Goal: Task Accomplishment & Management: Complete application form

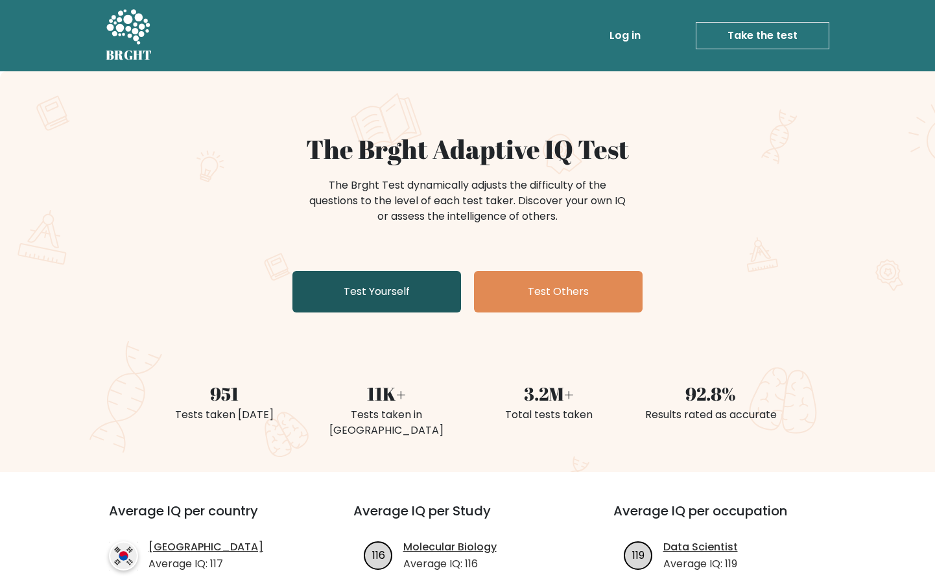
click at [367, 291] on link "Test Yourself" at bounding box center [377, 292] width 169 height 42
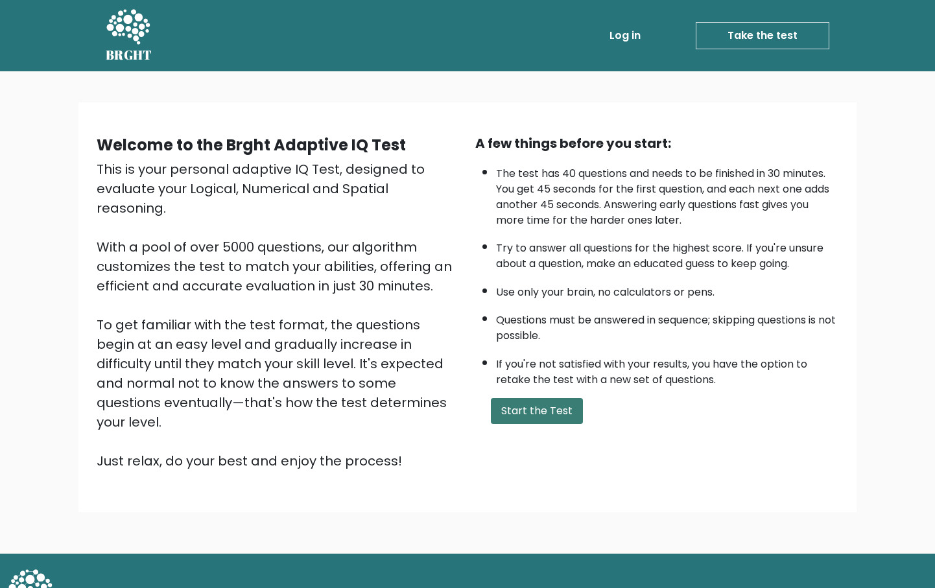
click at [545, 423] on button "Start the Test" at bounding box center [537, 411] width 92 height 26
click at [536, 424] on button "Start the Test" at bounding box center [537, 411] width 92 height 26
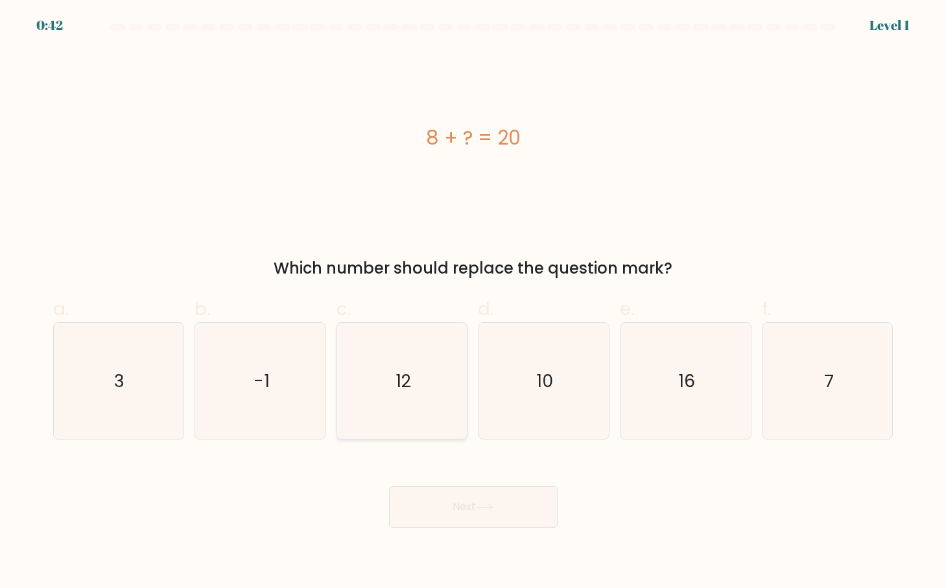
click at [405, 379] on text "12" at bounding box center [404, 381] width 16 height 24
click at [473, 303] on input "c. 12" at bounding box center [473, 298] width 1 height 8
radio input "true"
click at [447, 512] on button "Next" at bounding box center [473, 507] width 169 height 42
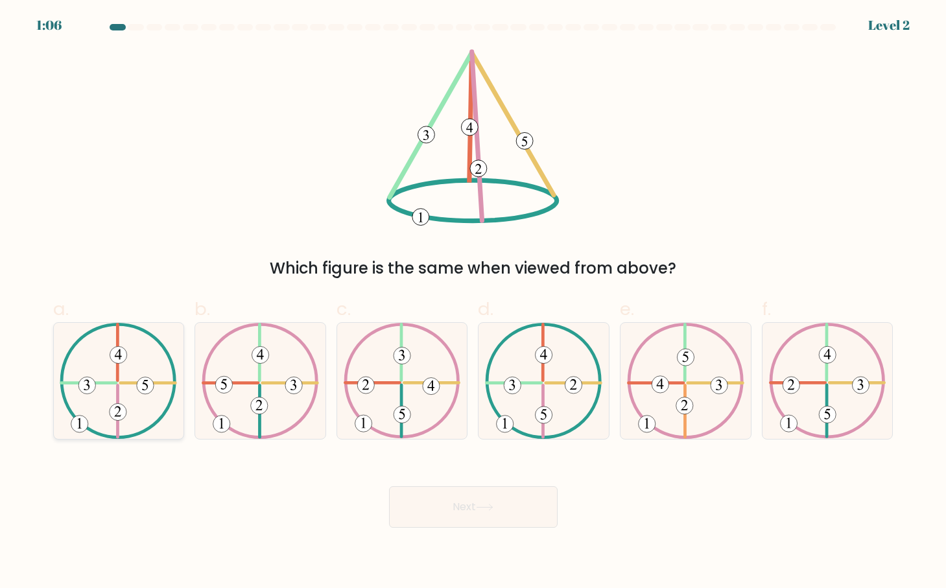
click at [97, 400] on icon at bounding box center [118, 381] width 117 height 116
click at [473, 303] on input "a." at bounding box center [473, 298] width 1 height 8
radio input "true"
click at [479, 499] on button "Next" at bounding box center [473, 507] width 169 height 42
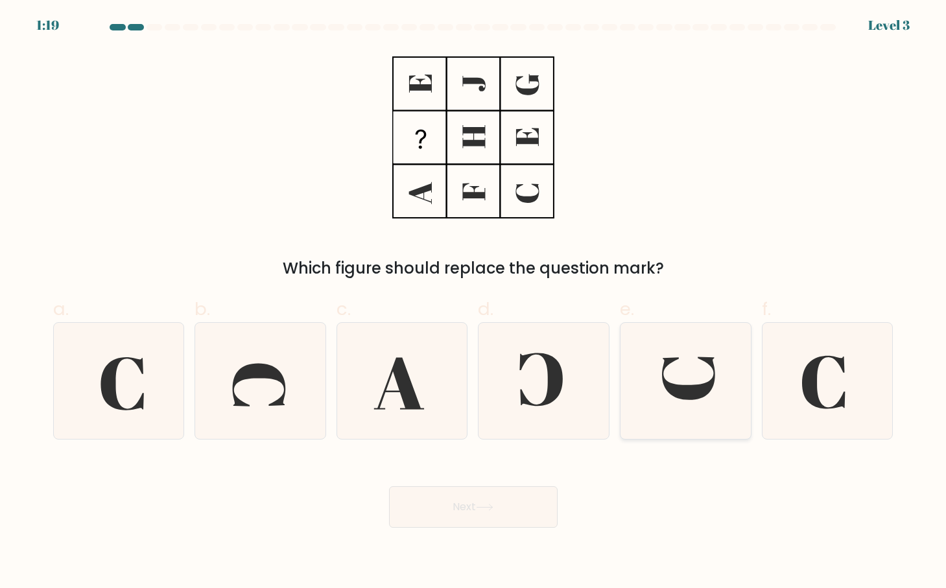
click at [700, 387] on icon at bounding box center [688, 378] width 53 height 43
click at [474, 303] on input "e." at bounding box center [473, 298] width 1 height 8
radio input "true"
click at [455, 506] on button "Next" at bounding box center [473, 507] width 169 height 42
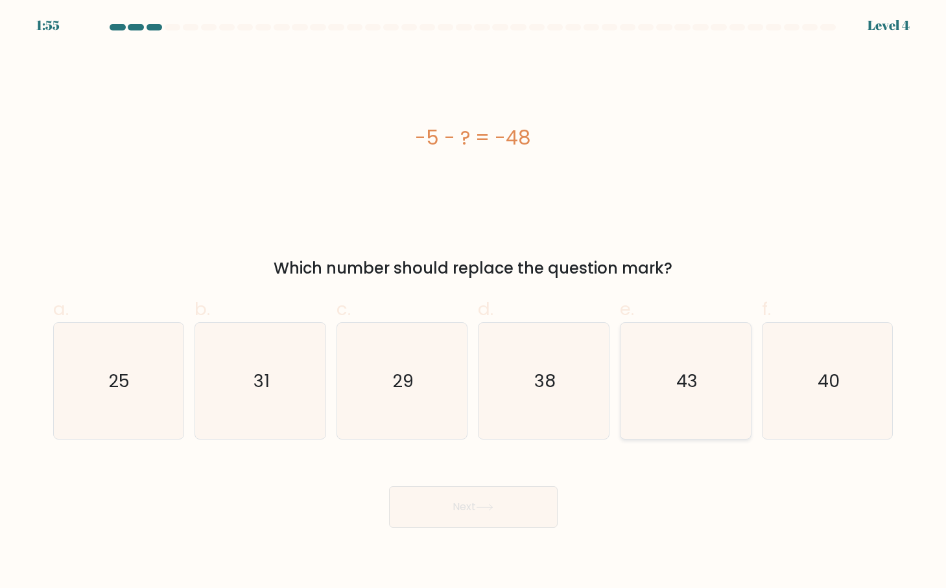
click at [686, 369] on text "43" at bounding box center [686, 381] width 21 height 24
click at [474, 303] on input "e. 43" at bounding box center [473, 298] width 1 height 8
radio input "true"
click at [453, 499] on button "Next" at bounding box center [473, 507] width 169 height 42
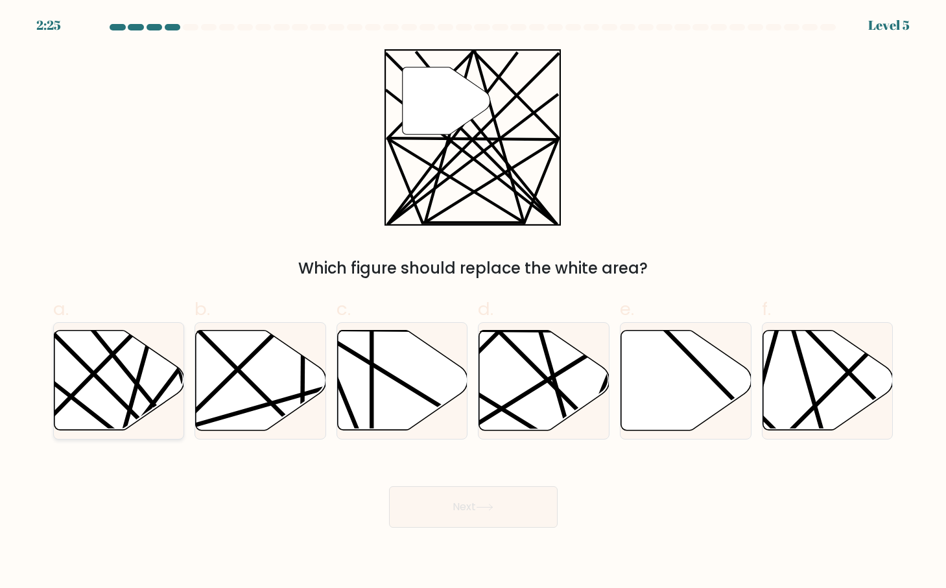
click at [92, 353] on icon at bounding box center [119, 381] width 130 height 100
click at [473, 303] on input "a." at bounding box center [473, 298] width 1 height 8
radio input "true"
click at [448, 508] on button "Next" at bounding box center [473, 507] width 169 height 42
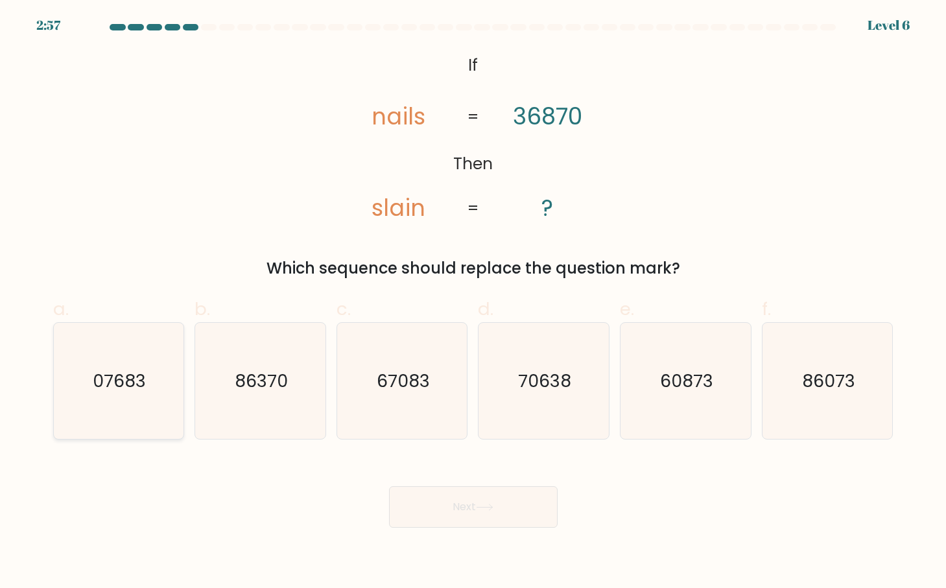
click at [126, 381] on text "07683" at bounding box center [119, 381] width 53 height 24
click at [473, 303] on input "a. 07683" at bounding box center [473, 298] width 1 height 8
radio input "true"
click at [486, 507] on icon at bounding box center [485, 507] width 18 height 7
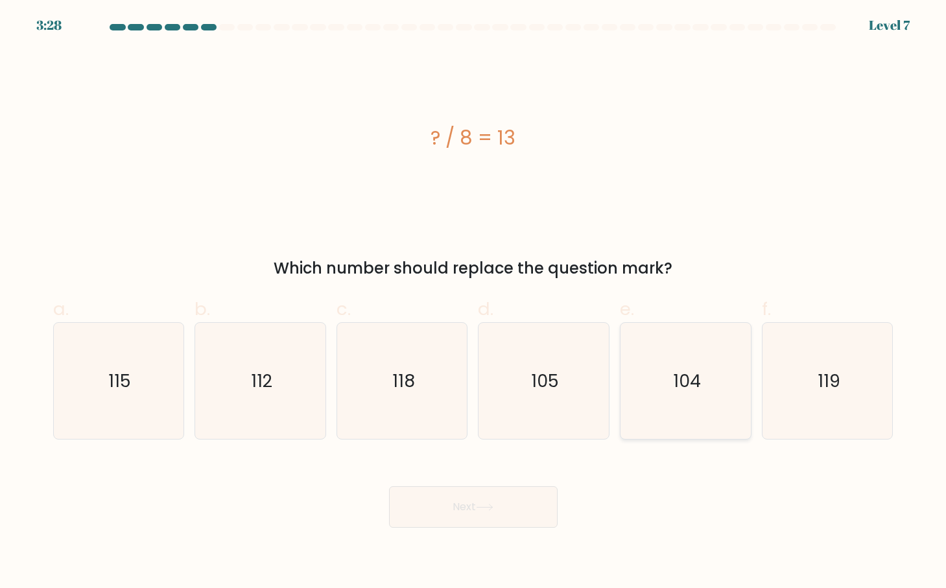
click at [697, 373] on text "104" at bounding box center [687, 381] width 28 height 24
click at [474, 303] on input "e. 104" at bounding box center [473, 298] width 1 height 8
radio input "true"
click at [500, 510] on button "Next" at bounding box center [473, 507] width 169 height 42
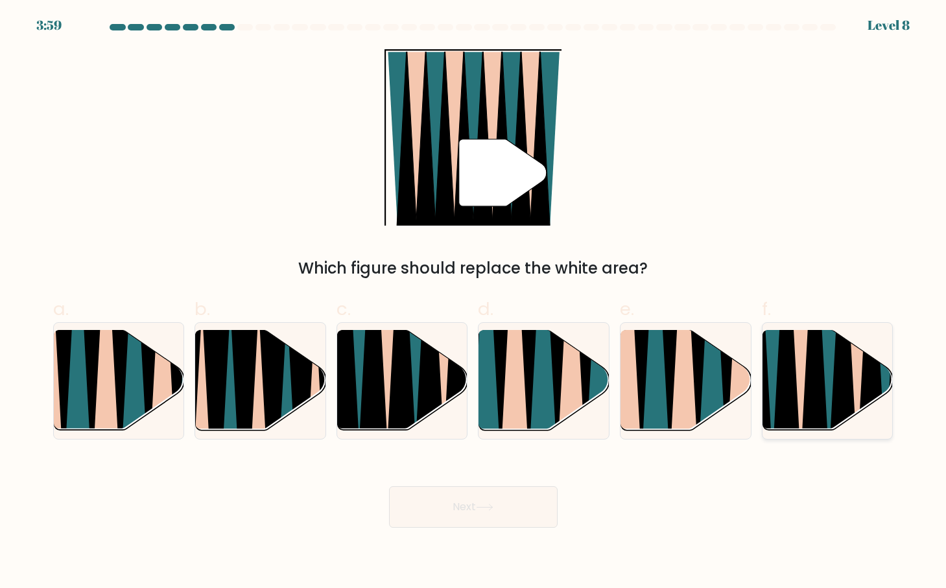
click at [803, 377] on icon at bounding box center [800, 328] width 29 height 261
click at [474, 303] on input "f." at bounding box center [473, 298] width 1 height 8
radio input "true"
click at [479, 513] on button "Next" at bounding box center [473, 507] width 169 height 42
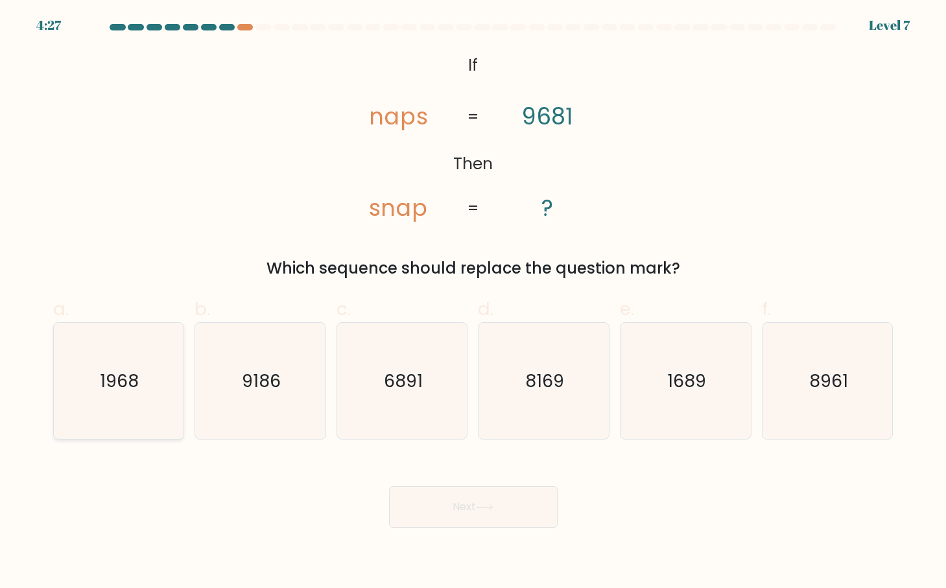
click at [106, 369] on text "1968" at bounding box center [120, 381] width 39 height 24
click at [473, 303] on input "a. 1968" at bounding box center [473, 298] width 1 height 8
radio input "true"
click at [473, 509] on button "Next" at bounding box center [473, 507] width 169 height 42
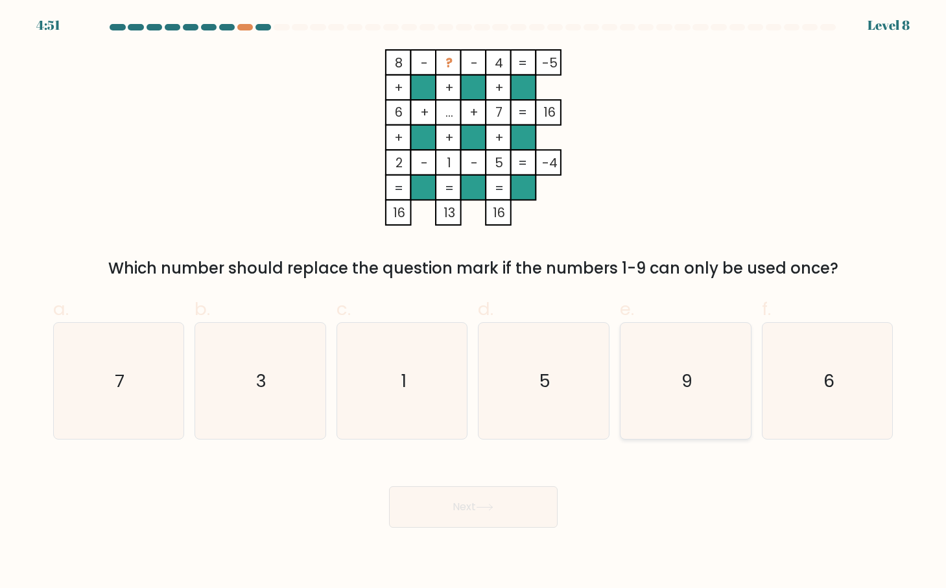
drag, startPoint x: 689, startPoint y: 384, endPoint x: 567, endPoint y: 438, distance: 133.9
click at [688, 384] on text "9" at bounding box center [687, 381] width 11 height 24
click at [474, 303] on input "e. 9" at bounding box center [473, 298] width 1 height 8
radio input "true"
click at [479, 507] on button "Next" at bounding box center [473, 507] width 169 height 42
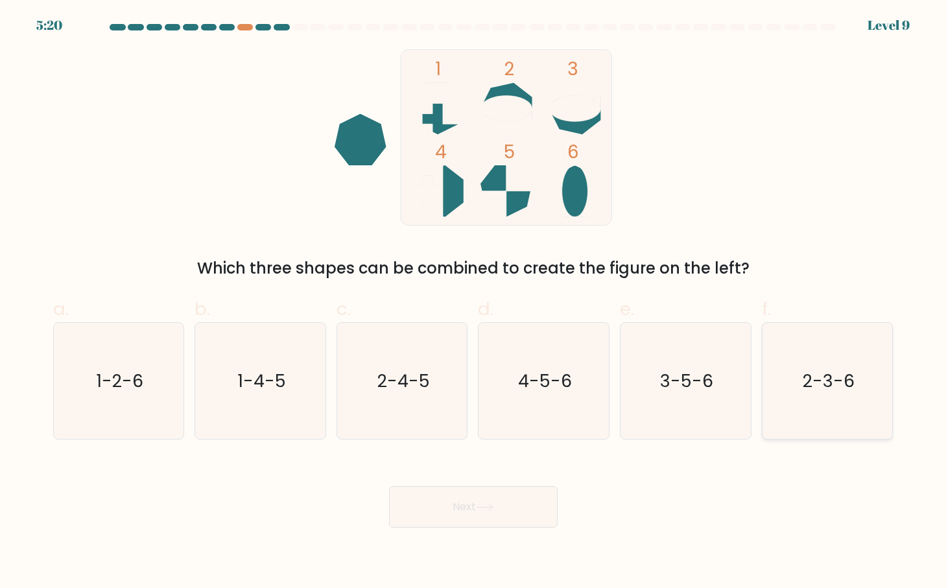
click at [835, 385] on text "2-3-6" at bounding box center [829, 381] width 52 height 24
click at [474, 303] on input "f. 2-3-6" at bounding box center [473, 298] width 1 height 8
radio input "true"
click at [484, 505] on icon at bounding box center [485, 507] width 18 height 7
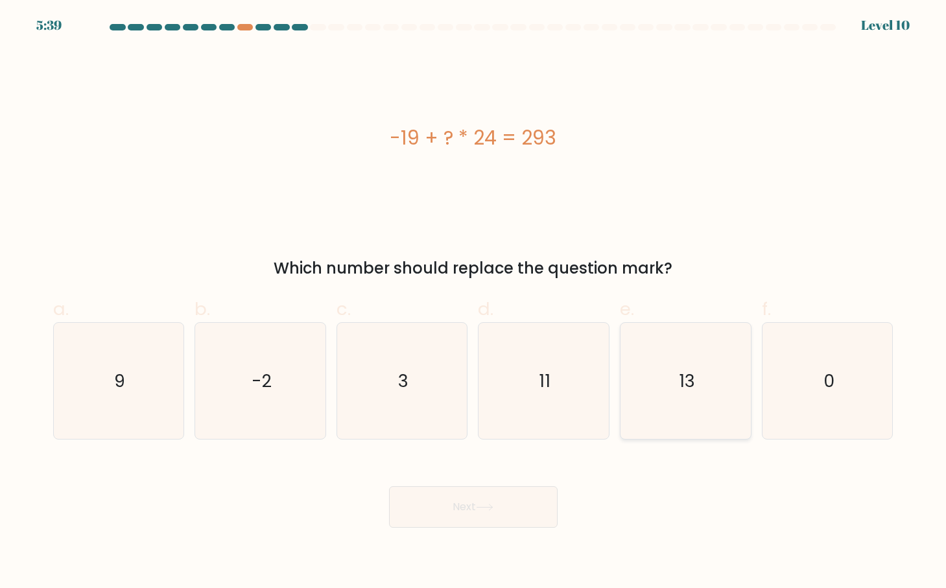
click at [708, 380] on icon "13" at bounding box center [686, 381] width 116 height 116
click at [474, 303] on input "e. 13" at bounding box center [473, 298] width 1 height 8
radio input "true"
click at [472, 504] on button "Next" at bounding box center [473, 507] width 169 height 42
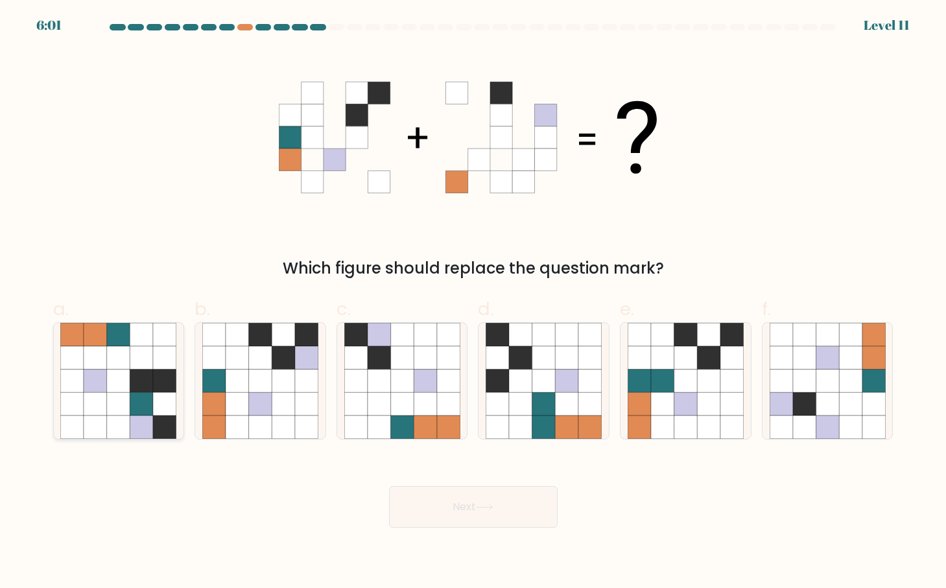
click at [121, 381] on icon at bounding box center [118, 381] width 23 height 23
click at [473, 303] on input "a." at bounding box center [473, 298] width 1 height 8
radio input "true"
click at [267, 401] on icon at bounding box center [260, 404] width 23 height 23
click at [473, 303] on input "b." at bounding box center [473, 298] width 1 height 8
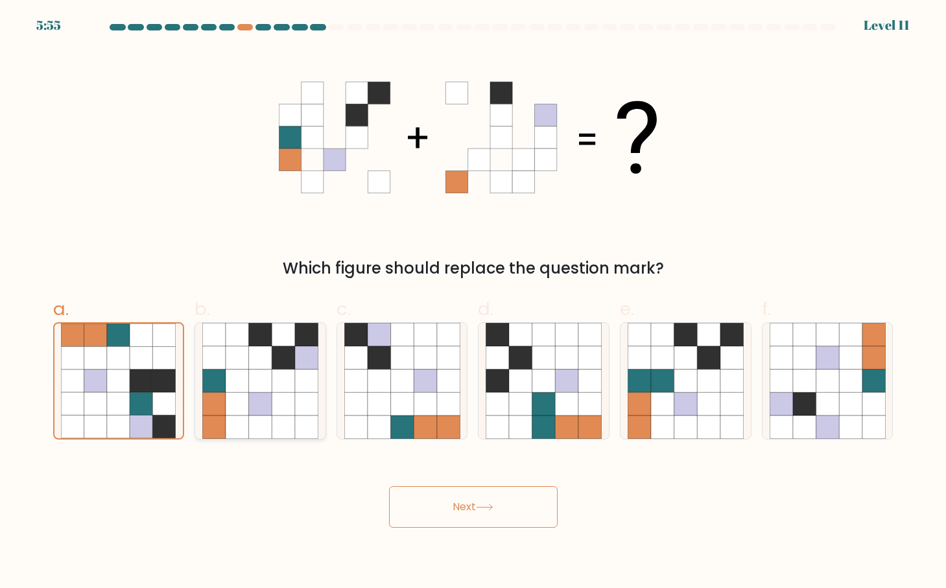
radio input "true"
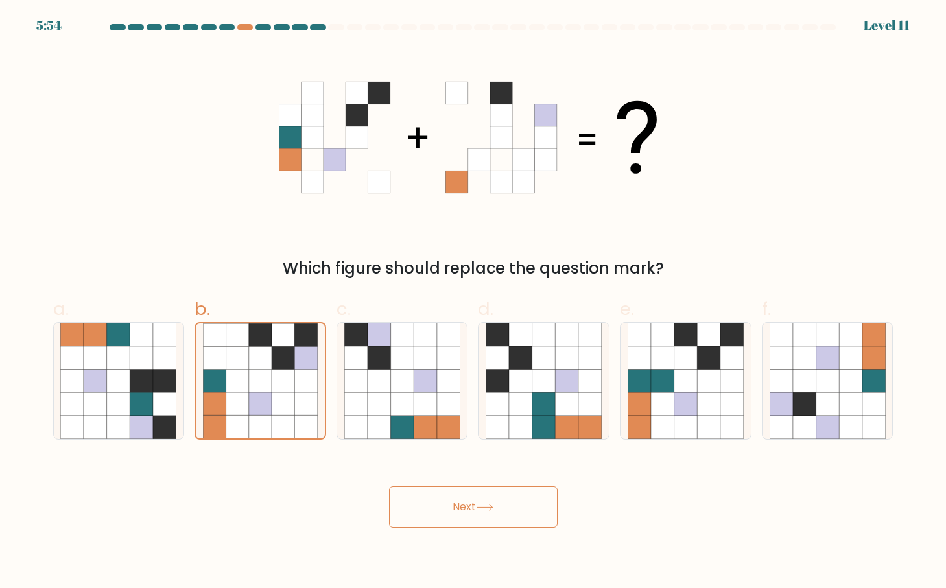
click at [499, 503] on button "Next" at bounding box center [473, 507] width 169 height 42
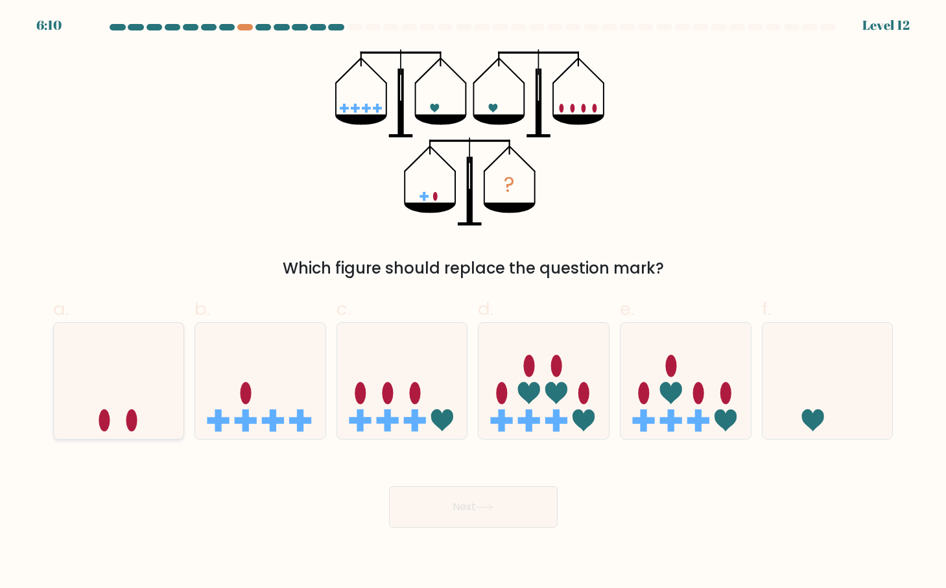
click at [115, 392] on icon at bounding box center [119, 382] width 130 height 108
click at [473, 303] on input "a." at bounding box center [473, 298] width 1 height 8
radio input "true"
click at [481, 496] on button "Next" at bounding box center [473, 507] width 169 height 42
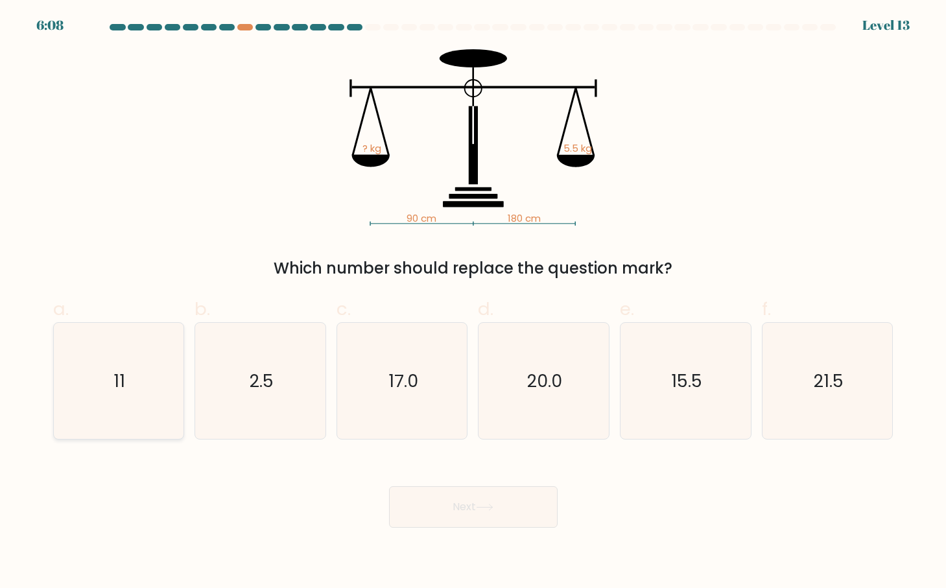
click at [127, 370] on icon "11" at bounding box center [118, 381] width 116 height 116
click at [473, 303] on input "a. 11" at bounding box center [473, 298] width 1 height 8
radio input "true"
click at [430, 507] on button "Next" at bounding box center [473, 507] width 169 height 42
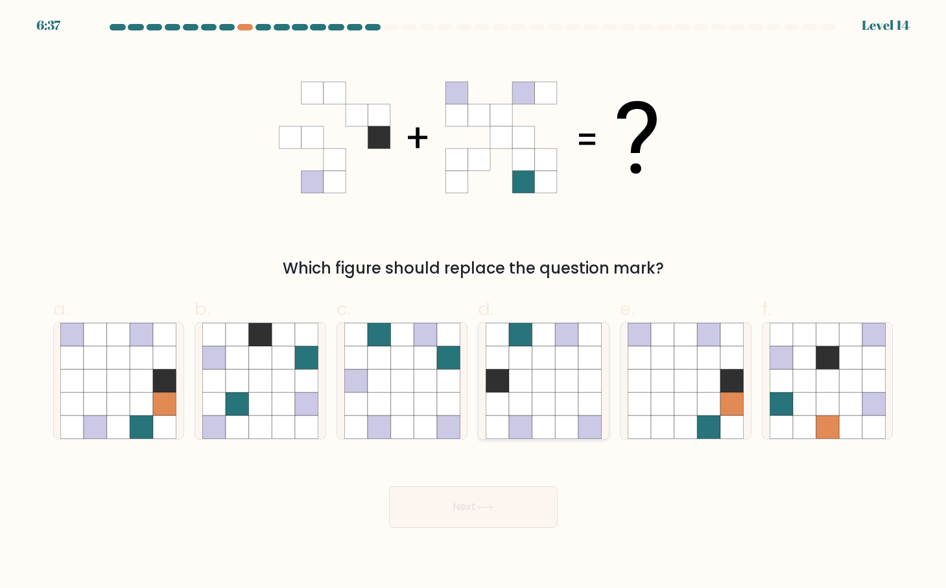
click at [545, 389] on icon at bounding box center [544, 381] width 23 height 23
click at [474, 303] on input "d." at bounding box center [473, 298] width 1 height 8
radio input "true"
click at [470, 516] on button "Next" at bounding box center [473, 507] width 169 height 42
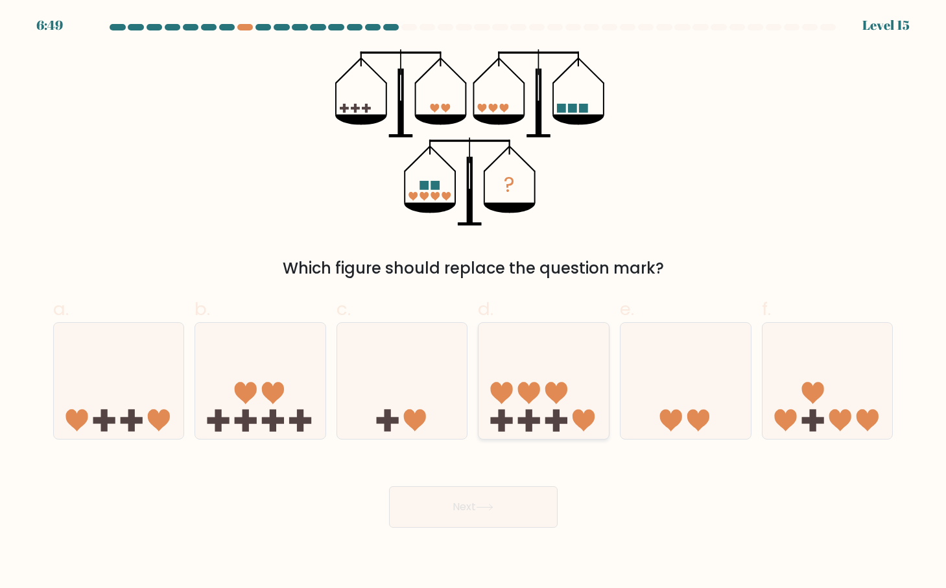
click at [547, 385] on icon at bounding box center [556, 393] width 22 height 22
click at [474, 303] on input "d." at bounding box center [473, 298] width 1 height 8
radio input "true"
click at [432, 505] on button "Next" at bounding box center [473, 507] width 169 height 42
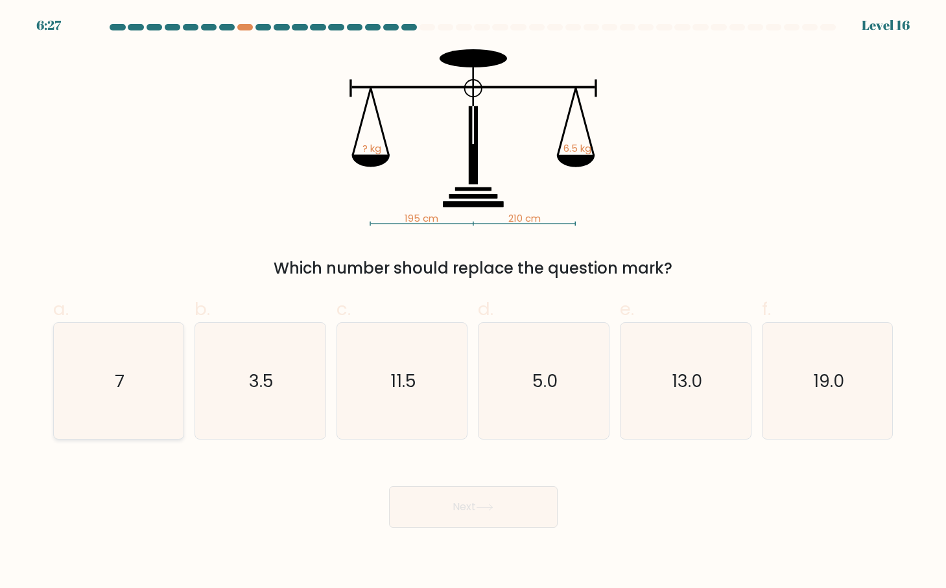
click at [96, 403] on icon "7" at bounding box center [118, 381] width 116 height 116
click at [473, 303] on input "a. 7" at bounding box center [473, 298] width 1 height 8
radio input "true"
click at [488, 505] on icon at bounding box center [485, 507] width 18 height 7
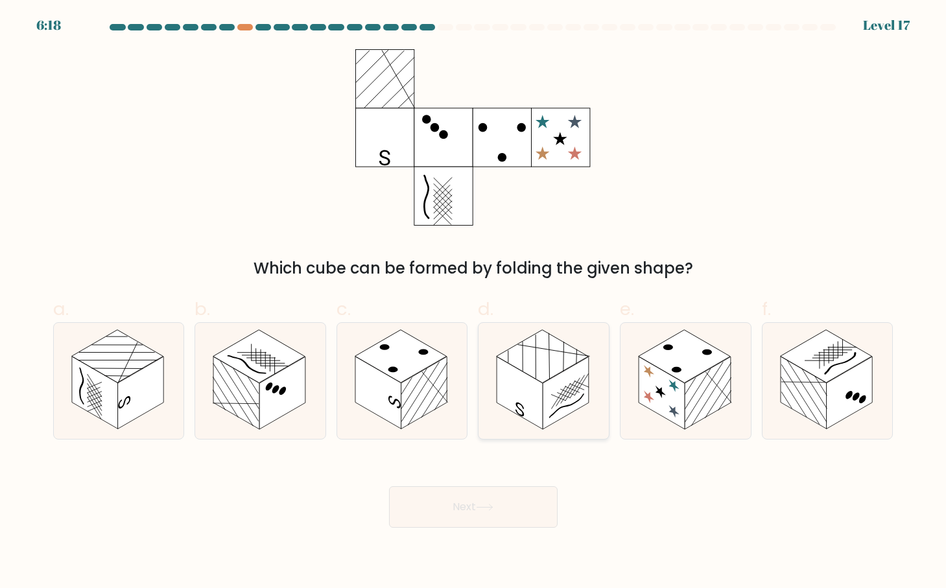
click at [516, 391] on rect at bounding box center [520, 393] width 46 height 73
click at [496, 502] on button "Next" at bounding box center [473, 507] width 169 height 42
click at [494, 500] on button "Next" at bounding box center [473, 507] width 169 height 42
click at [543, 381] on rect at bounding box center [542, 356] width 91 height 53
click at [474, 303] on input "d." at bounding box center [473, 298] width 1 height 8
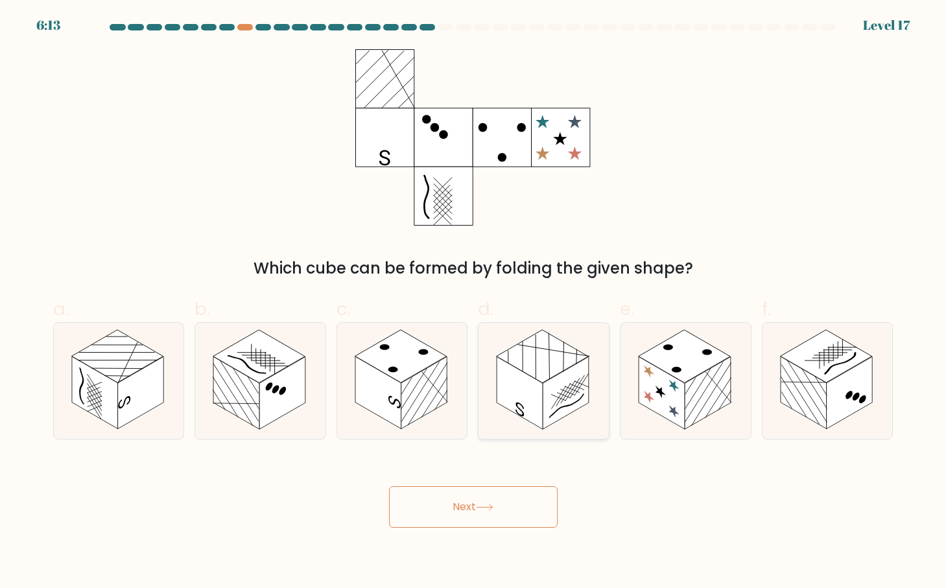
radio input "true"
click at [511, 516] on button "Next" at bounding box center [473, 507] width 169 height 42
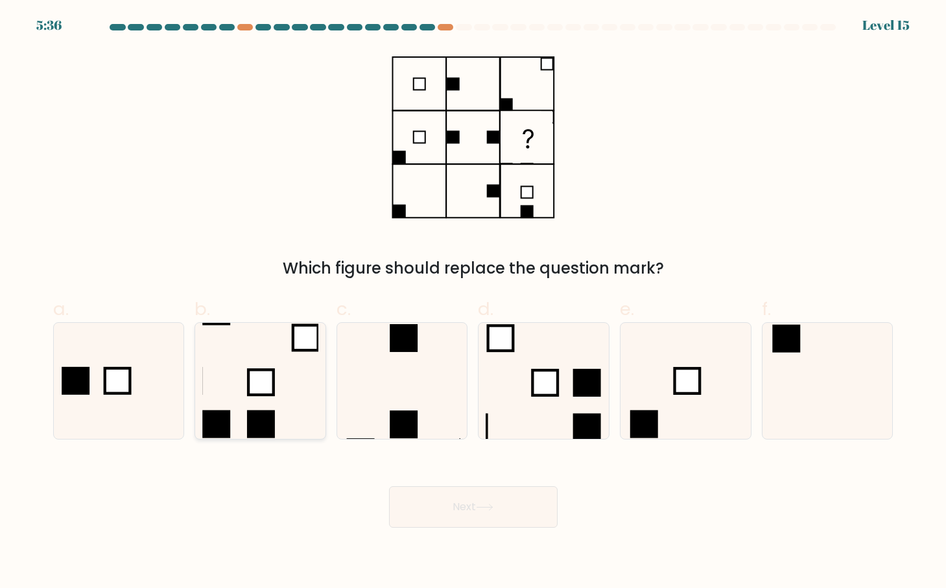
click at [285, 352] on icon at bounding box center [260, 381] width 116 height 116
click at [473, 303] on input "b." at bounding box center [473, 298] width 1 height 8
radio input "true"
click at [435, 510] on button "Next" at bounding box center [473, 507] width 169 height 42
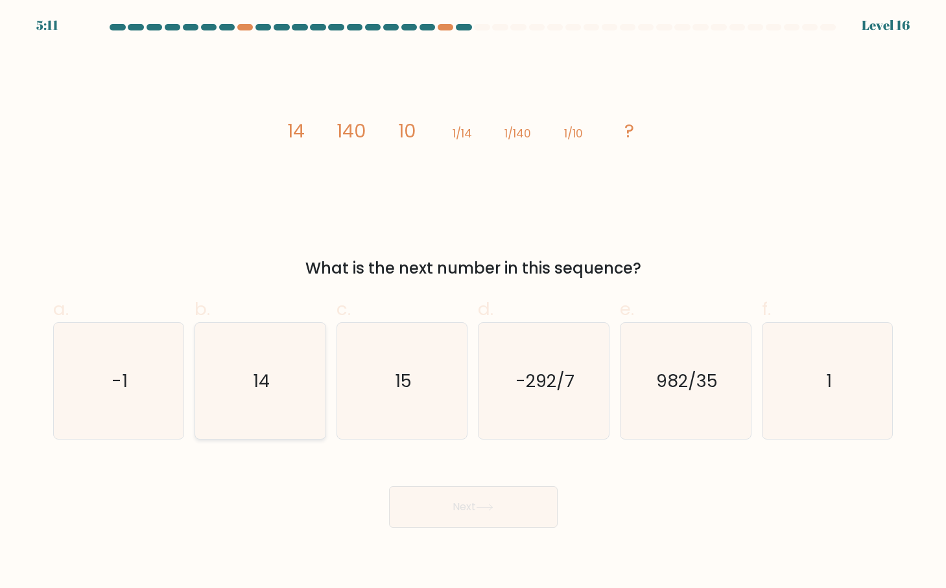
click at [196, 383] on div "14" at bounding box center [261, 380] width 132 height 117
click at [473, 303] on input "b. 14" at bounding box center [473, 298] width 1 height 8
radio input "true"
click at [509, 510] on button "Next" at bounding box center [473, 507] width 169 height 42
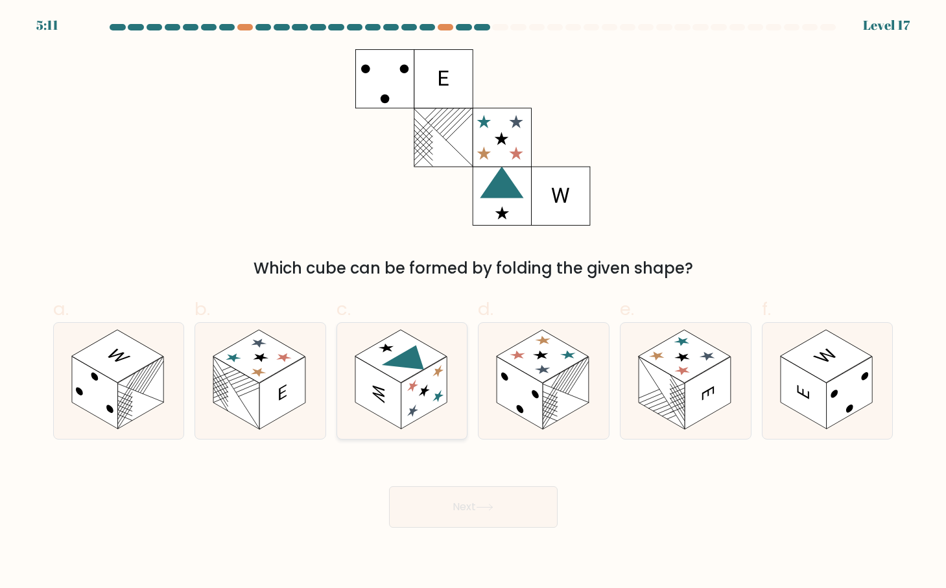
click at [403, 385] on rect at bounding box center [424, 393] width 46 height 73
click at [473, 303] on input "c." at bounding box center [473, 298] width 1 height 8
radio input "true"
click at [462, 508] on button "Next" at bounding box center [473, 507] width 169 height 42
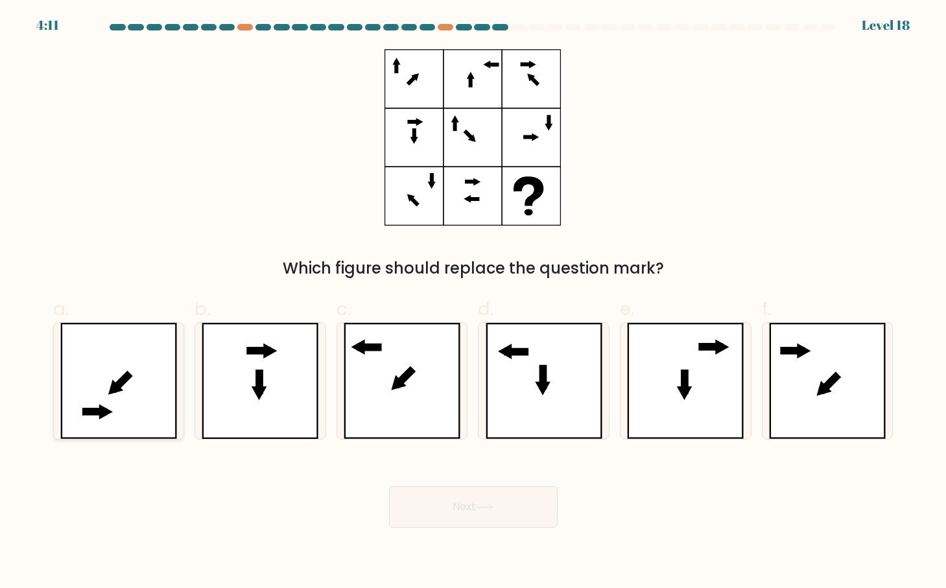
click at [121, 400] on icon at bounding box center [118, 381] width 117 height 116
click at [473, 303] on input "a." at bounding box center [473, 298] width 1 height 8
radio input "true"
click at [472, 509] on button "Next" at bounding box center [473, 507] width 169 height 42
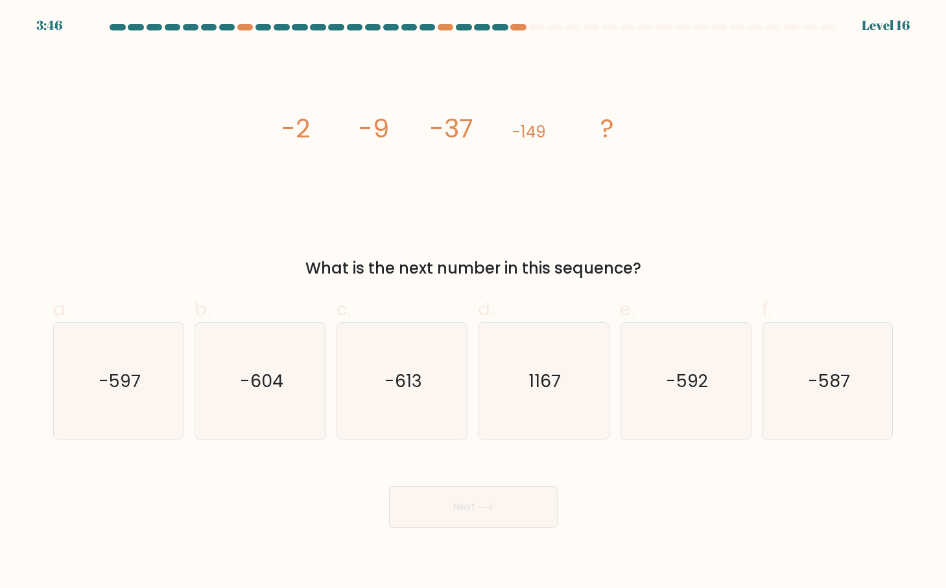
click at [724, 479] on div "Next" at bounding box center [473, 491] width 856 height 73
click at [103, 377] on text "-597" at bounding box center [120, 381] width 42 height 24
click at [473, 303] on input "a. -597" at bounding box center [473, 298] width 1 height 8
radio input "true"
click at [518, 509] on button "Next" at bounding box center [473, 507] width 169 height 42
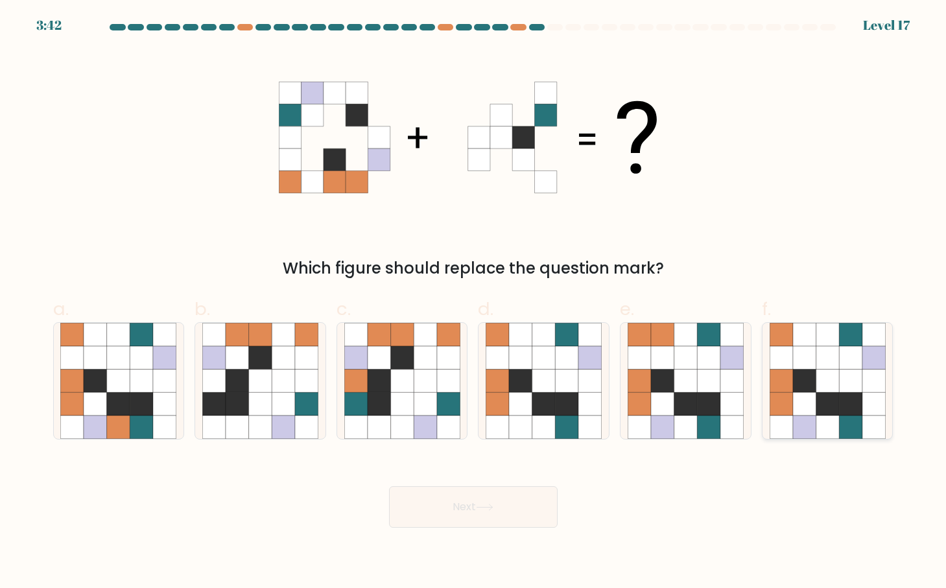
click at [840, 394] on icon at bounding box center [850, 404] width 23 height 23
click at [474, 303] on input "f." at bounding box center [473, 298] width 1 height 8
radio input "true"
click at [502, 491] on button "Next" at bounding box center [473, 507] width 169 height 42
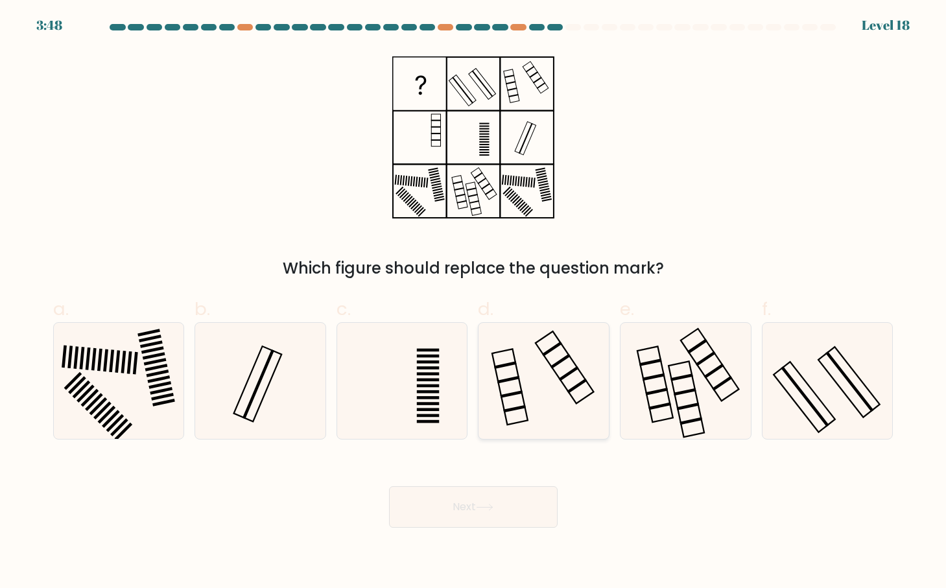
click at [557, 389] on icon at bounding box center [544, 381] width 116 height 116
click at [474, 303] on input "d." at bounding box center [473, 298] width 1 height 8
radio input "true"
click at [481, 513] on button "Next" at bounding box center [473, 507] width 169 height 42
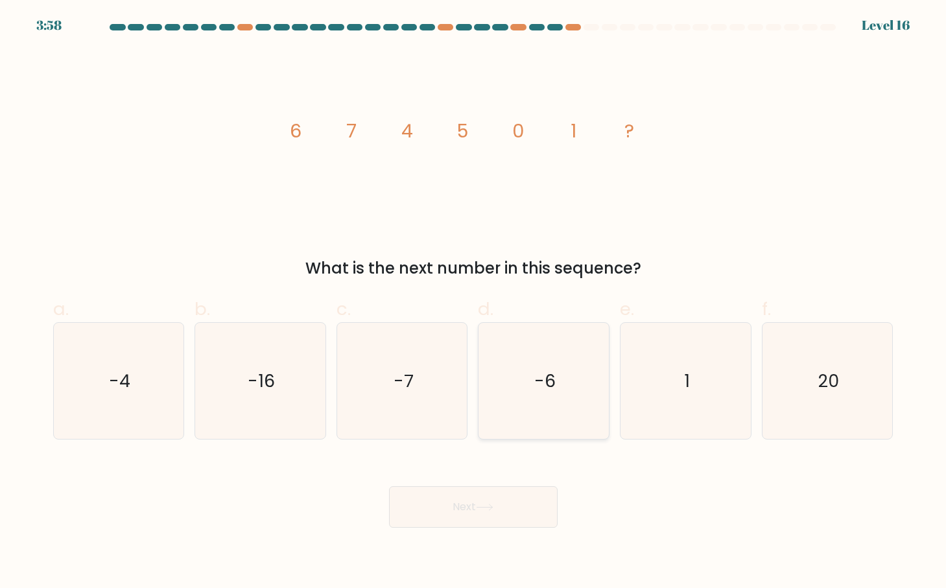
click at [558, 374] on icon "-6" at bounding box center [544, 381] width 116 height 116
click at [474, 303] on input "d. -6" at bounding box center [473, 298] width 1 height 8
radio input "true"
click at [535, 508] on button "Next" at bounding box center [473, 507] width 169 height 42
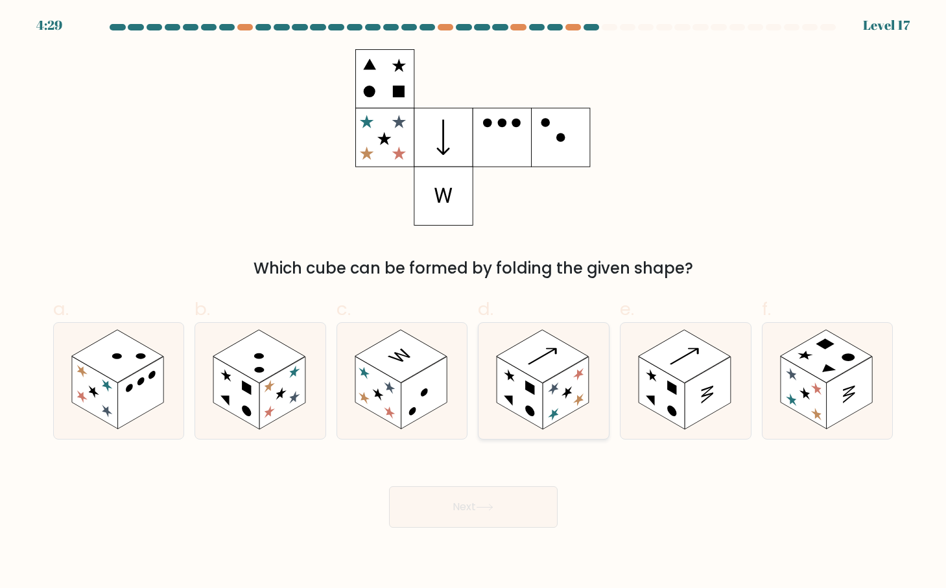
click at [560, 385] on rect at bounding box center [566, 393] width 46 height 73
click at [474, 303] on input "d." at bounding box center [473, 298] width 1 height 8
radio input "true"
click at [464, 456] on div "Next" at bounding box center [473, 491] width 856 height 73
click at [477, 501] on button "Next" at bounding box center [473, 507] width 169 height 42
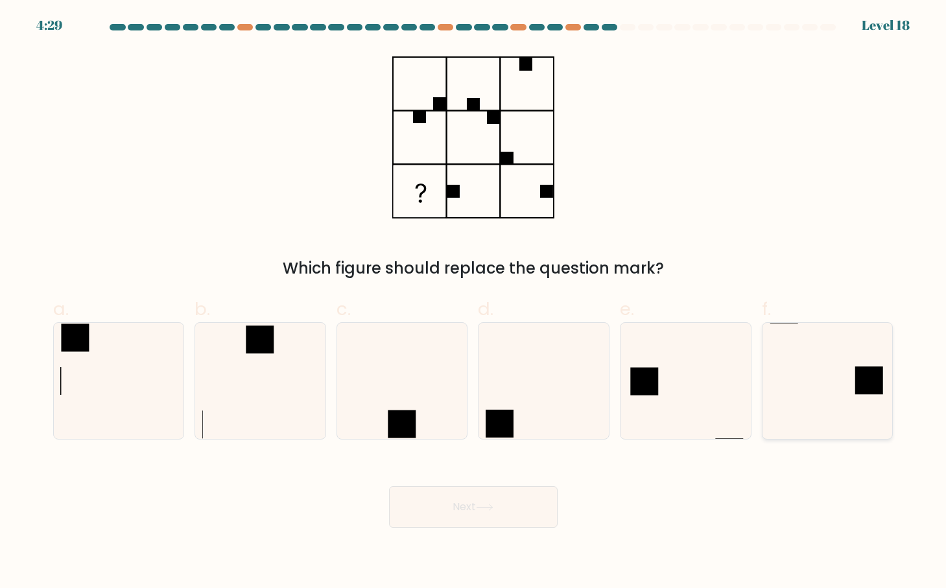
click at [853, 364] on icon at bounding box center [828, 381] width 116 height 116
click at [474, 303] on input "f." at bounding box center [473, 298] width 1 height 8
radio input "true"
click at [450, 516] on button "Next" at bounding box center [473, 507] width 169 height 42
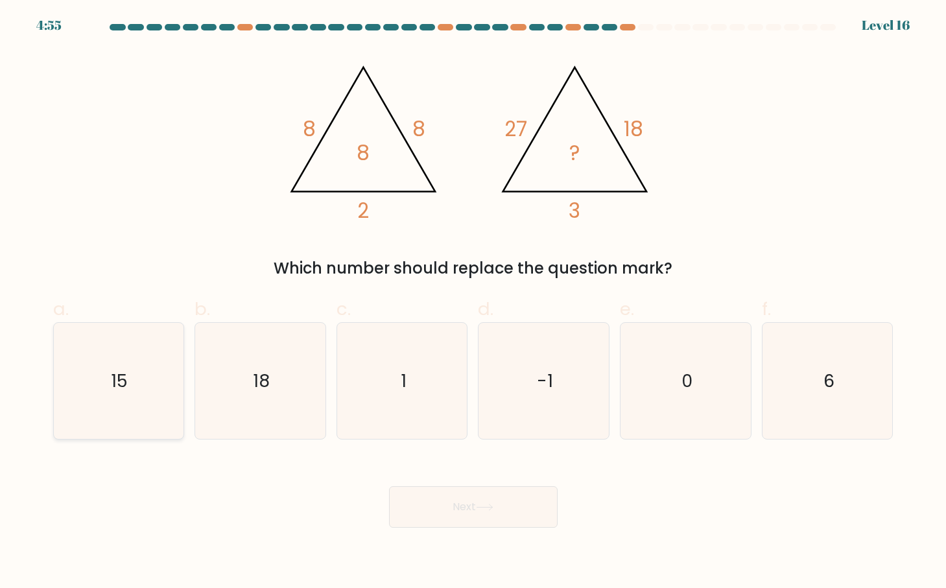
click at [148, 368] on icon "15" at bounding box center [118, 381] width 116 height 116
click at [473, 303] on input "a. 15" at bounding box center [473, 298] width 1 height 8
radio input "true"
click at [461, 506] on button "Next" at bounding box center [473, 507] width 169 height 42
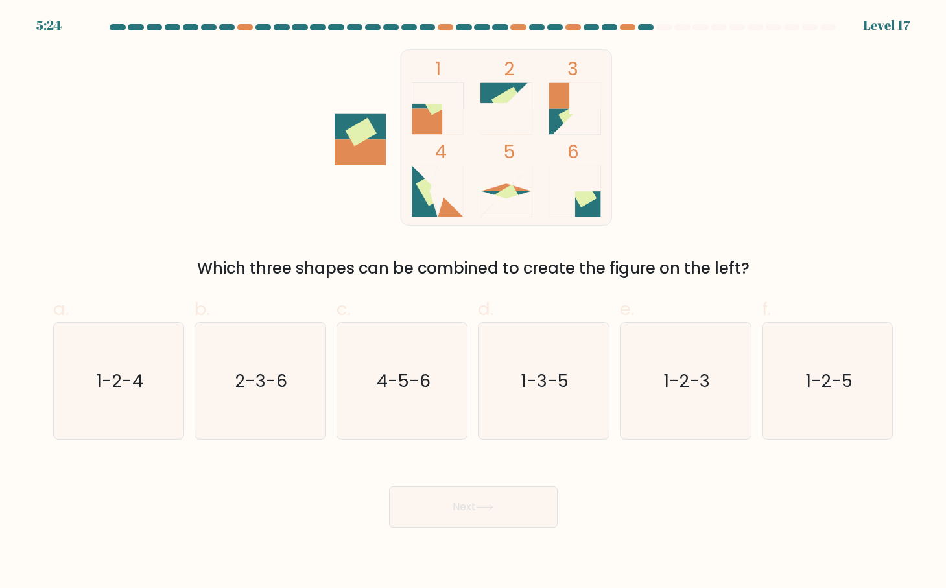
click at [566, 104] on rect at bounding box center [575, 96] width 52 height 26
click at [670, 355] on icon "1-2-3" at bounding box center [686, 381] width 116 height 116
click at [474, 303] on input "e. 1-2-3" at bounding box center [473, 298] width 1 height 8
radio input "true"
click at [493, 523] on button "Next" at bounding box center [473, 507] width 169 height 42
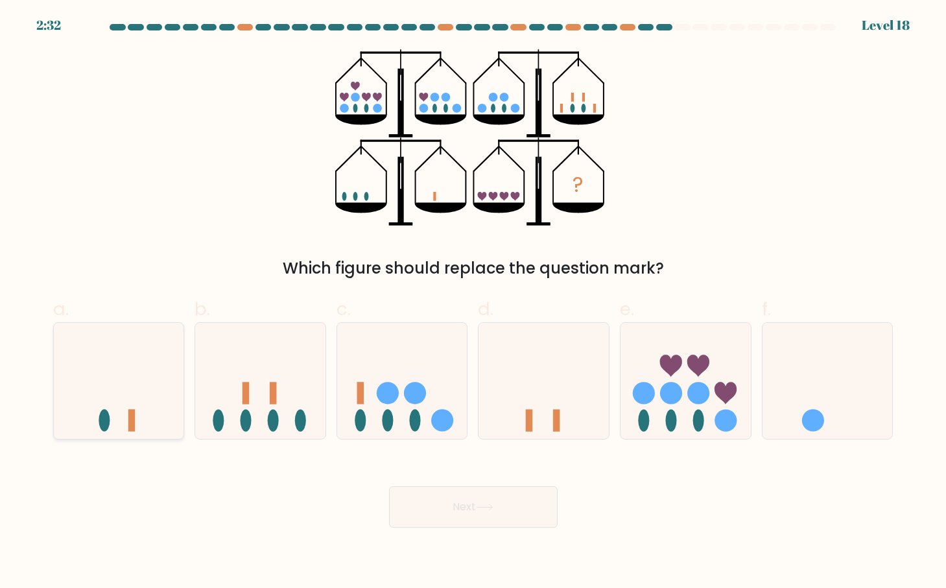
click at [143, 414] on icon at bounding box center [119, 382] width 130 height 108
click at [473, 303] on input "a." at bounding box center [473, 298] width 1 height 8
radio input "true"
click at [507, 500] on button "Next" at bounding box center [473, 507] width 169 height 42
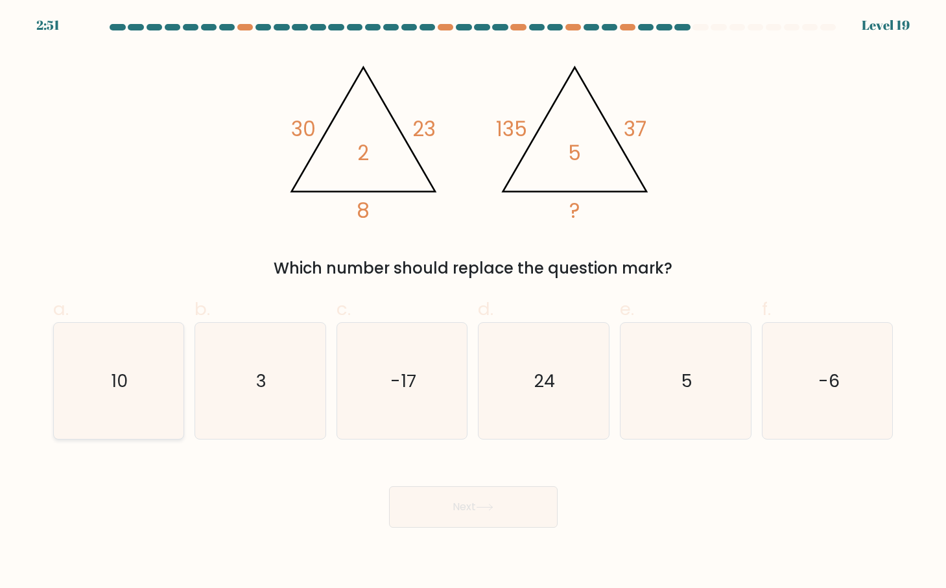
click at [93, 377] on icon "10" at bounding box center [118, 381] width 116 height 116
click at [473, 303] on input "a. 10" at bounding box center [473, 298] width 1 height 8
radio input "true"
click at [460, 512] on button "Next" at bounding box center [473, 507] width 169 height 42
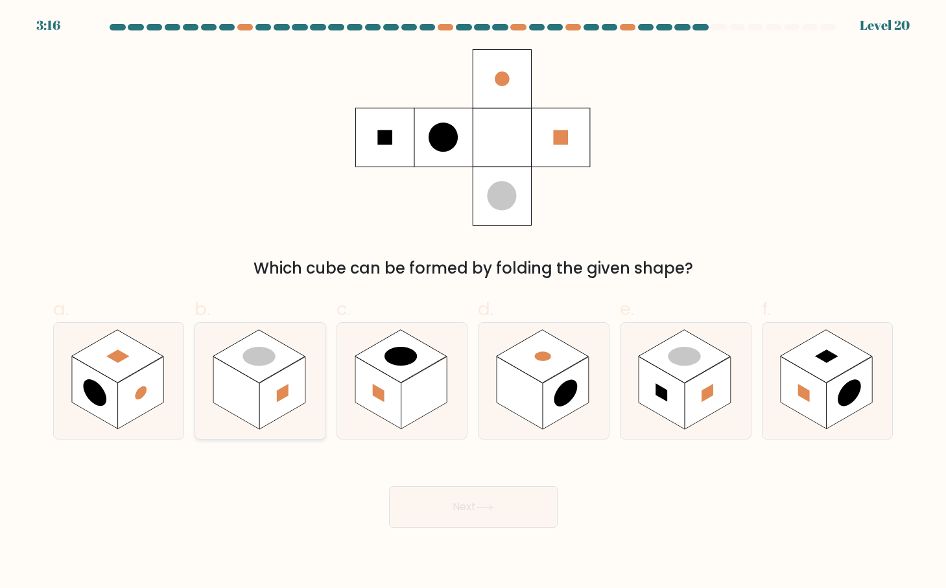
click at [255, 372] on rect at bounding box center [258, 356] width 91 height 53
click at [473, 303] on input "b." at bounding box center [473, 298] width 1 height 8
radio input "true"
click at [689, 372] on rect at bounding box center [684, 356] width 91 height 53
click at [474, 303] on input "e." at bounding box center [473, 298] width 1 height 8
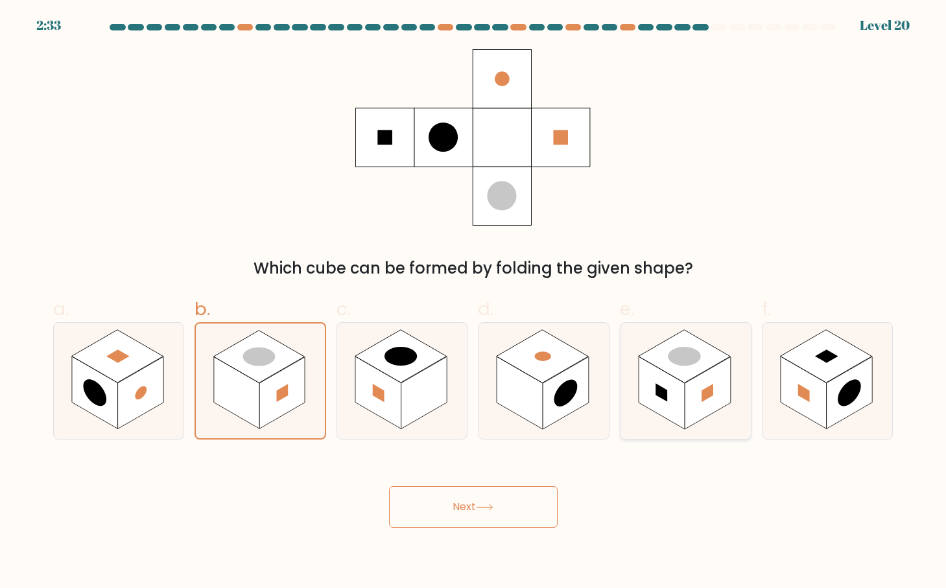
radio input "true"
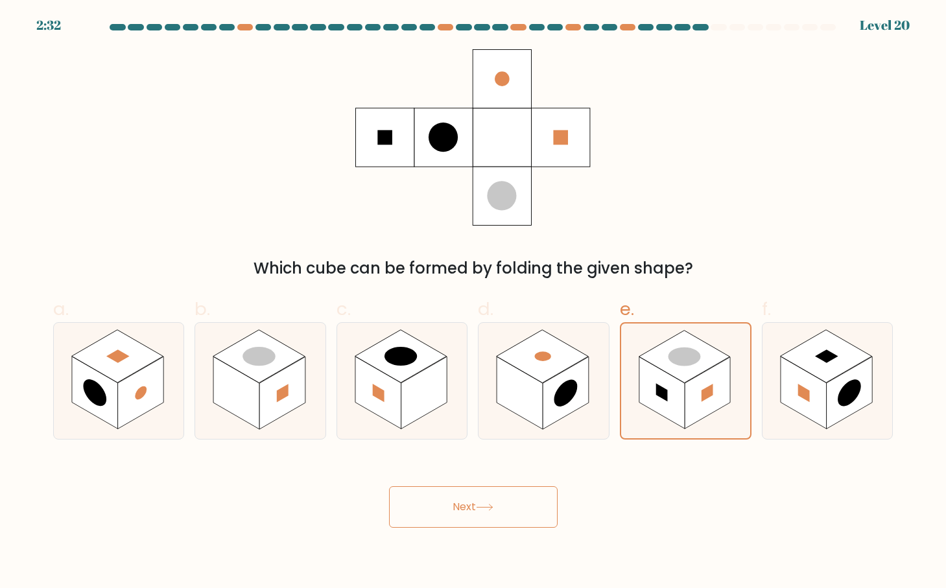
click at [481, 503] on button "Next" at bounding box center [473, 507] width 169 height 42
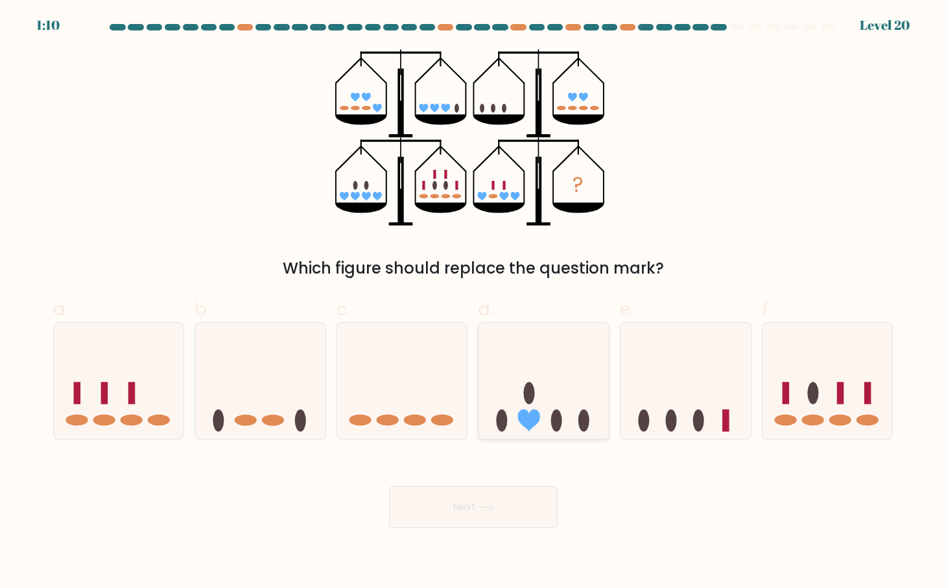
click at [557, 370] on icon at bounding box center [544, 382] width 130 height 108
click at [534, 328] on icon at bounding box center [544, 382] width 130 height 108
click at [474, 303] on input "d." at bounding box center [473, 298] width 1 height 8
radio input "true"
click at [486, 505] on icon at bounding box center [485, 507] width 18 height 7
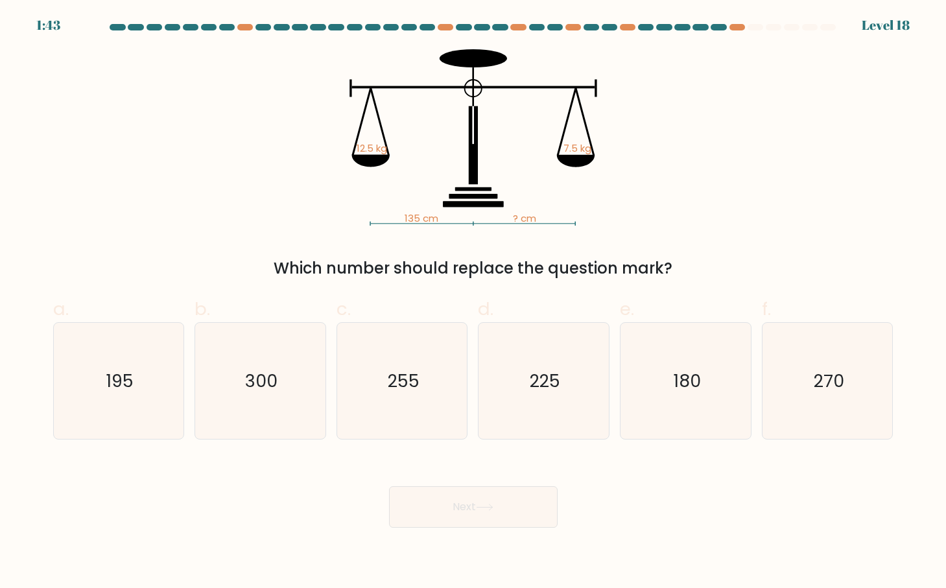
click at [529, 483] on div "Next" at bounding box center [473, 491] width 856 height 73
click at [556, 375] on text "225" at bounding box center [545, 381] width 30 height 24
click at [474, 303] on input "d. 225" at bounding box center [473, 298] width 1 height 8
radio input "true"
click at [507, 509] on button "Next" at bounding box center [473, 507] width 169 height 42
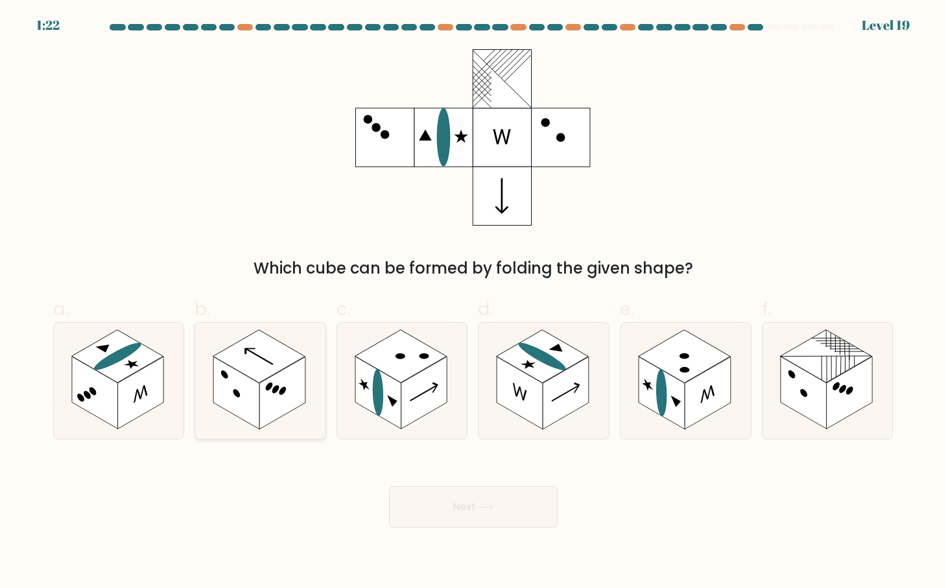
click at [261, 375] on rect at bounding box center [258, 356] width 91 height 53
click at [473, 303] on input "b." at bounding box center [473, 298] width 1 height 8
radio input "true"
click at [521, 510] on button "Next" at bounding box center [473, 507] width 169 height 42
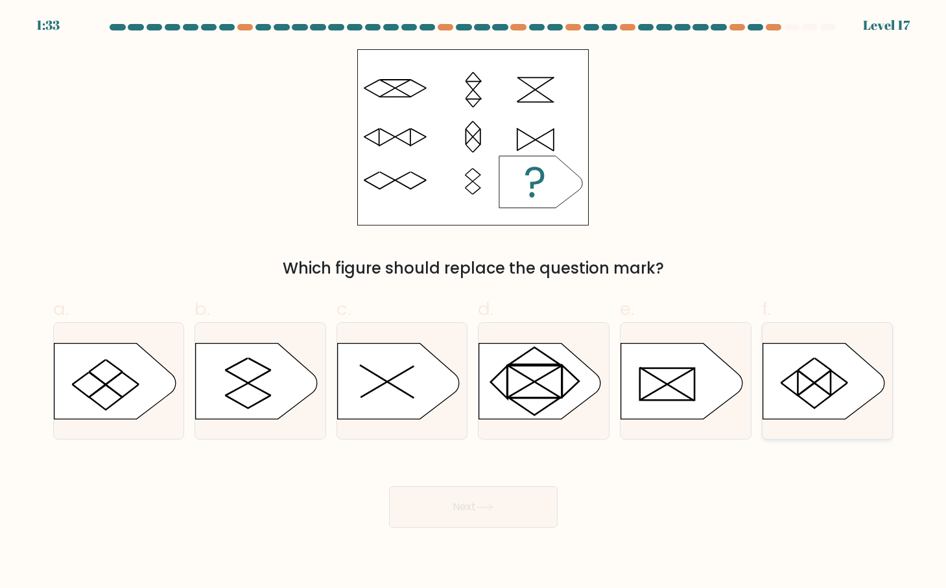
click at [813, 377] on icon at bounding box center [824, 381] width 122 height 76
click at [474, 303] on input "f." at bounding box center [473, 298] width 1 height 8
radio input "true"
click at [509, 494] on button "Next" at bounding box center [473, 507] width 169 height 42
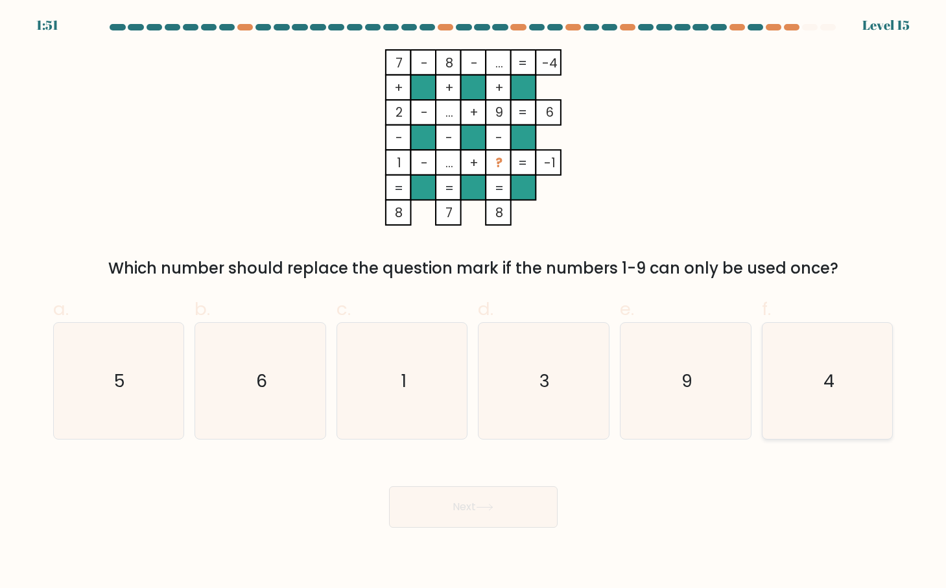
click at [821, 376] on icon "4" at bounding box center [828, 381] width 116 height 116
click at [474, 303] on input "f. 4" at bounding box center [473, 298] width 1 height 8
radio input "true"
click at [509, 508] on button "Next" at bounding box center [473, 507] width 169 height 42
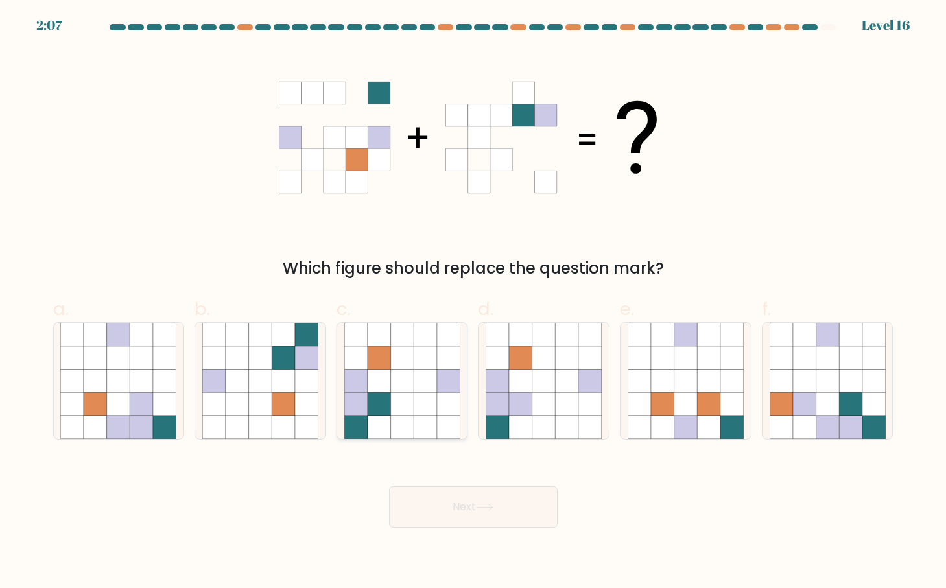
click at [377, 362] on icon at bounding box center [379, 357] width 23 height 23
click at [473, 303] on input "c." at bounding box center [473, 298] width 1 height 8
radio input "true"
click at [480, 507] on button "Next" at bounding box center [473, 507] width 169 height 42
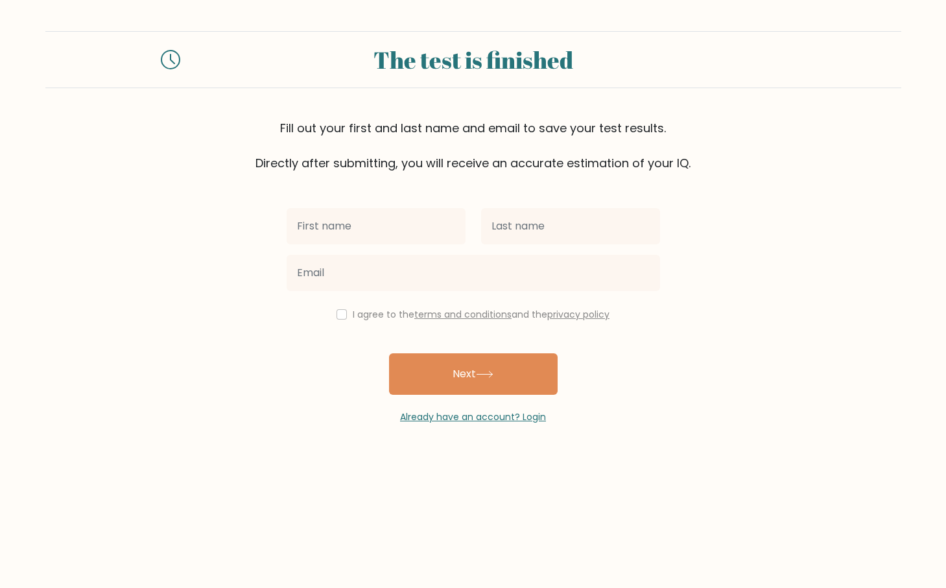
click at [396, 219] on input "text" at bounding box center [376, 226] width 179 height 36
click at [395, 219] on input "text" at bounding box center [376, 226] width 179 height 36
type input "[PERSON_NAME]"
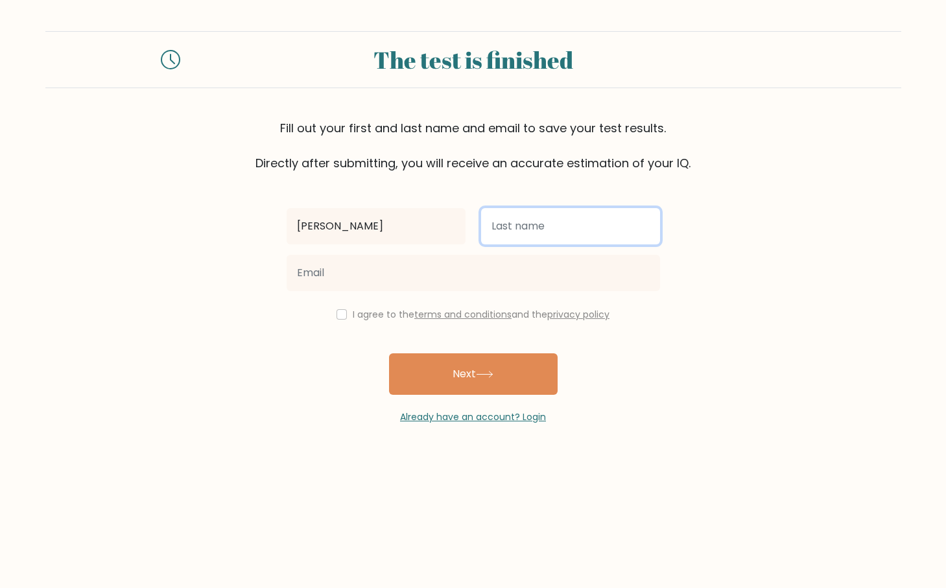
click at [547, 215] on input "text" at bounding box center [570, 226] width 179 height 36
type input "prossen"
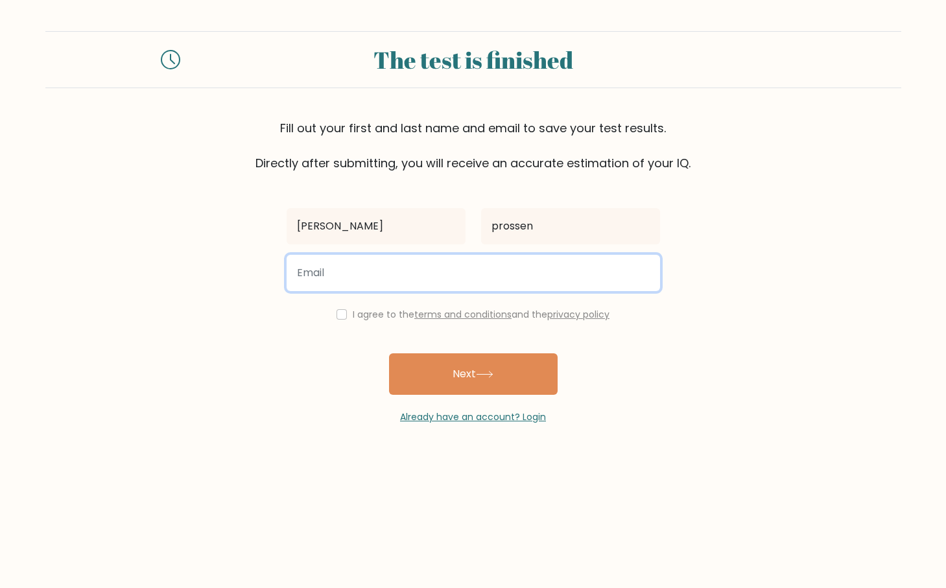
click at [380, 275] on input "email" at bounding box center [474, 273] width 374 height 36
click at [379, 275] on input "email" at bounding box center [474, 273] width 374 height 36
type input "[EMAIL_ADDRESS][DOMAIN_NAME]"
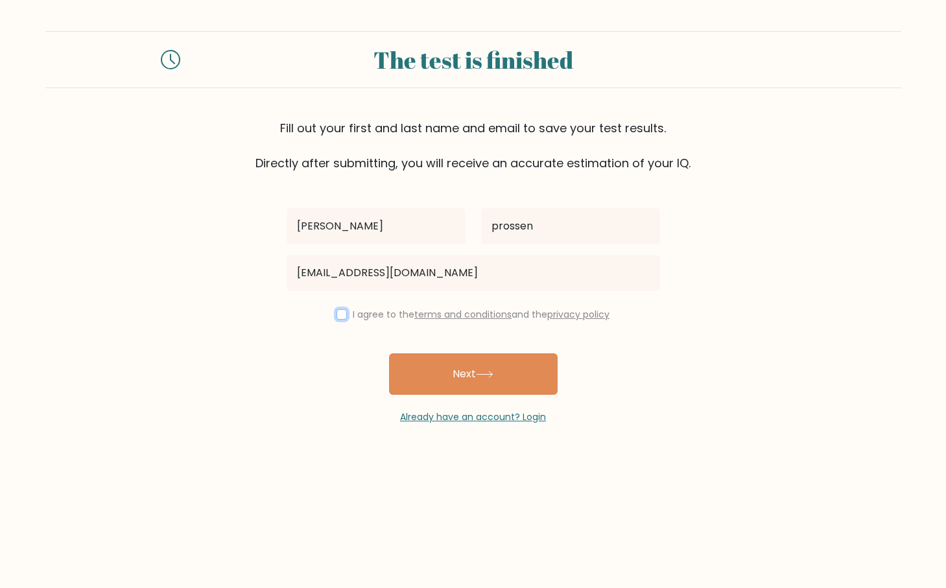
click at [337, 317] on input "checkbox" at bounding box center [342, 314] width 10 height 10
checkbox input "true"
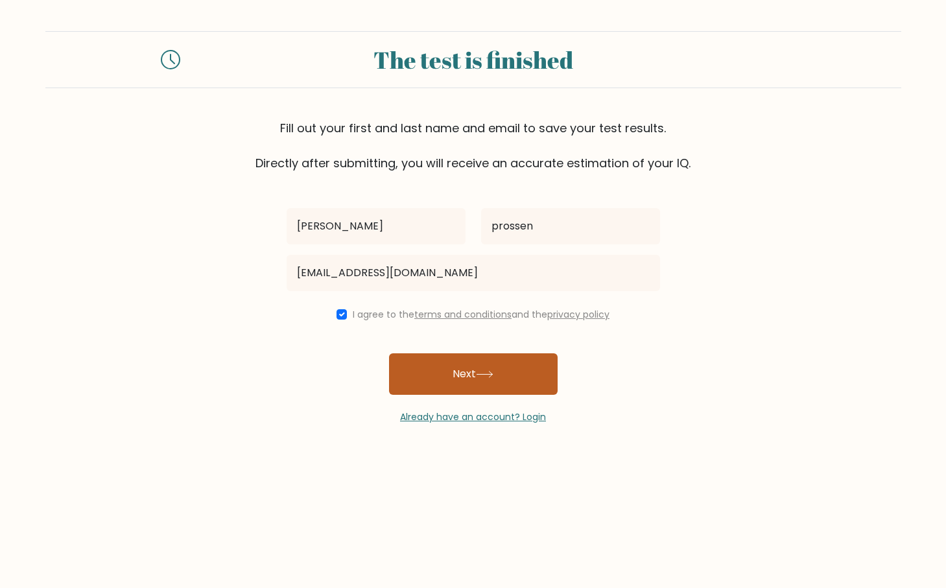
click at [438, 371] on button "Next" at bounding box center [473, 374] width 169 height 42
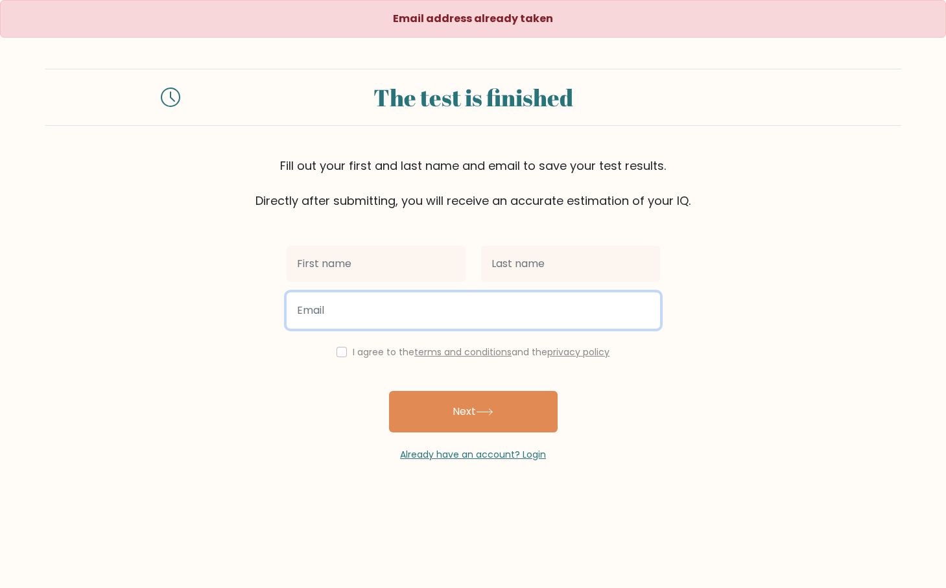
click at [357, 309] on input "email" at bounding box center [474, 311] width 374 height 36
click at [356, 309] on input "email" at bounding box center [474, 311] width 374 height 36
type input "[EMAIL_ADDRESS][DOMAIN_NAME]"
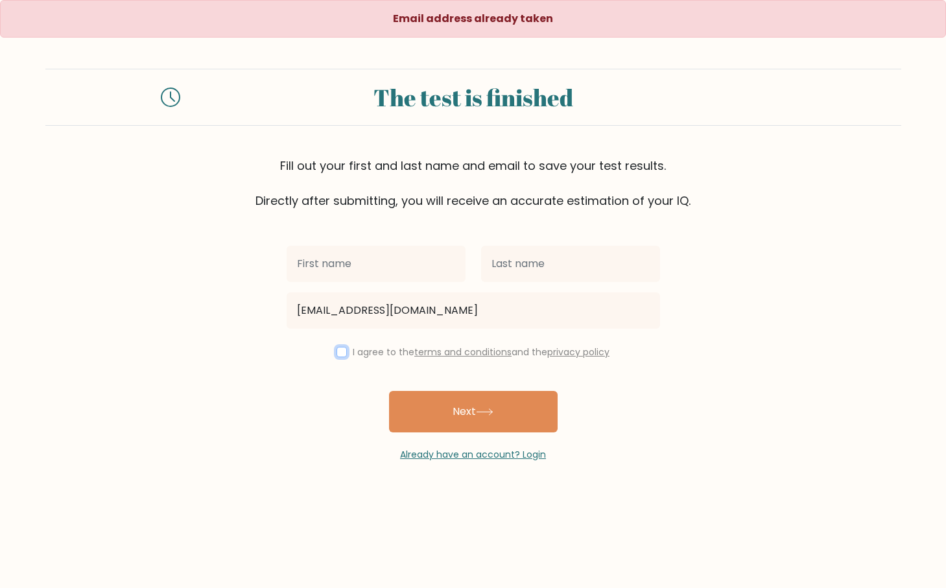
click at [340, 353] on input "checkbox" at bounding box center [342, 352] width 10 height 10
checkbox input "true"
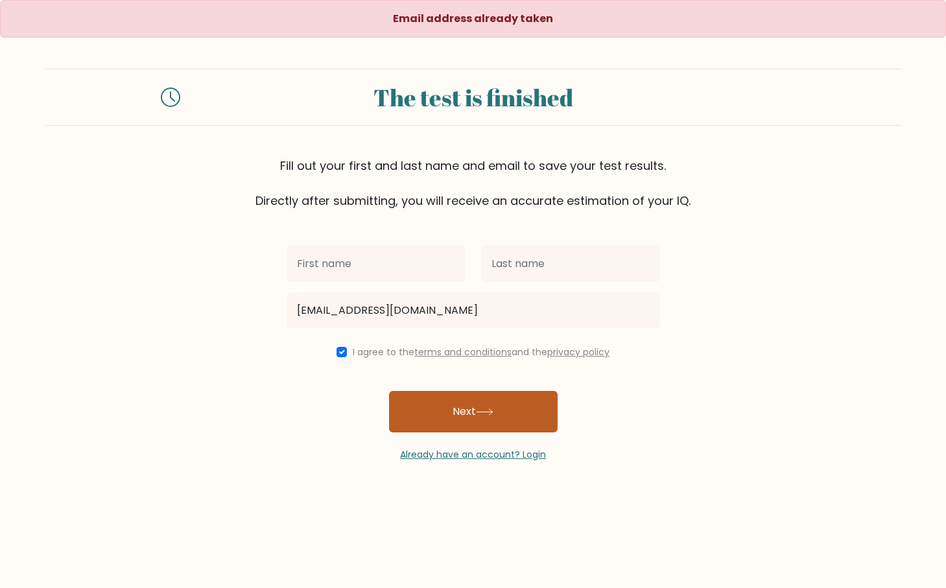
click at [448, 410] on button "Next" at bounding box center [473, 412] width 169 height 42
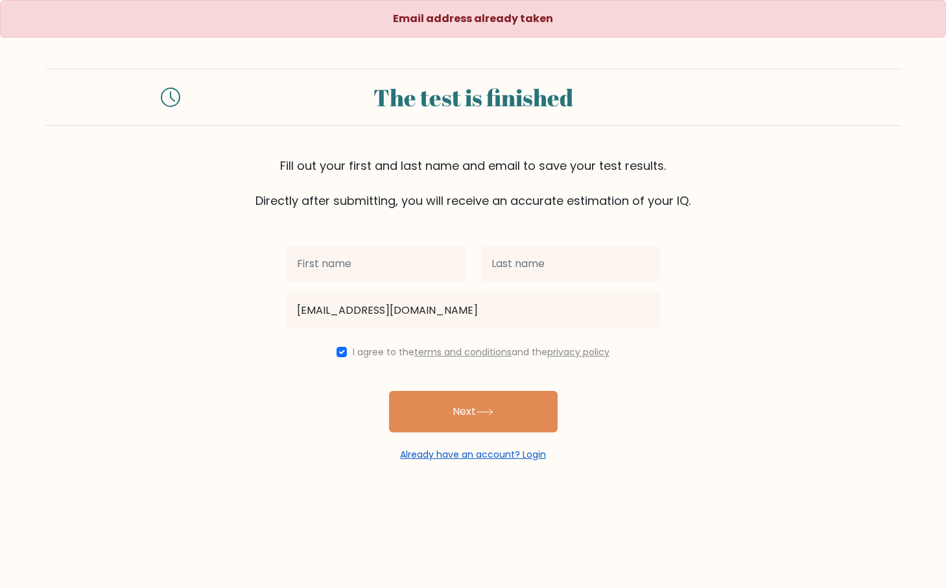
click at [457, 455] on link "Already have an account? Login" at bounding box center [473, 454] width 146 height 13
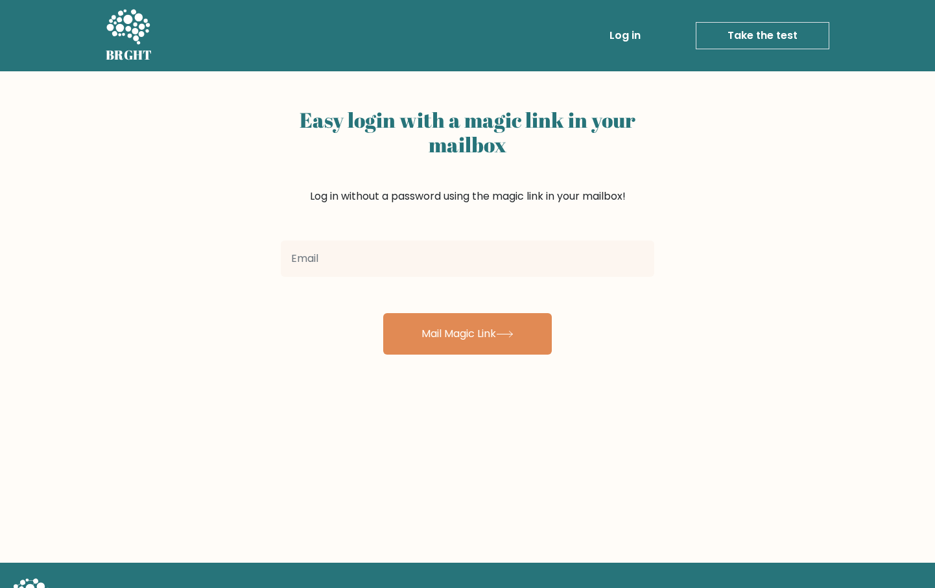
click at [357, 267] on input "email" at bounding box center [468, 259] width 374 height 36
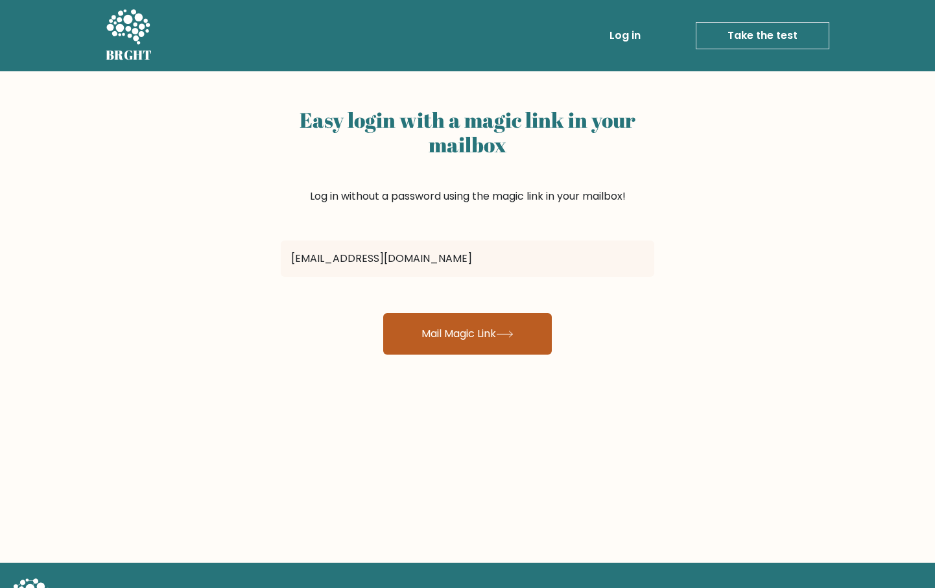
type input "prossenf@yahoo.it"
click at [430, 337] on button "Mail Magic Link" at bounding box center [467, 334] width 169 height 42
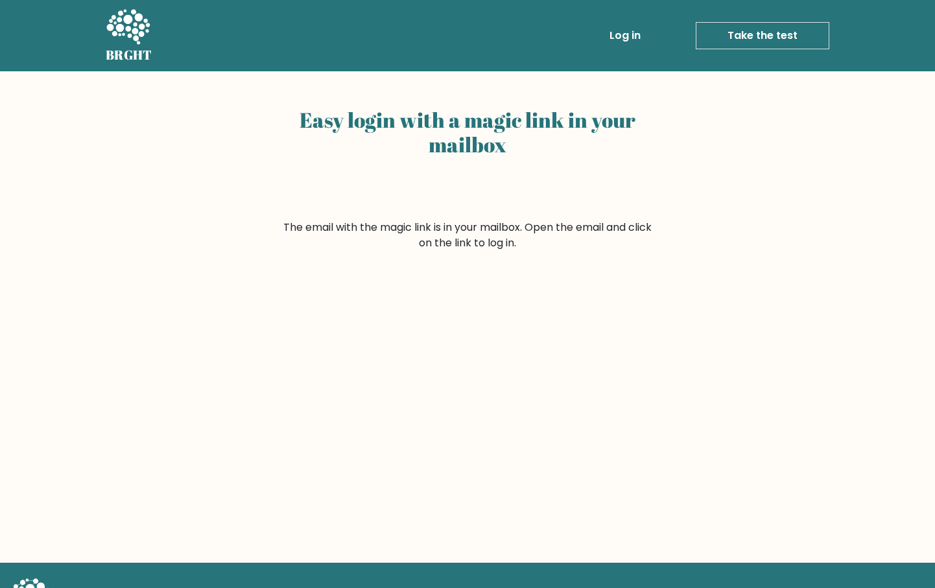
click at [771, 31] on link "Take the test" at bounding box center [763, 35] width 134 height 27
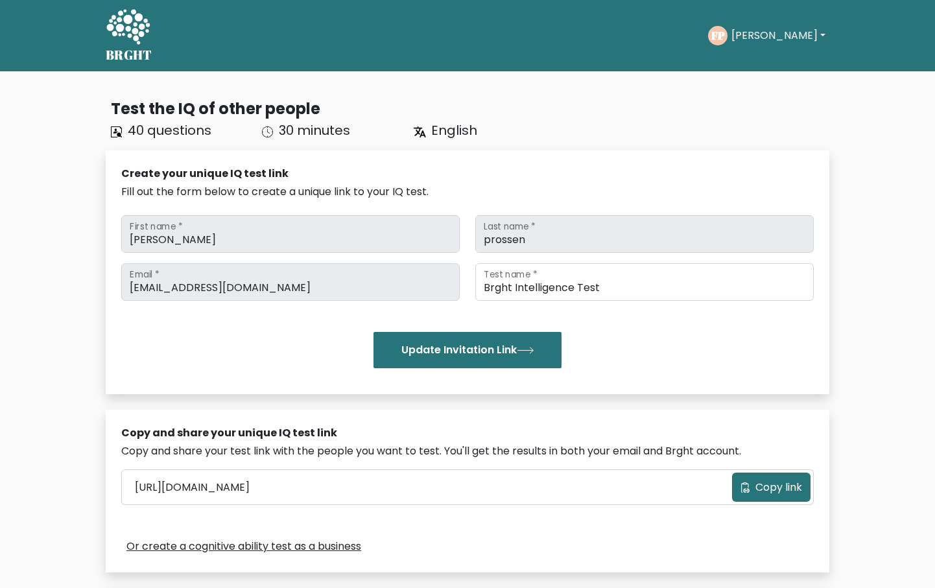
click at [798, 36] on button "Francesco" at bounding box center [779, 35] width 102 height 17
click at [761, 61] on link "Dashboard" at bounding box center [760, 63] width 102 height 21
click at [128, 29] on icon at bounding box center [127, 26] width 43 height 35
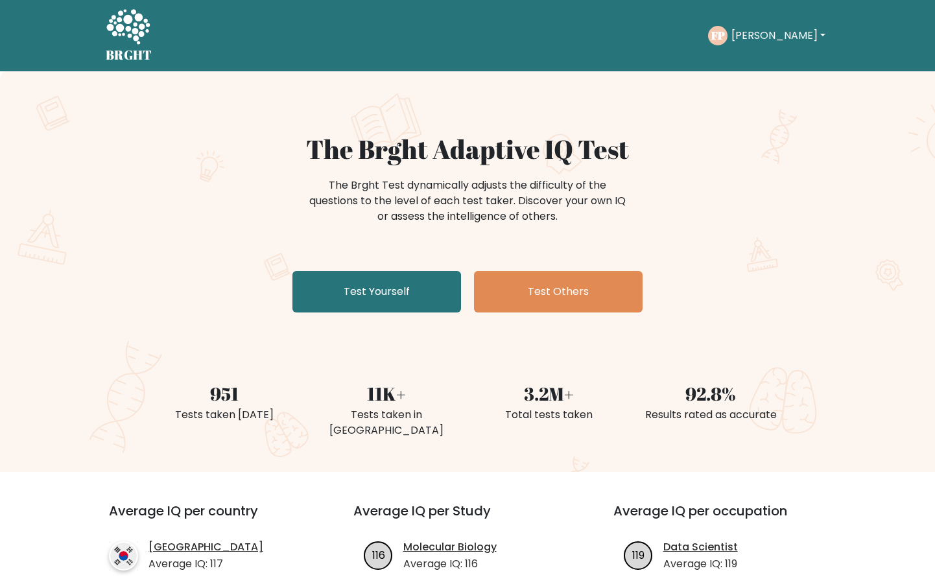
click at [807, 34] on button "[PERSON_NAME]" at bounding box center [779, 35] width 102 height 17
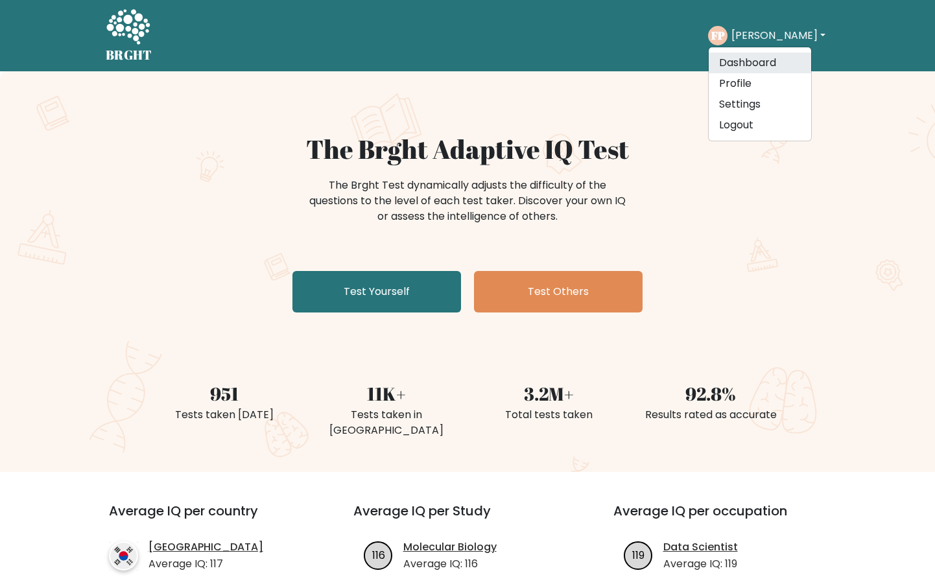
click at [773, 61] on link "Dashboard" at bounding box center [760, 63] width 102 height 21
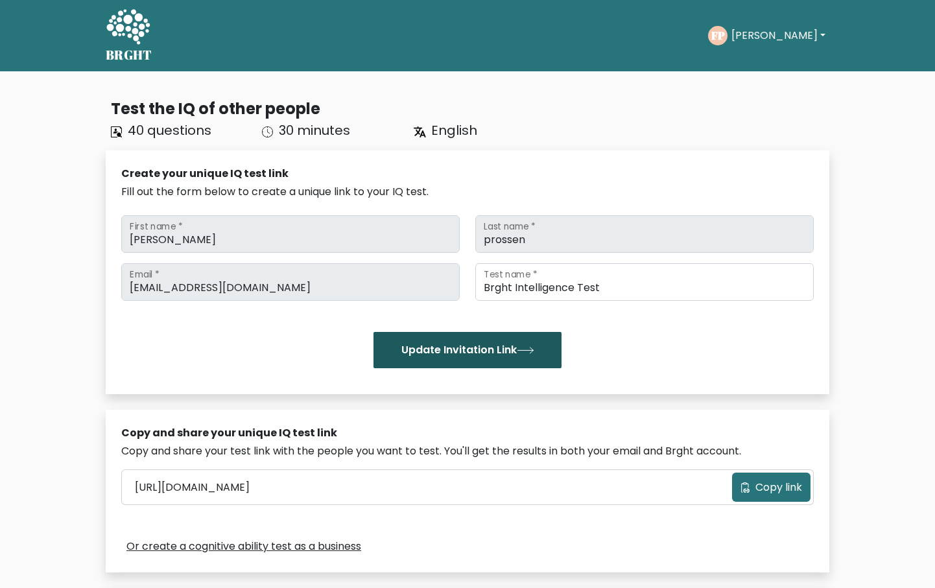
click at [469, 349] on button "Update Invitation Link" at bounding box center [468, 350] width 188 height 36
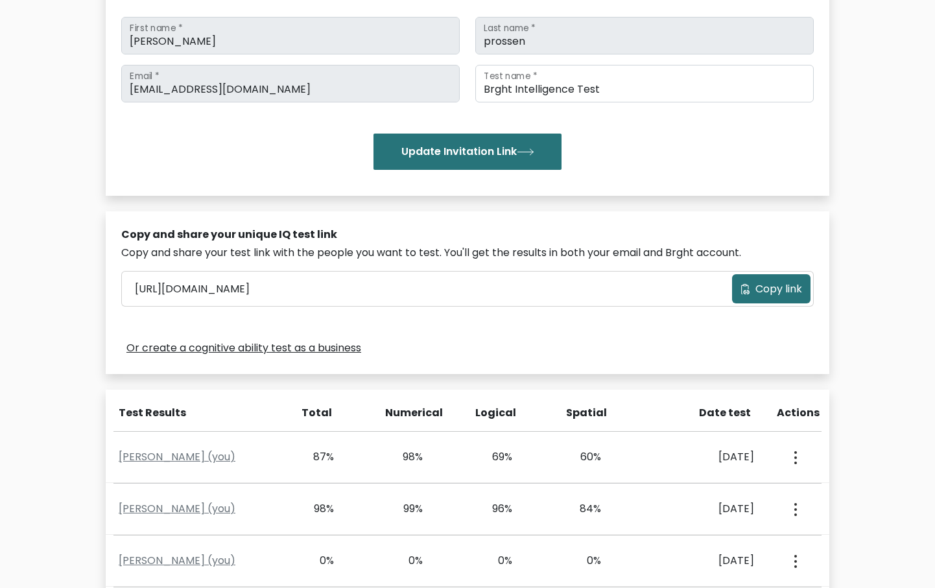
scroll to position [103, 0]
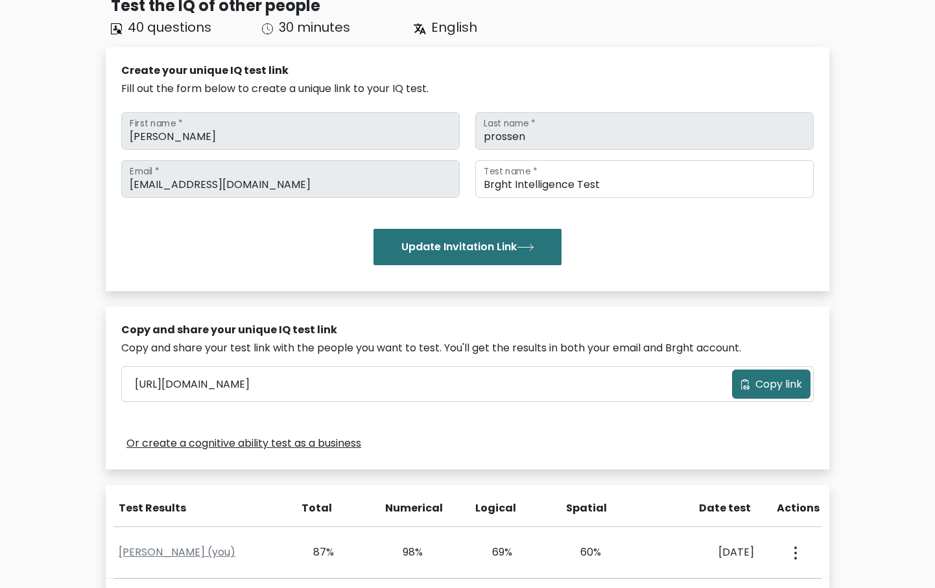
click at [263, 442] on link "Or create a cognitive ability test as a business" at bounding box center [243, 444] width 235 height 16
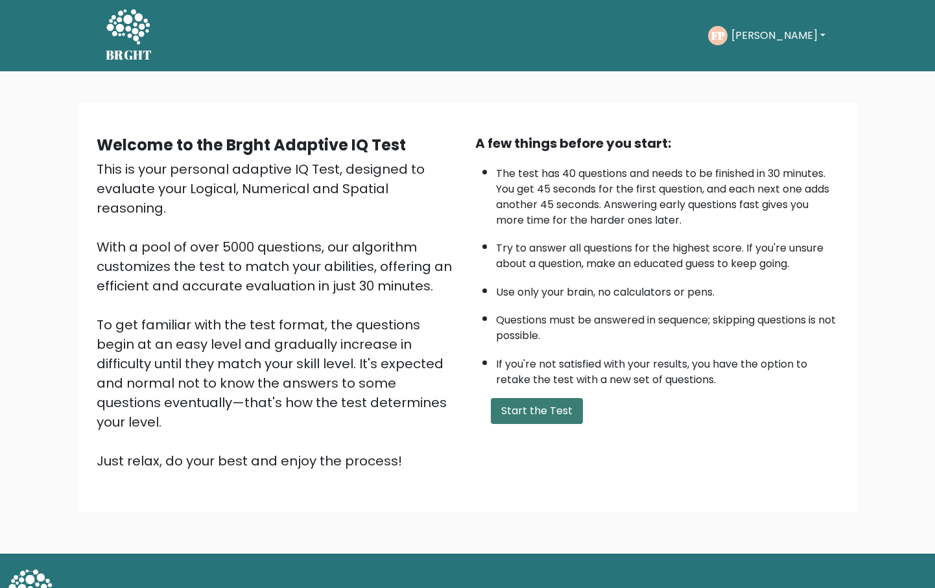
click at [532, 423] on button "Start the Test" at bounding box center [537, 411] width 92 height 26
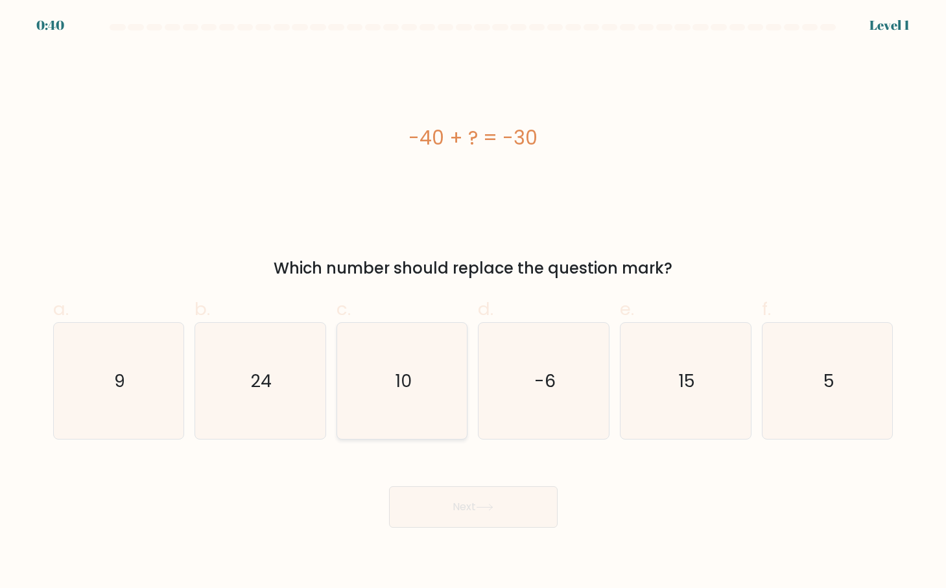
click at [363, 386] on icon "10" at bounding box center [402, 381] width 116 height 116
click at [473, 303] on input "c. 10" at bounding box center [473, 298] width 1 height 8
radio input "true"
click at [454, 497] on button "Next" at bounding box center [473, 507] width 169 height 42
click at [460, 511] on button "Next" at bounding box center [473, 507] width 169 height 42
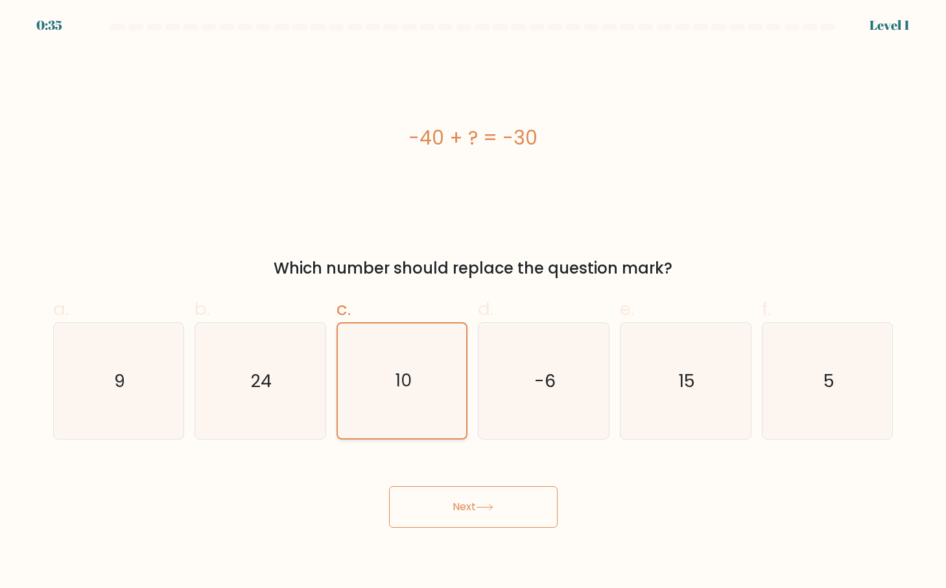
click at [385, 381] on icon "10" at bounding box center [402, 381] width 115 height 115
click at [473, 303] on input "c. 10" at bounding box center [473, 298] width 1 height 8
click at [467, 496] on button "Next" at bounding box center [473, 507] width 169 height 42
click at [295, 150] on div "-40 + ? = -30" at bounding box center [473, 137] width 841 height 29
click at [560, 365] on icon "-6" at bounding box center [544, 381] width 116 height 116
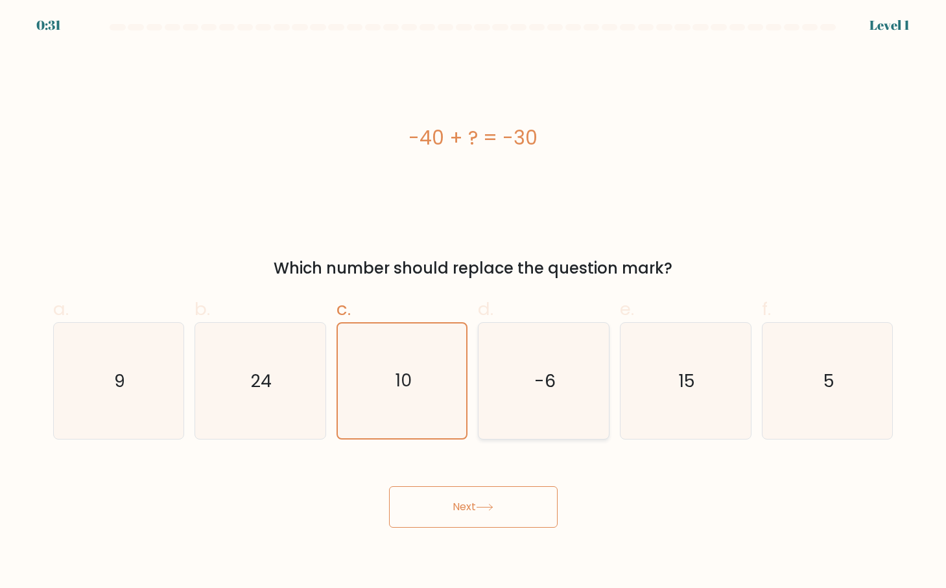
click at [474, 303] on input "d. -6" at bounding box center [473, 298] width 1 height 8
radio input "true"
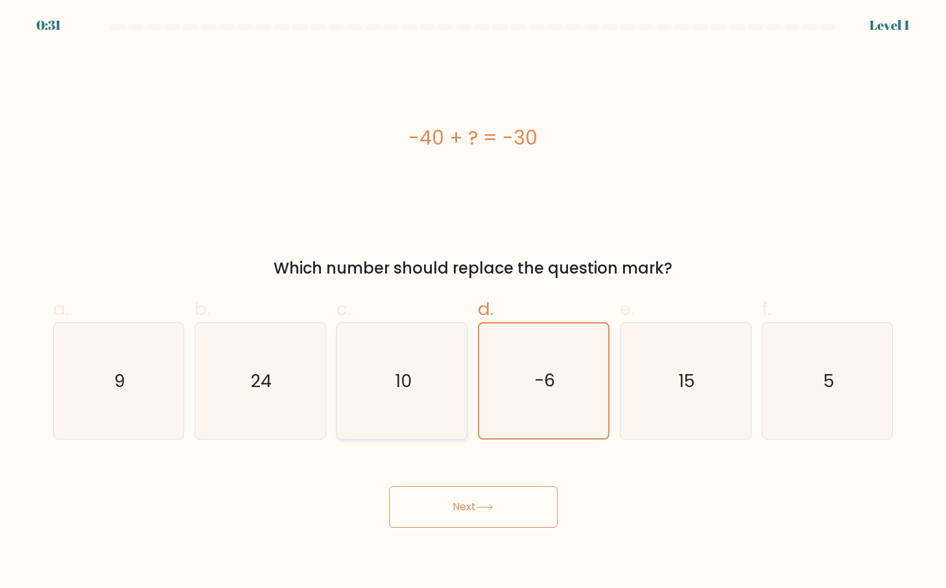
click at [413, 363] on icon "10" at bounding box center [402, 381] width 116 height 116
click at [473, 303] on input "c. 10" at bounding box center [473, 298] width 1 height 8
radio input "true"
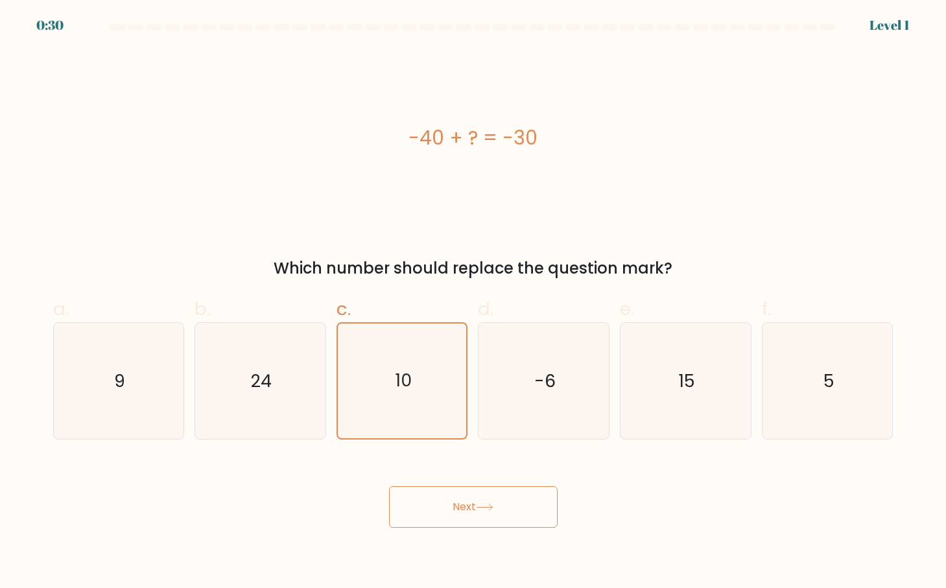
click at [455, 508] on button "Next" at bounding box center [473, 507] width 169 height 42
click at [490, 509] on icon at bounding box center [485, 507] width 18 height 7
click at [411, 382] on text "10" at bounding box center [403, 381] width 17 height 24
click at [473, 303] on input "c. 10" at bounding box center [473, 298] width 1 height 8
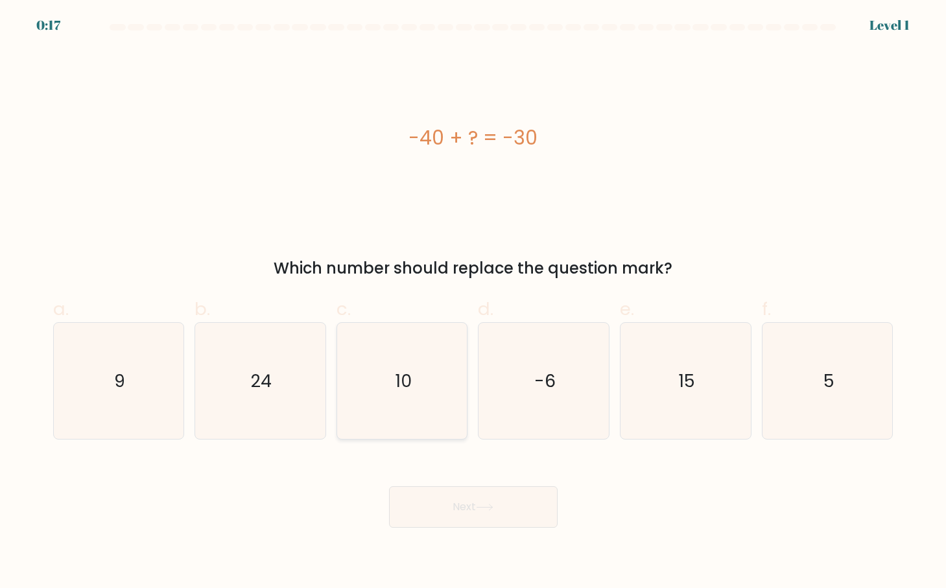
radio input "true"
click at [460, 500] on button "Next" at bounding box center [473, 507] width 169 height 42
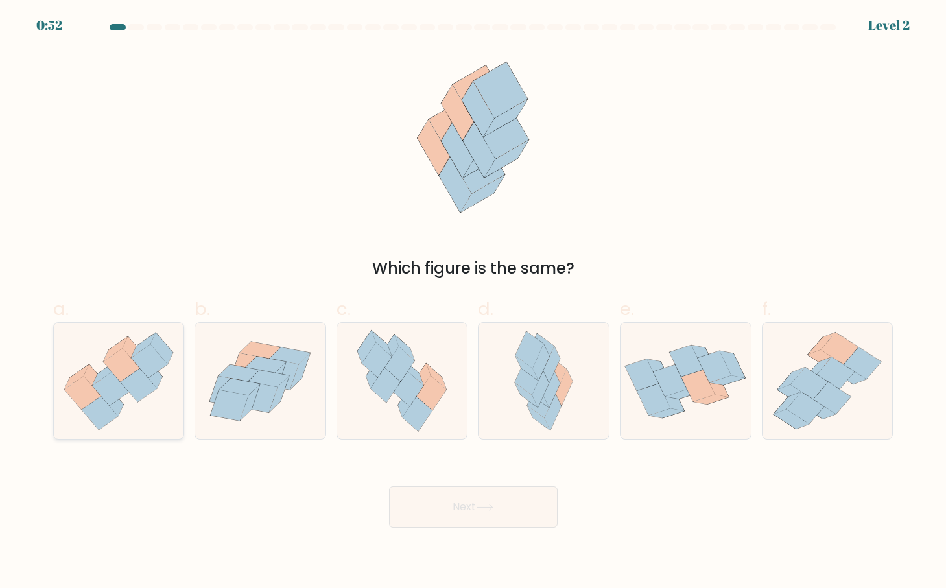
click at [112, 374] on icon at bounding box center [110, 389] width 36 height 34
click at [473, 303] on input "a." at bounding box center [473, 298] width 1 height 8
radio input "true"
click at [509, 509] on button "Next" at bounding box center [473, 507] width 169 height 42
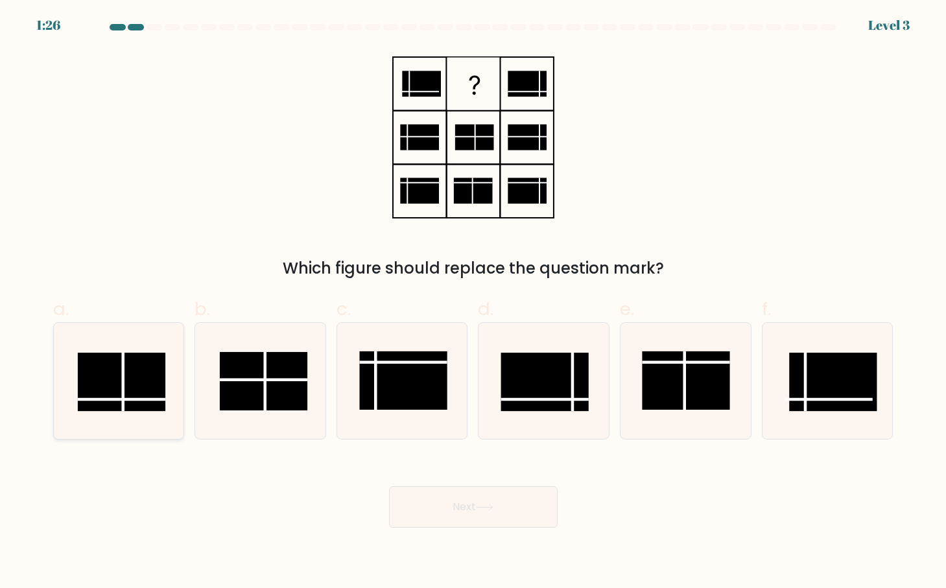
click at [112, 386] on rect at bounding box center [122, 382] width 88 height 58
click at [473, 303] on input "a." at bounding box center [473, 298] width 1 height 8
radio input "true"
click at [492, 505] on icon at bounding box center [485, 507] width 18 height 7
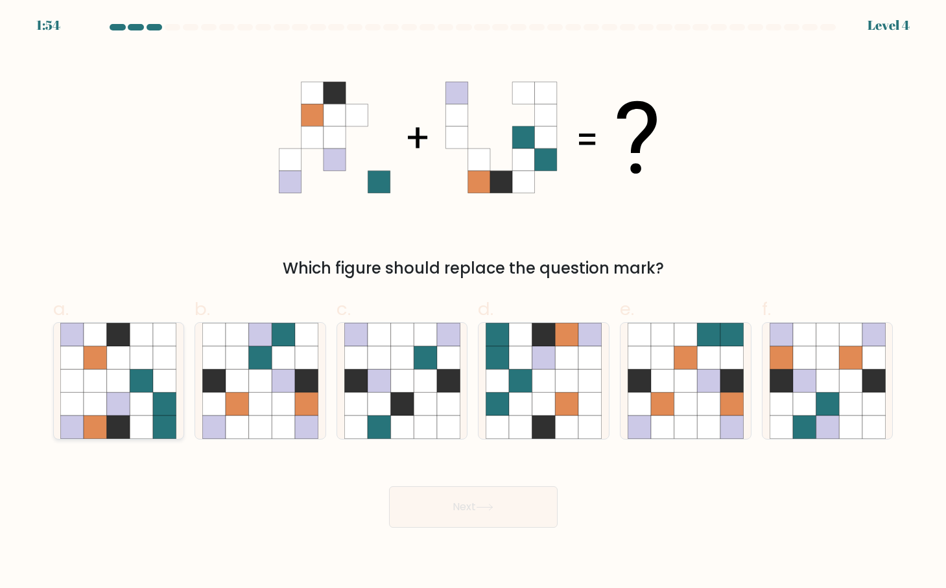
click at [102, 394] on icon at bounding box center [95, 404] width 23 height 23
click at [473, 303] on input "a." at bounding box center [473, 298] width 1 height 8
radio input "true"
click at [477, 499] on button "Next" at bounding box center [473, 507] width 169 height 42
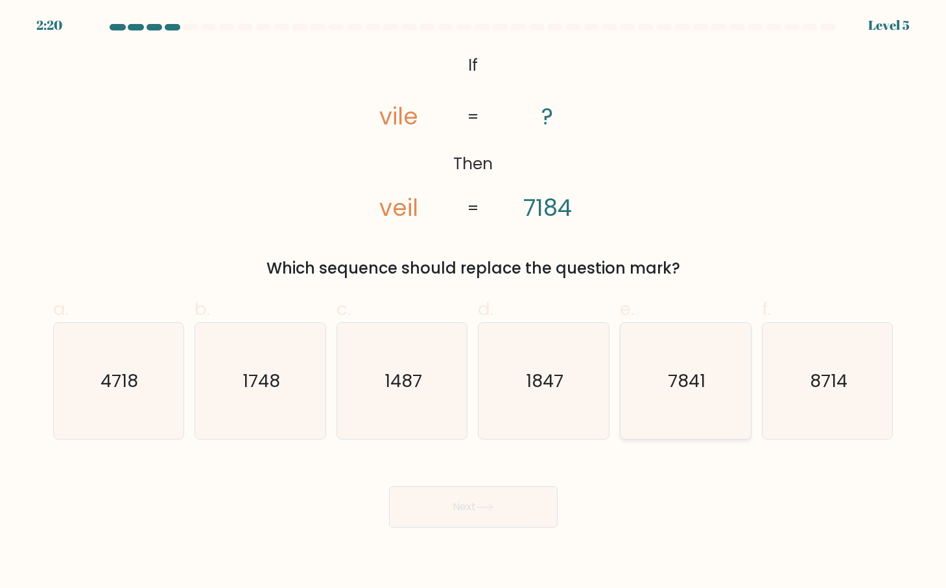
click at [699, 378] on text "7841" at bounding box center [687, 381] width 38 height 24
click at [474, 303] on input "e. 7841" at bounding box center [473, 298] width 1 height 8
radio input "true"
click at [494, 510] on icon at bounding box center [485, 507] width 18 height 7
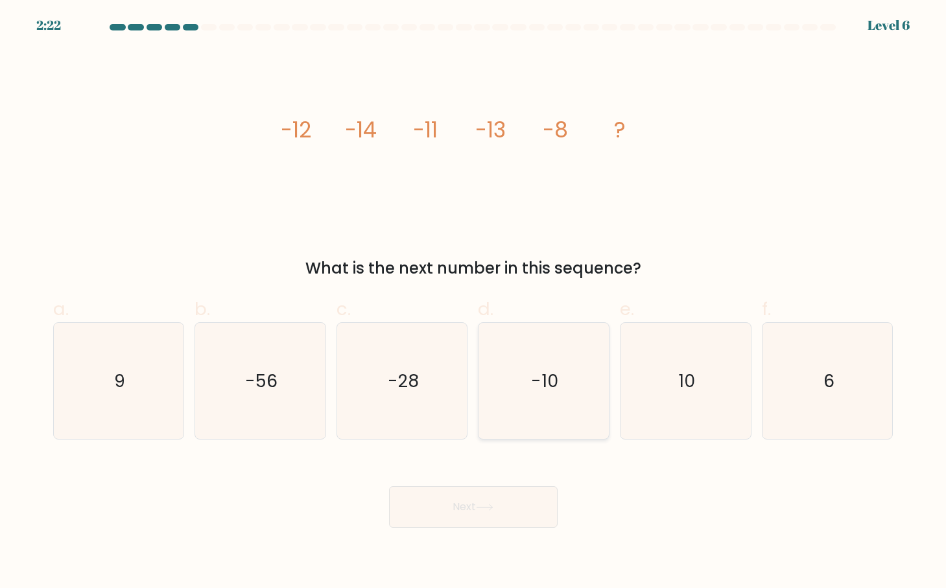
click at [533, 378] on text "-10" at bounding box center [545, 381] width 27 height 24
click at [474, 303] on input "d. -10" at bounding box center [473, 298] width 1 height 8
radio input "true"
click at [492, 508] on icon at bounding box center [485, 508] width 16 height 6
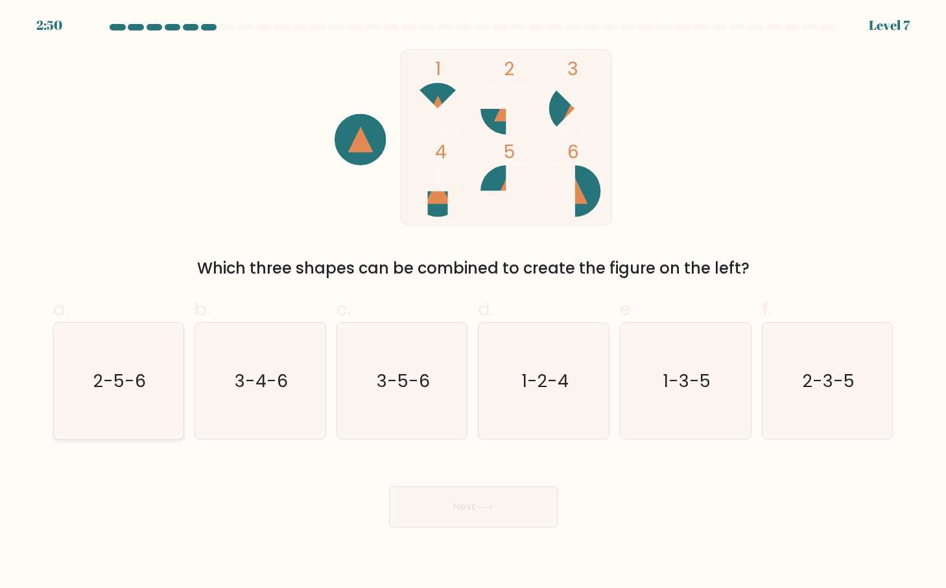
click at [79, 355] on icon "2-5-6" at bounding box center [118, 381] width 116 height 116
click at [473, 303] on input "a. 2-5-6" at bounding box center [473, 298] width 1 height 8
radio input "true"
click at [501, 503] on button "Next" at bounding box center [473, 507] width 169 height 42
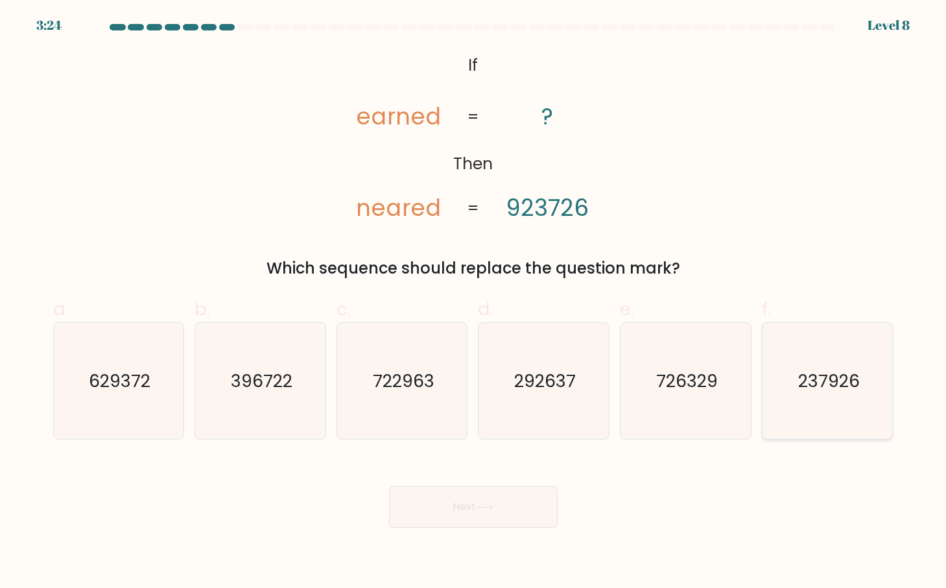
click at [845, 376] on text "237926" at bounding box center [829, 381] width 62 height 24
click at [474, 303] on input "f. 237926" at bounding box center [473, 298] width 1 height 8
radio input "true"
click at [501, 481] on div "Next" at bounding box center [473, 491] width 856 height 73
click at [505, 494] on button "Next" at bounding box center [473, 507] width 169 height 42
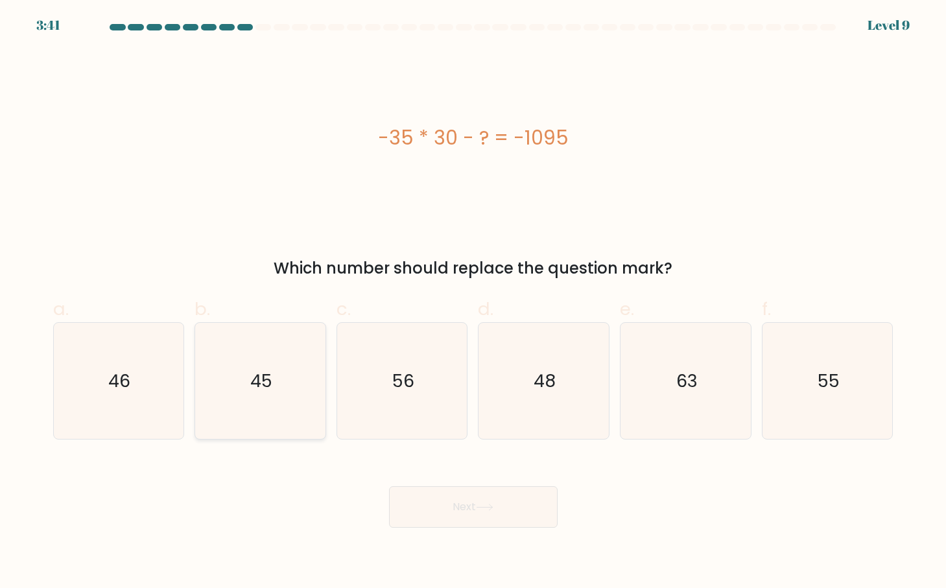
click at [280, 379] on icon "45" at bounding box center [260, 381] width 116 height 116
click at [473, 303] on input "b. 45" at bounding box center [473, 298] width 1 height 8
radio input "true"
click at [505, 508] on button "Next" at bounding box center [473, 507] width 169 height 42
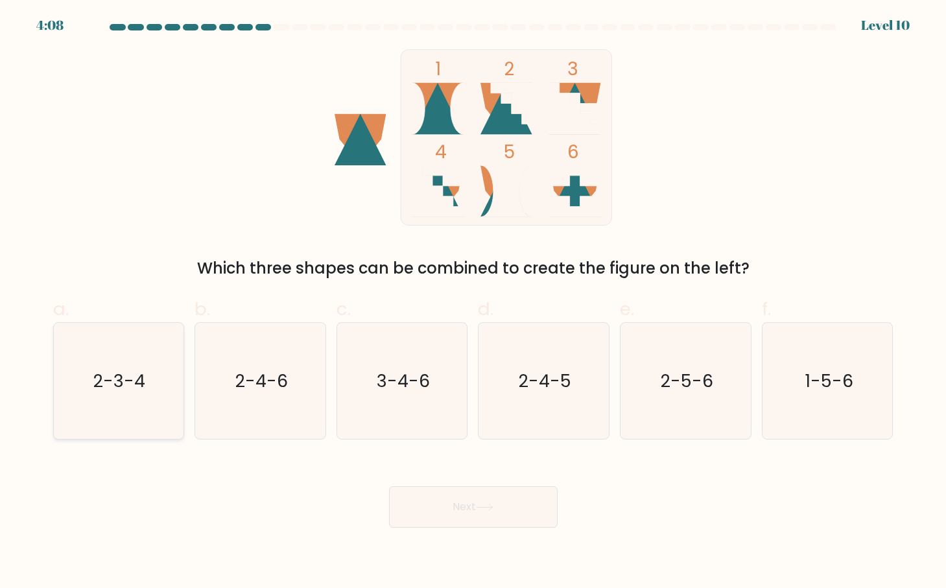
click at [138, 387] on text "2-3-4" at bounding box center [120, 381] width 52 height 24
click at [473, 303] on input "a. 2-3-4" at bounding box center [473, 298] width 1 height 8
radio input "true"
click at [476, 513] on button "Next" at bounding box center [473, 507] width 169 height 42
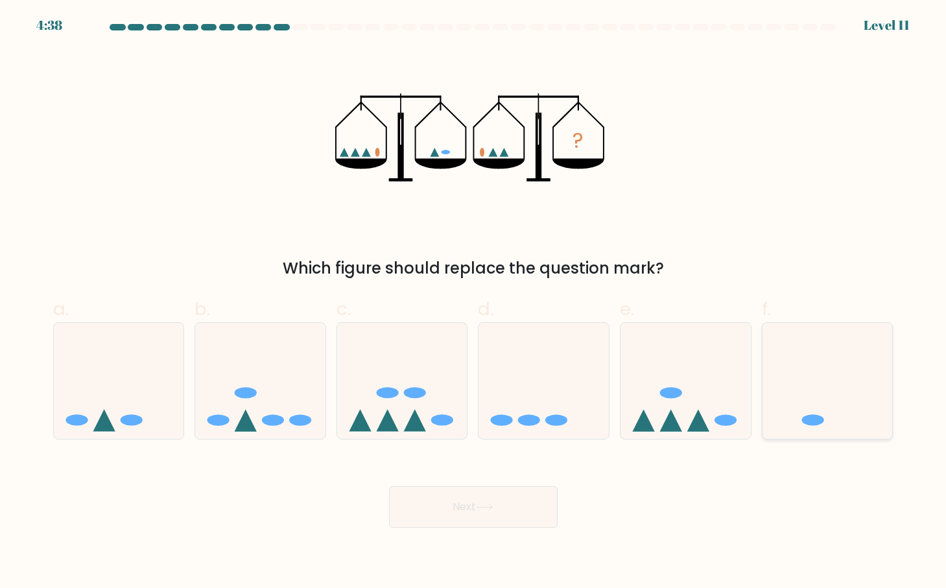
click at [824, 401] on icon at bounding box center [828, 382] width 130 height 108
click at [474, 303] on input "f." at bounding box center [473, 298] width 1 height 8
radio input "true"
click at [508, 498] on button "Next" at bounding box center [473, 507] width 169 height 42
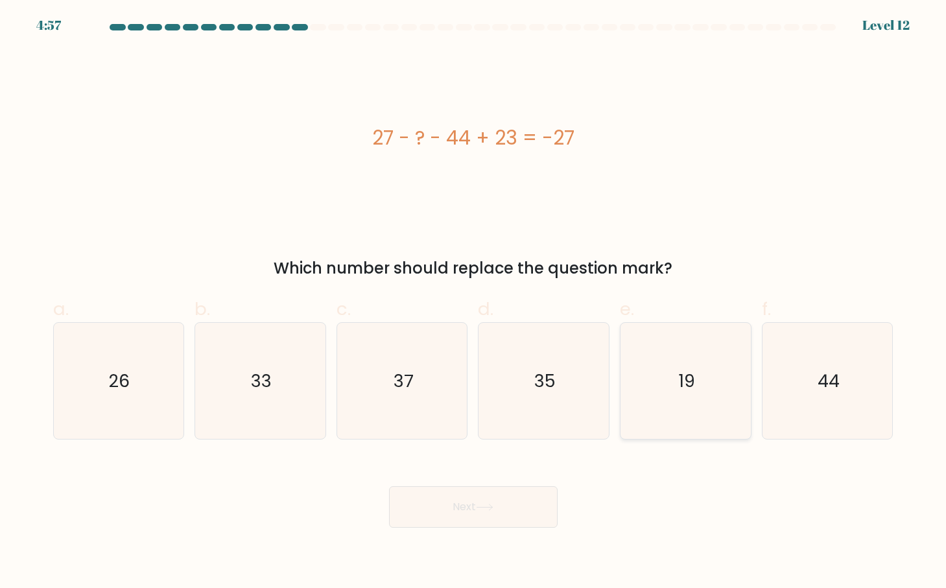
click at [700, 373] on icon "19" at bounding box center [686, 381] width 116 height 116
click at [474, 303] on input "e. 19" at bounding box center [473, 298] width 1 height 8
radio input "true"
click at [484, 513] on button "Next" at bounding box center [473, 507] width 169 height 42
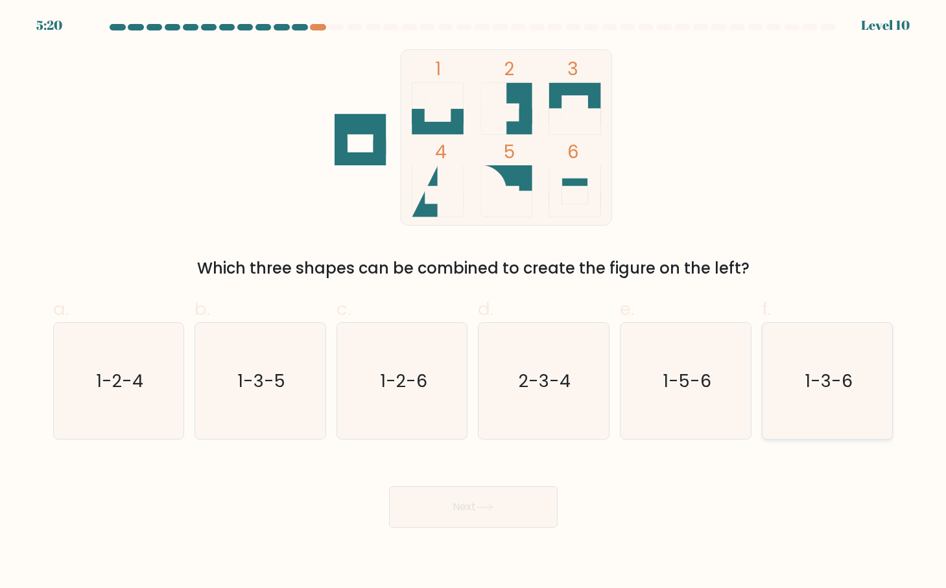
click at [819, 383] on text "1-3-6" at bounding box center [829, 381] width 48 height 24
click at [474, 303] on input "f. 1-3-6" at bounding box center [473, 298] width 1 height 8
radio input "true"
click at [531, 515] on button "Next" at bounding box center [473, 507] width 169 height 42
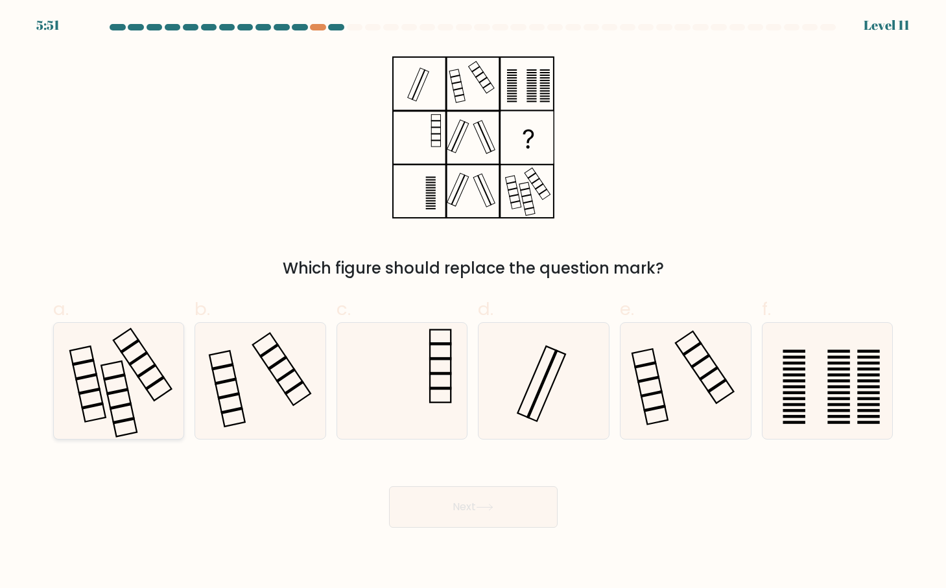
click at [130, 383] on icon at bounding box center [118, 381] width 116 height 116
click at [473, 303] on input "a." at bounding box center [473, 298] width 1 height 8
radio input "true"
drag, startPoint x: 875, startPoint y: 366, endPoint x: 866, endPoint y: 370, distance: 9.6
click at [874, 366] on icon at bounding box center [828, 381] width 116 height 116
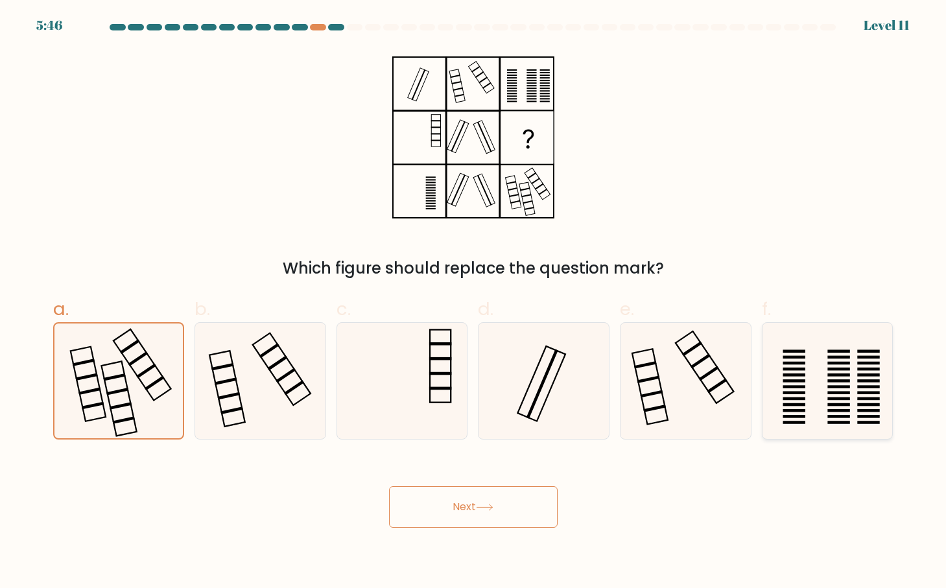
click at [474, 303] on input "f." at bounding box center [473, 298] width 1 height 8
radio input "true"
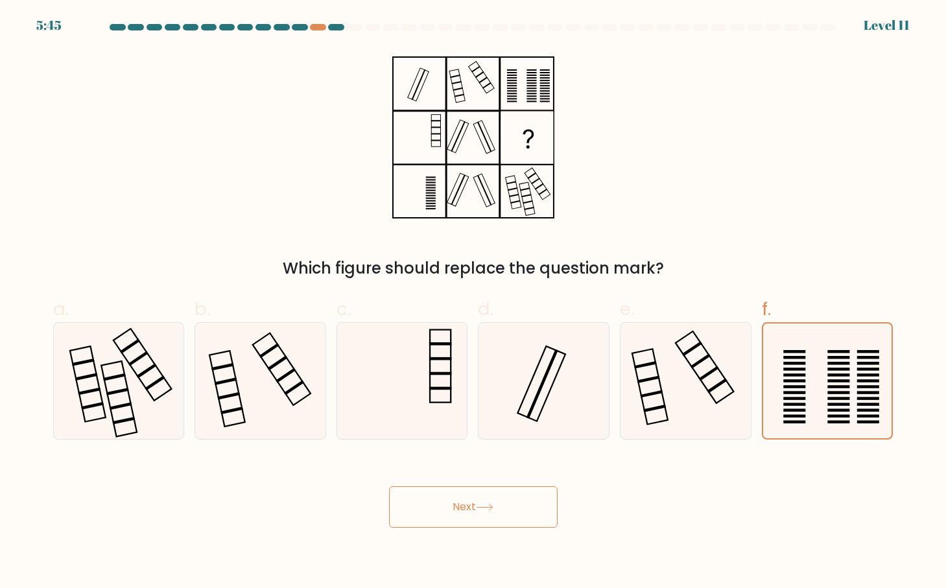
click at [522, 509] on button "Next" at bounding box center [473, 507] width 169 height 42
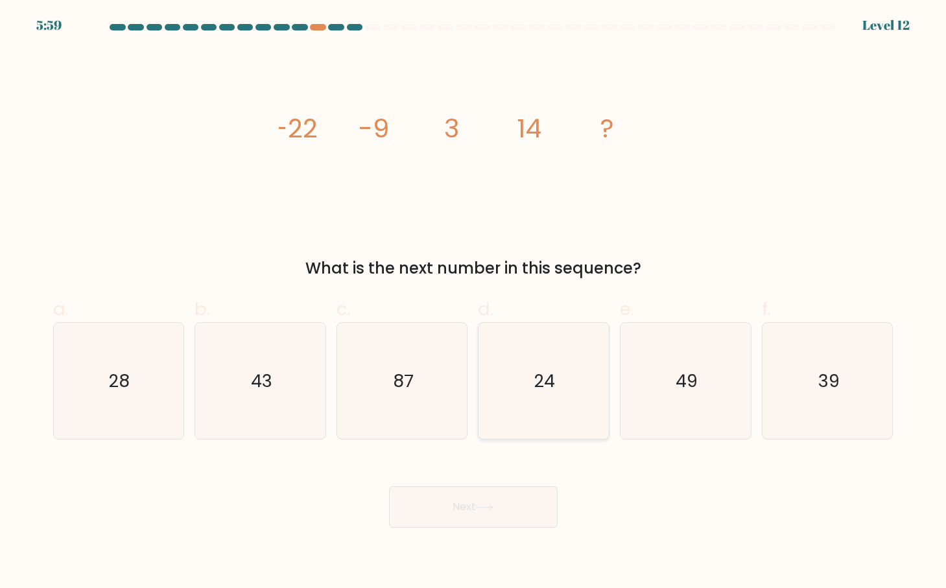
click at [546, 364] on icon "24" at bounding box center [544, 381] width 116 height 116
click at [474, 303] on input "d. 24" at bounding box center [473, 298] width 1 height 8
radio input "true"
click at [501, 497] on button "Next" at bounding box center [473, 507] width 169 height 42
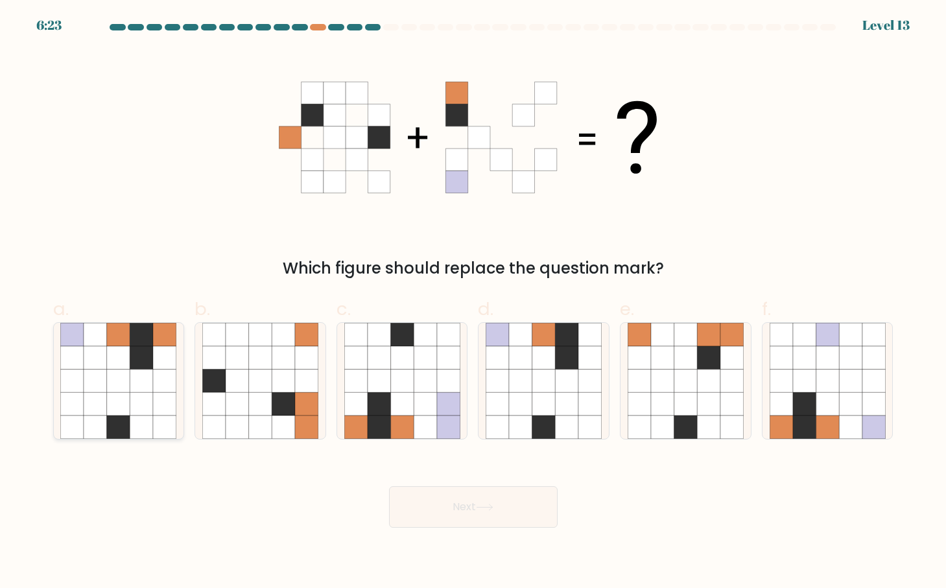
click at [106, 373] on icon at bounding box center [95, 381] width 23 height 23
click at [473, 303] on input "a." at bounding box center [473, 298] width 1 height 8
radio input "true"
click at [451, 496] on button "Next" at bounding box center [473, 507] width 169 height 42
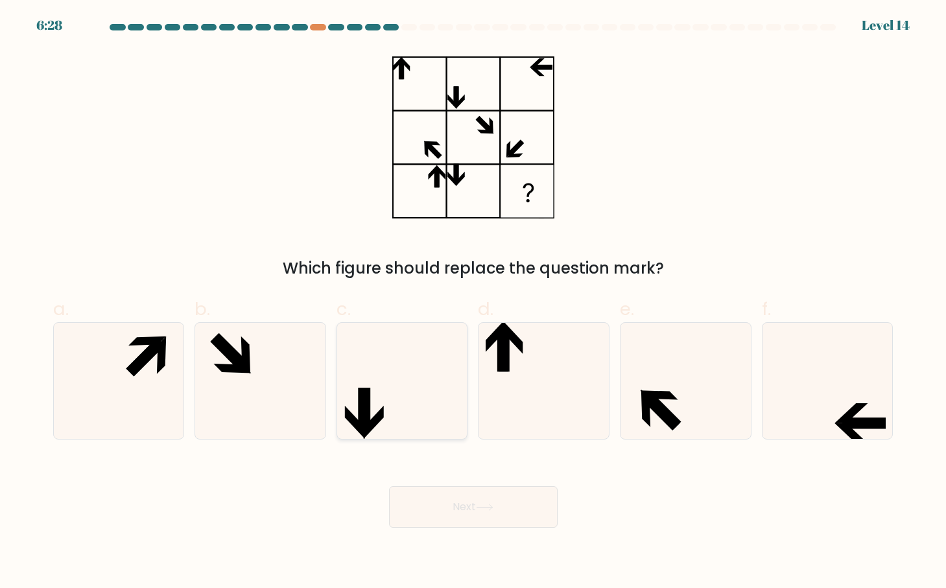
click at [364, 405] on icon at bounding box center [364, 409] width 11 height 43
click at [473, 303] on input "c." at bounding box center [473, 298] width 1 height 8
radio input "true"
click at [504, 510] on button "Next" at bounding box center [473, 507] width 169 height 42
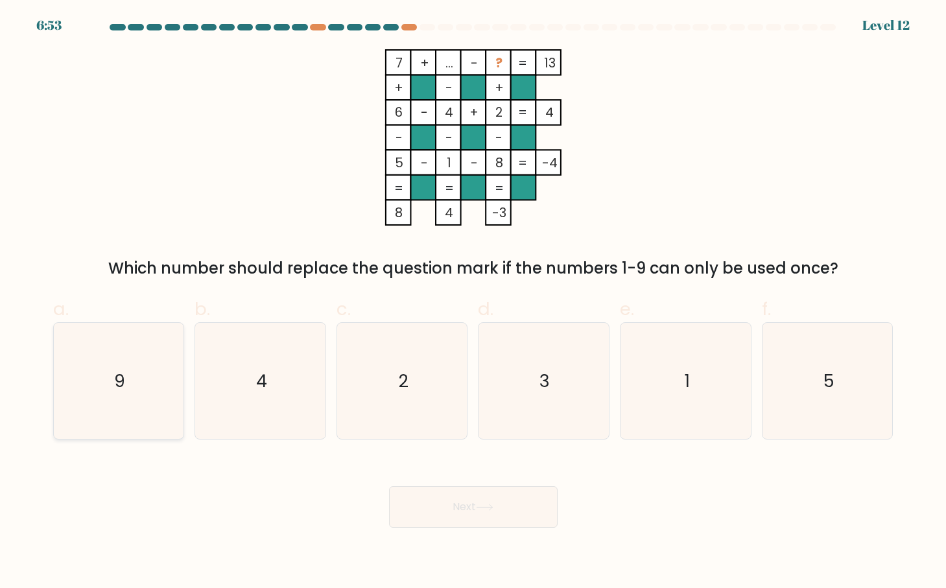
click at [127, 375] on icon "9" at bounding box center [118, 381] width 116 height 116
click at [473, 303] on input "a. 9" at bounding box center [473, 298] width 1 height 8
radio input "true"
click at [403, 378] on text "2" at bounding box center [403, 381] width 10 height 24
click at [473, 303] on input "c. 2" at bounding box center [473, 298] width 1 height 8
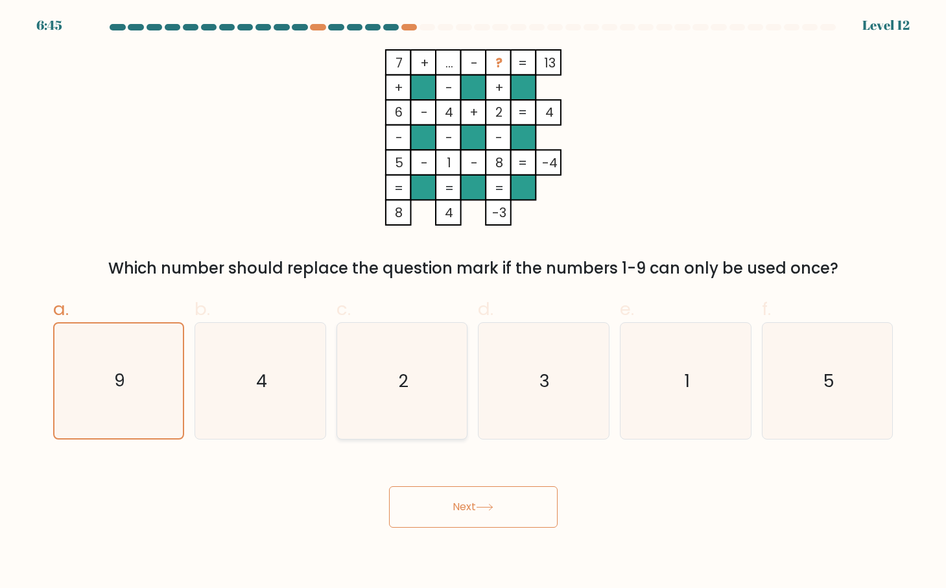
radio input "true"
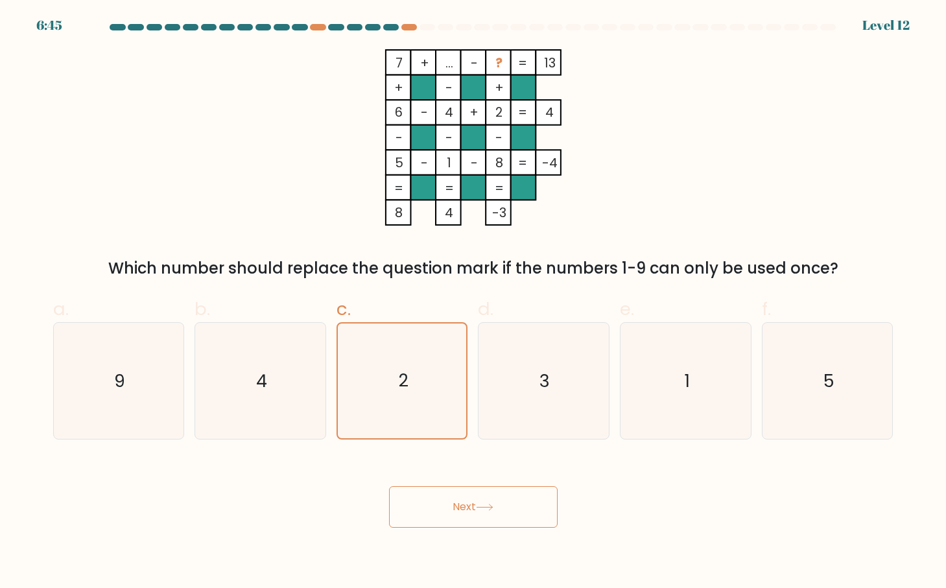
click at [493, 510] on icon at bounding box center [485, 507] width 18 height 7
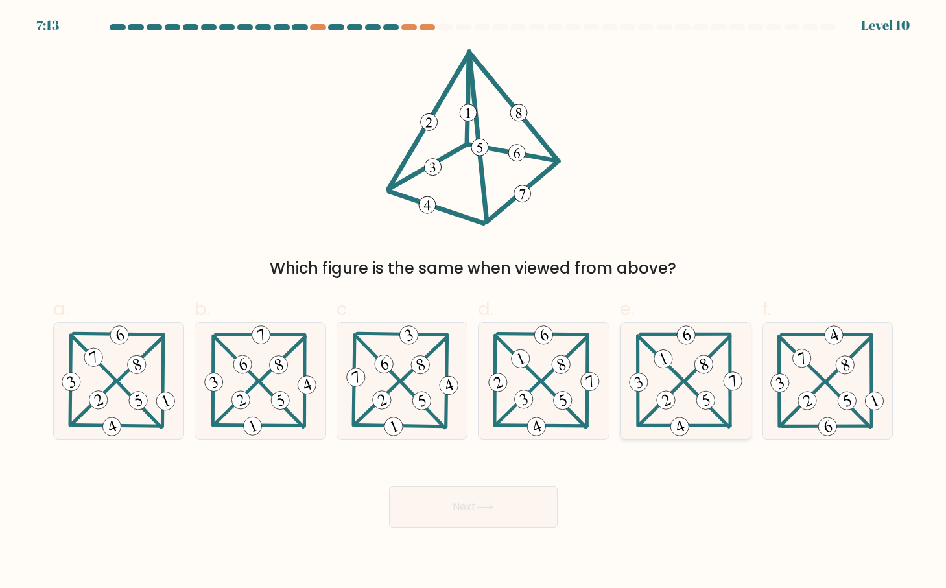
click at [671, 384] on icon at bounding box center [686, 381] width 119 height 116
click at [474, 303] on input "e." at bounding box center [473, 298] width 1 height 8
radio input "true"
click at [505, 505] on button "Next" at bounding box center [473, 507] width 169 height 42
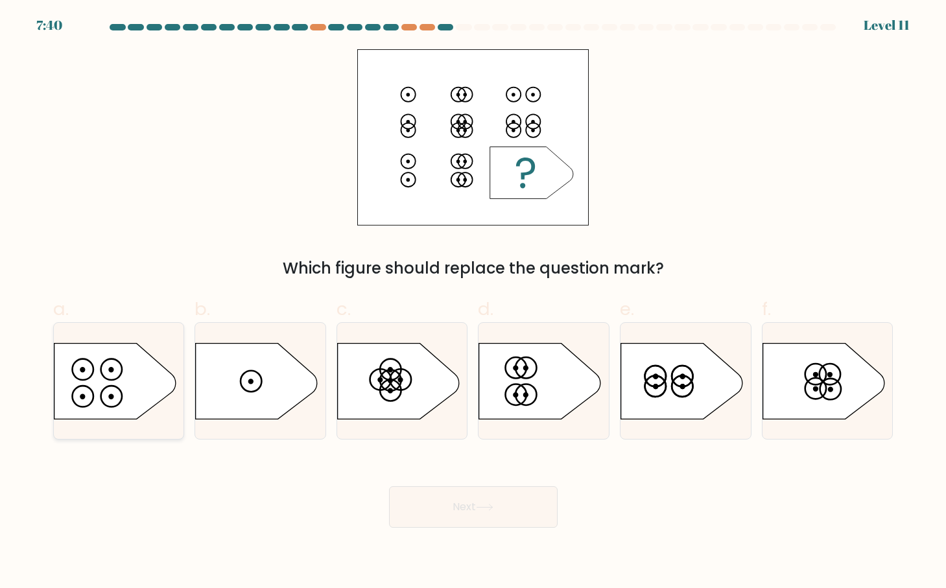
click at [97, 376] on icon at bounding box center [115, 381] width 122 height 76
click at [473, 303] on input "a." at bounding box center [473, 298] width 1 height 8
radio input "true"
click at [488, 521] on button "Next" at bounding box center [473, 507] width 169 height 42
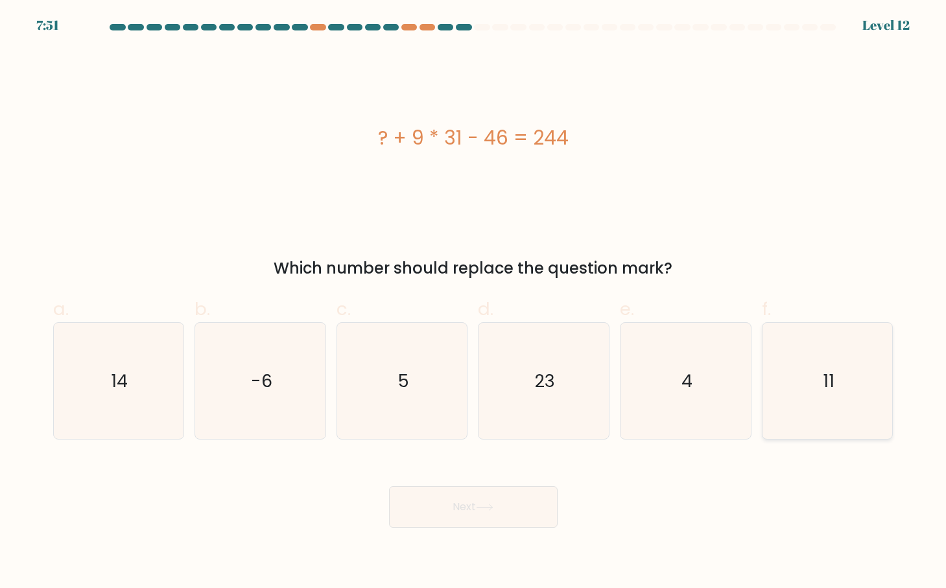
click at [815, 406] on icon "11" at bounding box center [828, 381] width 116 height 116
click at [474, 303] on input "f. 11" at bounding box center [473, 298] width 1 height 8
radio input "true"
click at [466, 509] on button "Next" at bounding box center [473, 507] width 169 height 42
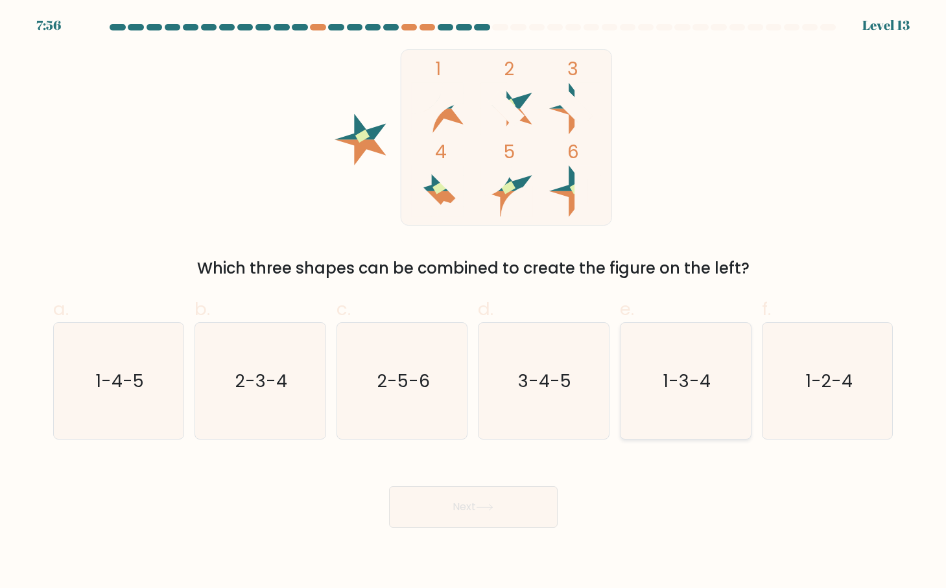
click at [682, 349] on icon "1-3-4" at bounding box center [686, 381] width 116 height 116
click at [474, 303] on input "e. 1-3-4" at bounding box center [473, 298] width 1 height 8
radio input "true"
click at [456, 510] on button "Next" at bounding box center [473, 507] width 169 height 42
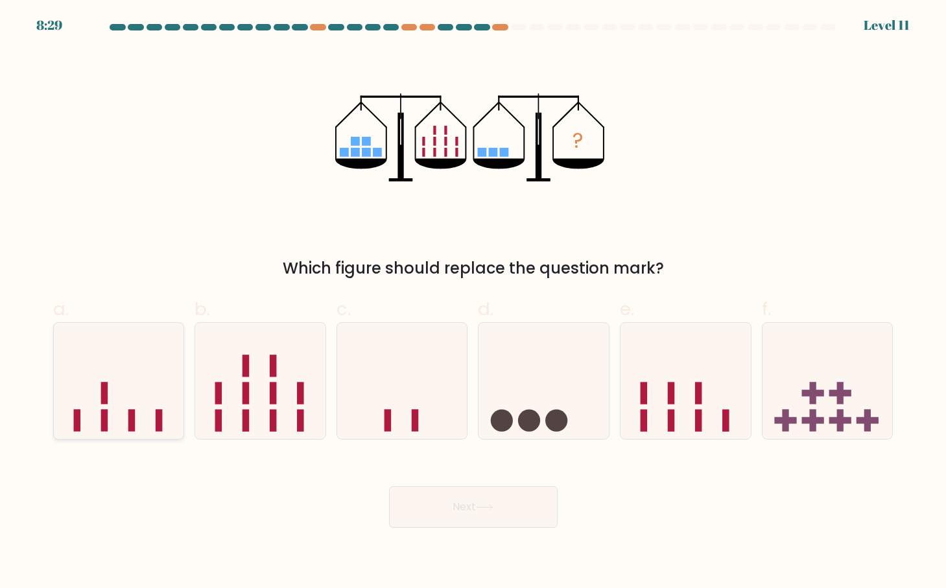
click at [126, 388] on icon at bounding box center [119, 382] width 130 height 108
click at [473, 303] on input "a." at bounding box center [473, 298] width 1 height 8
radio input "true"
click at [501, 512] on button "Next" at bounding box center [473, 507] width 169 height 42
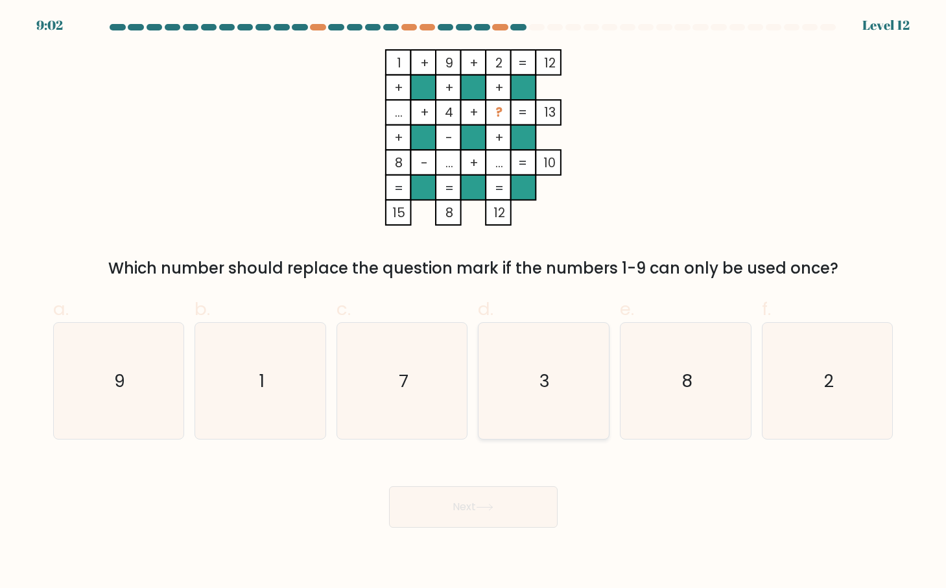
click at [551, 375] on icon "3" at bounding box center [544, 381] width 116 height 116
click at [474, 303] on input "d. 3" at bounding box center [473, 298] width 1 height 8
radio input "true"
click at [531, 517] on button "Next" at bounding box center [473, 507] width 169 height 42
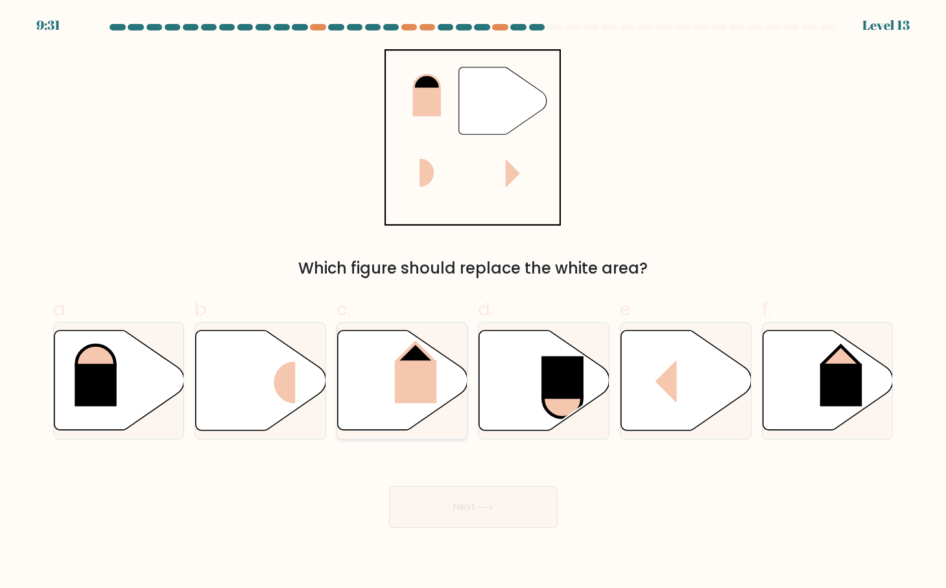
click at [420, 375] on rect at bounding box center [416, 382] width 42 height 43
click at [473, 303] on input "c." at bounding box center [473, 298] width 1 height 8
radio input "true"
click at [494, 503] on button "Next" at bounding box center [473, 507] width 169 height 42
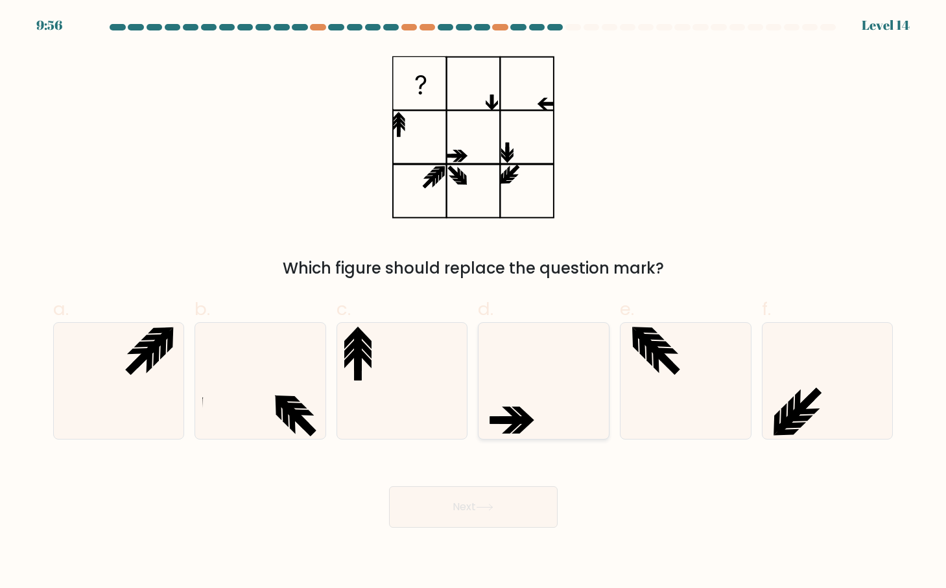
click at [518, 394] on icon at bounding box center [544, 381] width 116 height 116
click at [474, 303] on input "d." at bounding box center [473, 298] width 1 height 8
radio input "true"
click at [493, 520] on button "Next" at bounding box center [473, 507] width 169 height 42
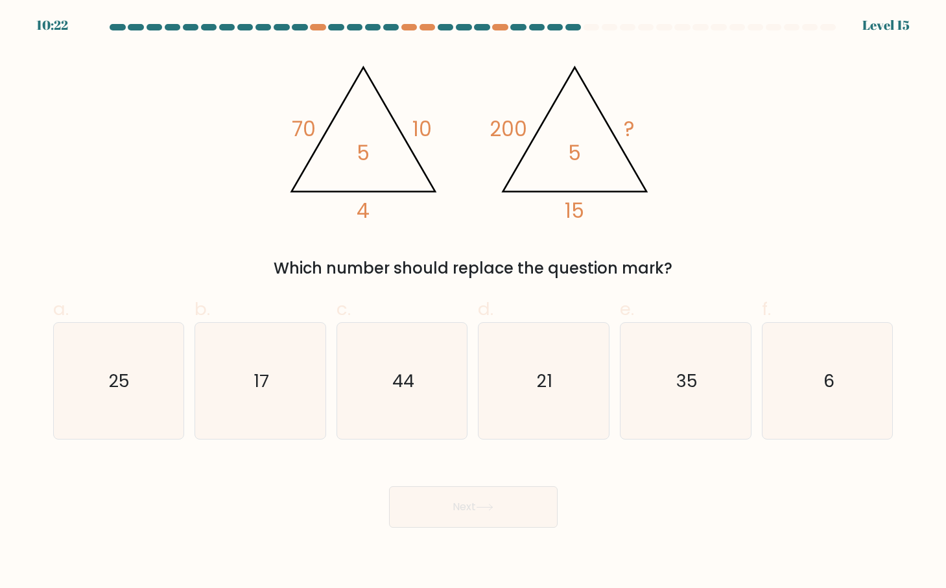
click at [49, 389] on div "a. 25" at bounding box center [119, 368] width 142 height 144
click at [119, 383] on text "25" at bounding box center [120, 381] width 21 height 24
click at [473, 303] on input "a. 25" at bounding box center [473, 298] width 1 height 8
radio input "true"
click at [496, 497] on button "Next" at bounding box center [473, 507] width 169 height 42
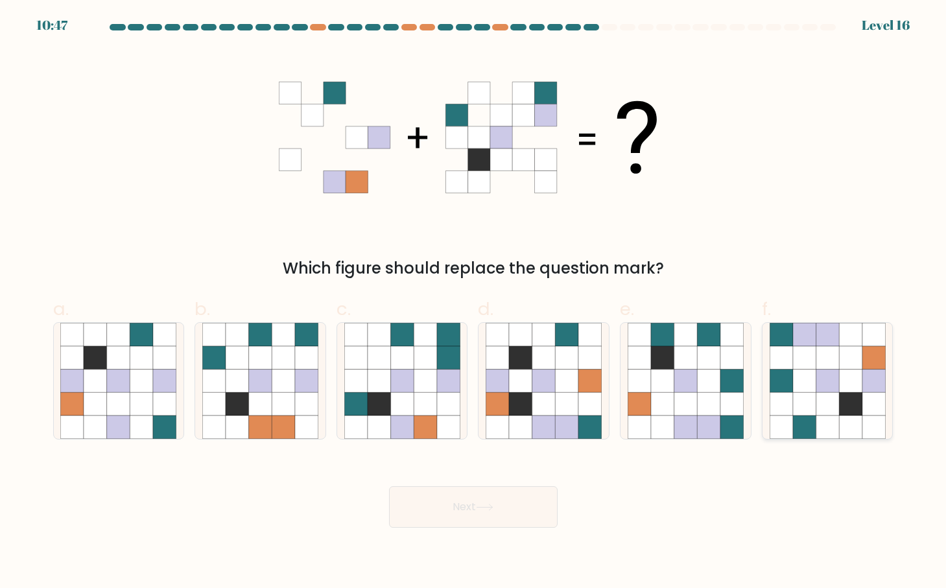
click at [834, 392] on icon at bounding box center [827, 381] width 23 height 23
click at [474, 303] on input "f." at bounding box center [473, 298] width 1 height 8
radio input "true"
click at [424, 492] on button "Next" at bounding box center [473, 507] width 169 height 42
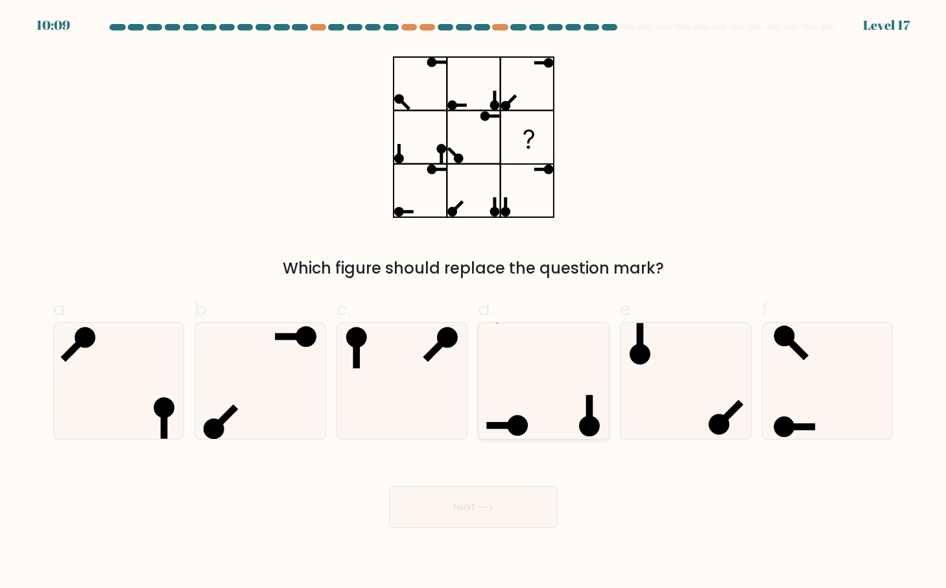
click at [562, 377] on icon at bounding box center [544, 381] width 116 height 116
click at [474, 303] on input "d." at bounding box center [473, 298] width 1 height 8
radio input "true"
click at [499, 505] on button "Next" at bounding box center [473, 507] width 169 height 42
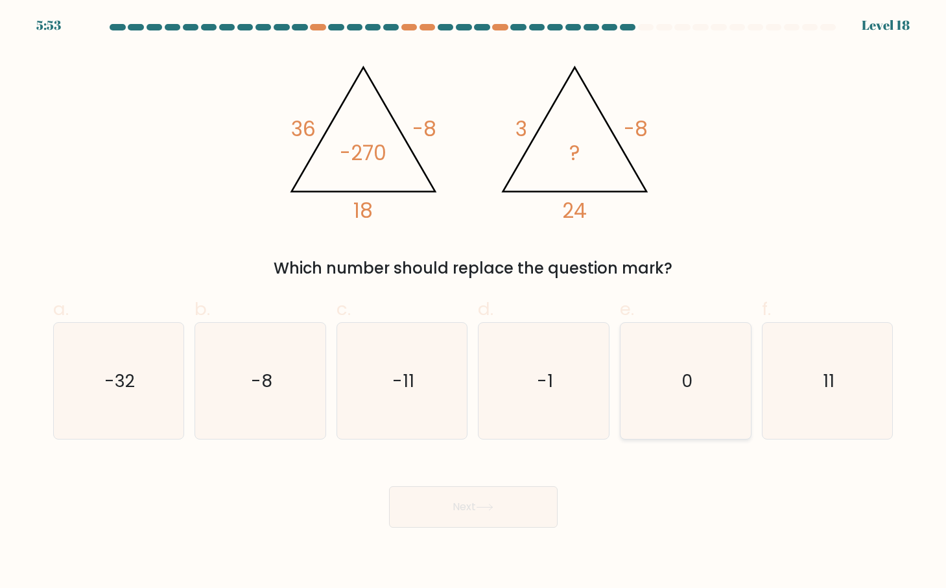
click at [689, 398] on icon "0" at bounding box center [686, 381] width 116 height 116
click at [474, 303] on input "e. 0" at bounding box center [473, 298] width 1 height 8
radio input "true"
click at [497, 512] on button "Next" at bounding box center [473, 507] width 169 height 42
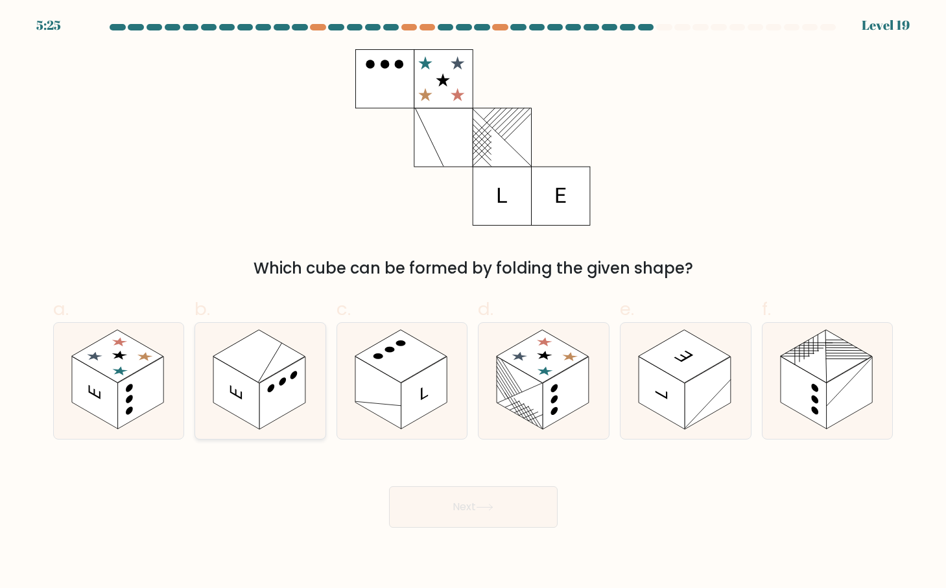
click at [211, 366] on div at bounding box center [261, 380] width 132 height 117
click at [473, 303] on input "b." at bounding box center [473, 298] width 1 height 8
radio input "true"
click at [497, 503] on button "Next" at bounding box center [473, 507] width 169 height 42
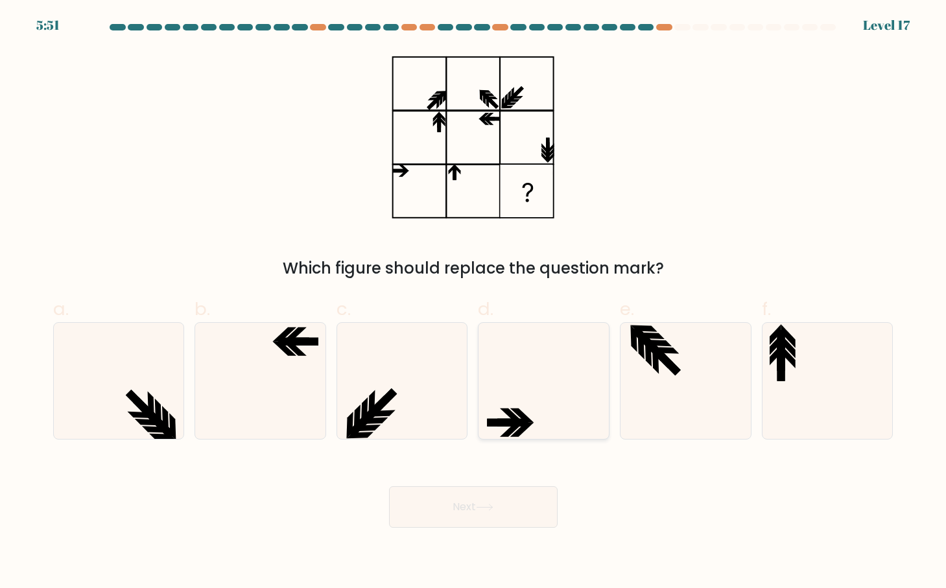
click at [537, 414] on icon at bounding box center [544, 381] width 116 height 116
click at [474, 303] on input "d." at bounding box center [473, 298] width 1 height 8
radio input "true"
click at [490, 511] on icon at bounding box center [485, 507] width 18 height 7
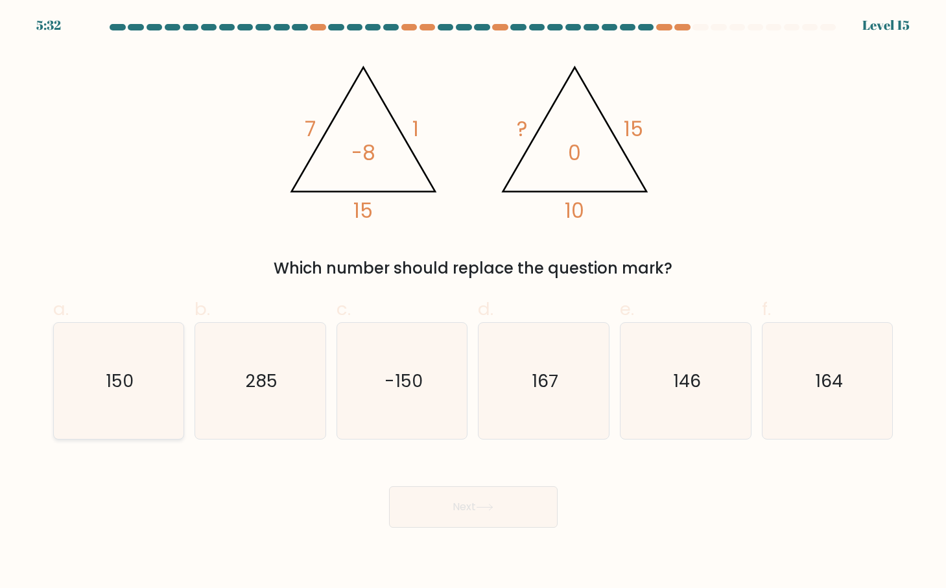
click at [98, 394] on icon "150" at bounding box center [118, 381] width 116 height 116
click at [473, 303] on input "a. 150" at bounding box center [473, 298] width 1 height 8
radio input "true"
click at [483, 506] on icon at bounding box center [485, 507] width 18 height 7
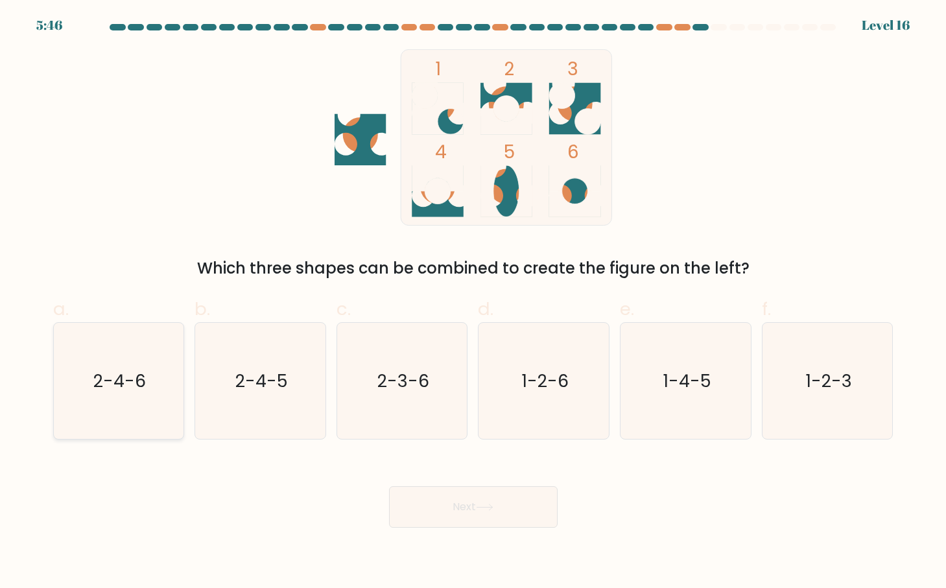
click at [146, 385] on icon "2-4-6" at bounding box center [118, 381] width 116 height 116
click at [473, 303] on input "a. 2-4-6" at bounding box center [473, 298] width 1 height 8
radio input "true"
click at [523, 512] on button "Next" at bounding box center [473, 507] width 169 height 42
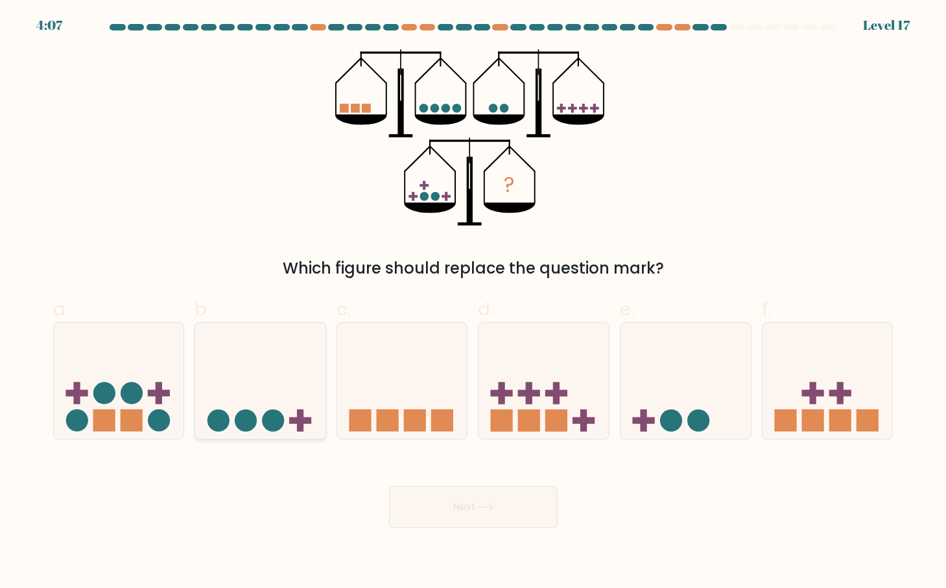
click at [285, 355] on icon at bounding box center [260, 382] width 130 height 108
click at [473, 303] on input "b." at bounding box center [473, 298] width 1 height 8
radio input "true"
click at [482, 497] on button "Next" at bounding box center [473, 507] width 169 height 42
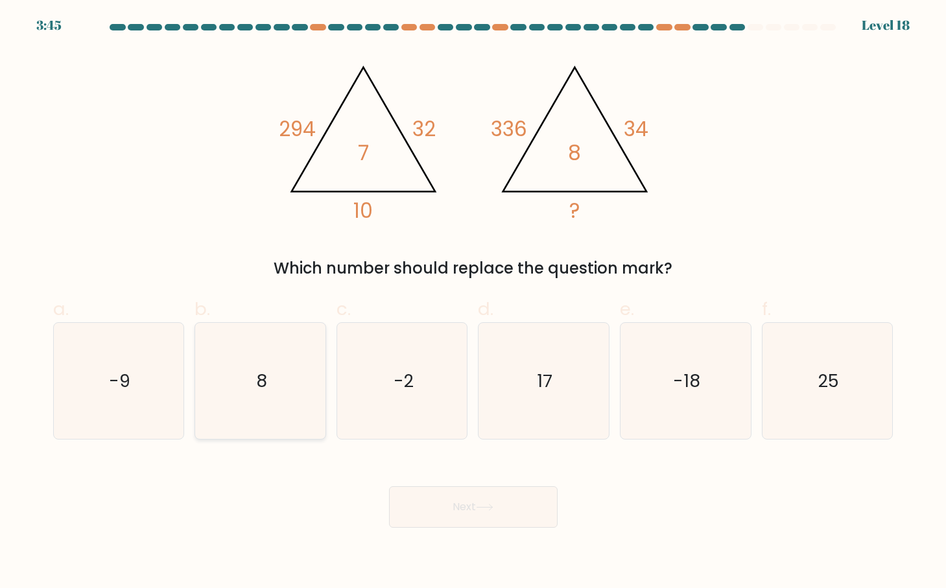
click at [261, 377] on text "8" at bounding box center [261, 381] width 11 height 24
click at [473, 303] on input "b. 8" at bounding box center [473, 298] width 1 height 8
radio input "true"
click at [464, 498] on button "Next" at bounding box center [473, 507] width 169 height 42
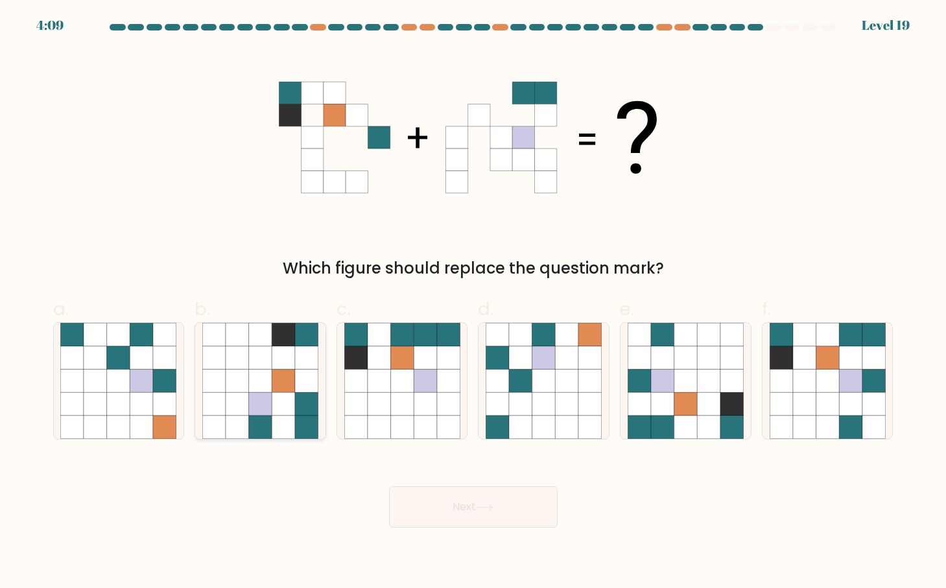
click at [262, 351] on icon at bounding box center [260, 357] width 23 height 23
click at [473, 303] on input "b." at bounding box center [473, 298] width 1 height 8
radio input "true"
click at [468, 500] on button "Next" at bounding box center [473, 507] width 169 height 42
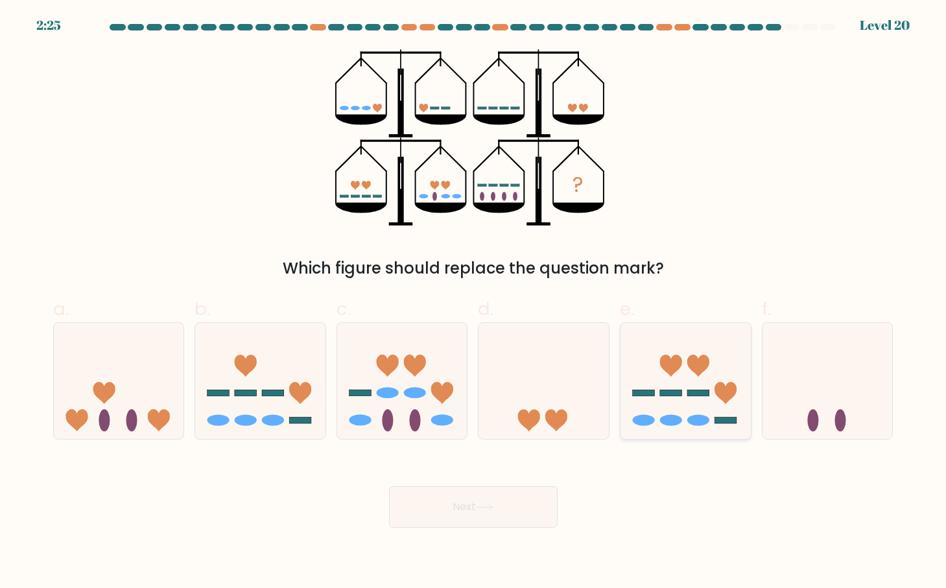
click at [673, 341] on icon at bounding box center [686, 382] width 130 height 108
click at [474, 303] on input "e." at bounding box center [473, 298] width 1 height 8
radio input "true"
click at [505, 492] on button "Next" at bounding box center [473, 507] width 169 height 42
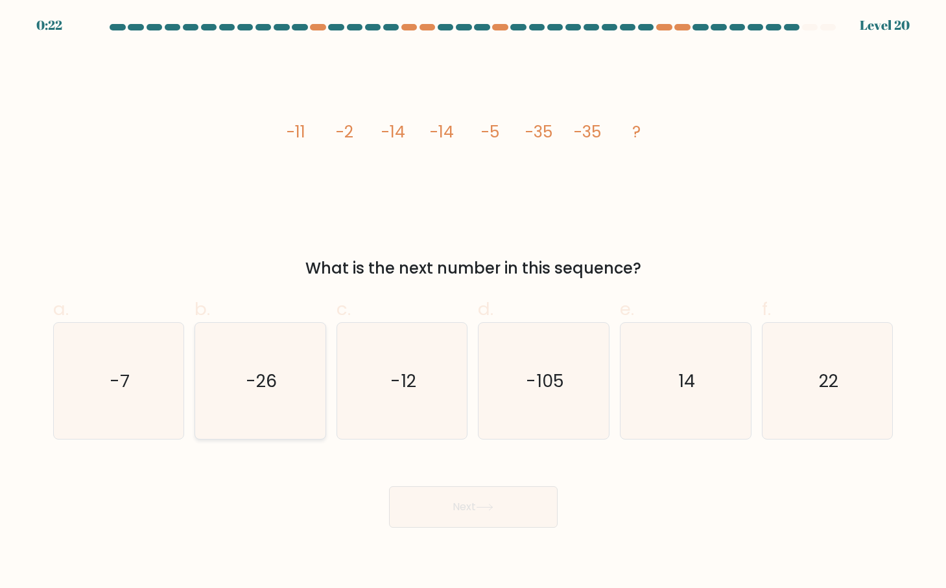
click at [294, 362] on icon "-26" at bounding box center [260, 381] width 116 height 116
click at [473, 303] on input "b. -26" at bounding box center [473, 298] width 1 height 8
radio input "true"
click at [466, 517] on button "Next" at bounding box center [473, 507] width 169 height 42
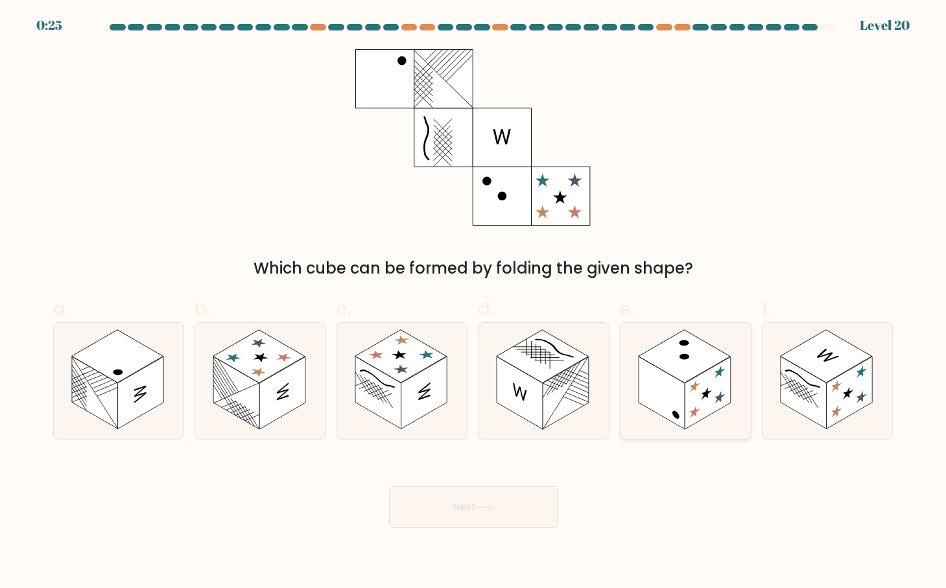
click at [699, 385] on icon at bounding box center [695, 386] width 10 height 17
click at [474, 303] on input "e." at bounding box center [473, 298] width 1 height 8
radio input "true"
click at [478, 504] on button "Next" at bounding box center [473, 507] width 169 height 42
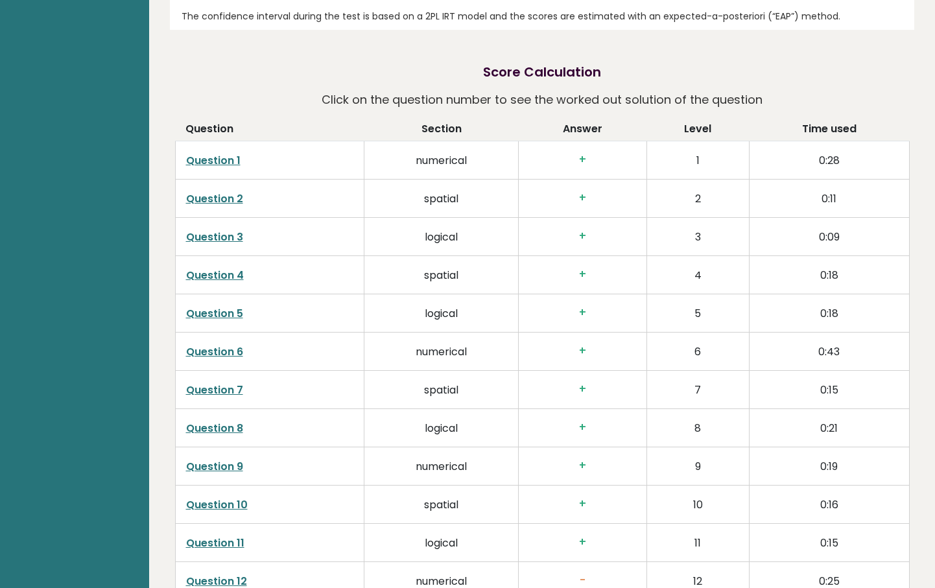
scroll to position [1985, 0]
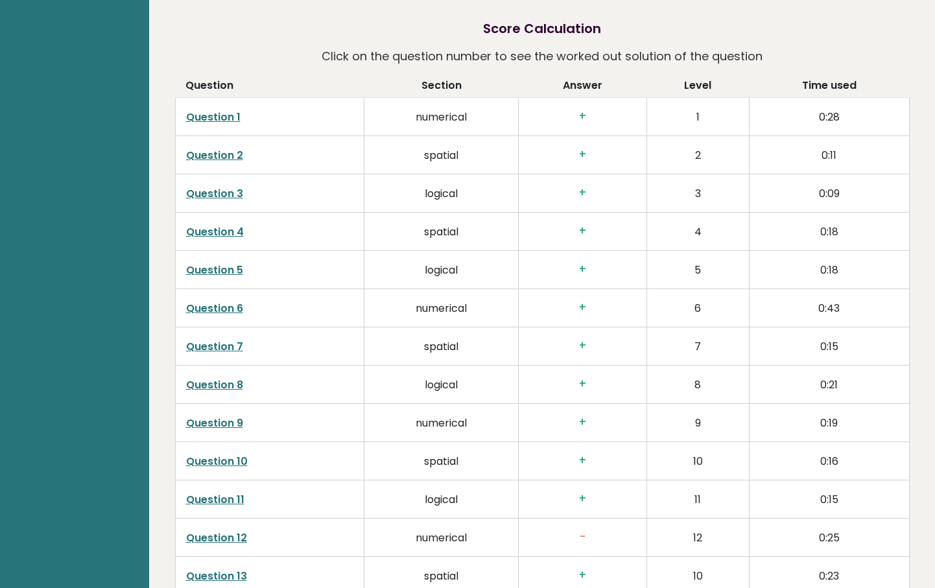
click at [213, 309] on link "Question 6" at bounding box center [214, 308] width 57 height 15
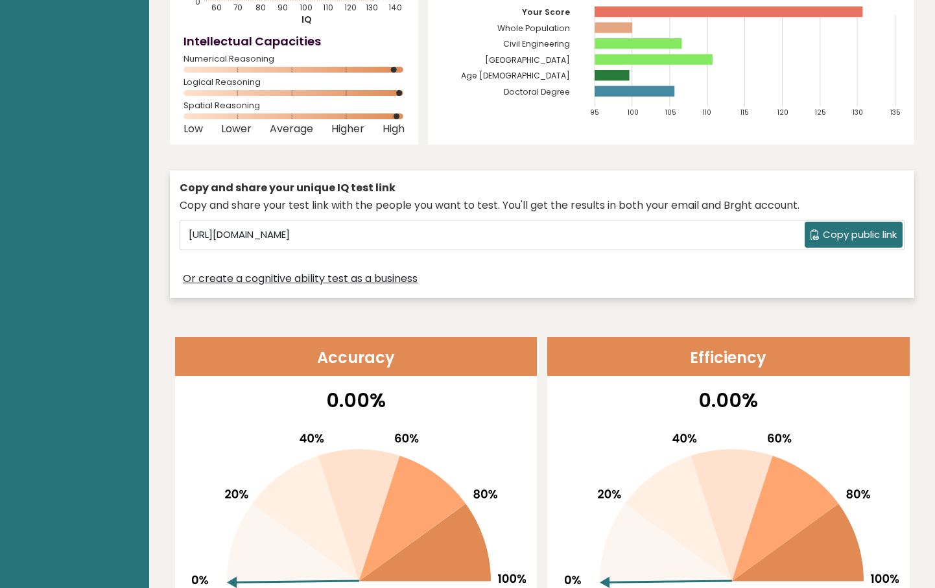
scroll to position [0, 0]
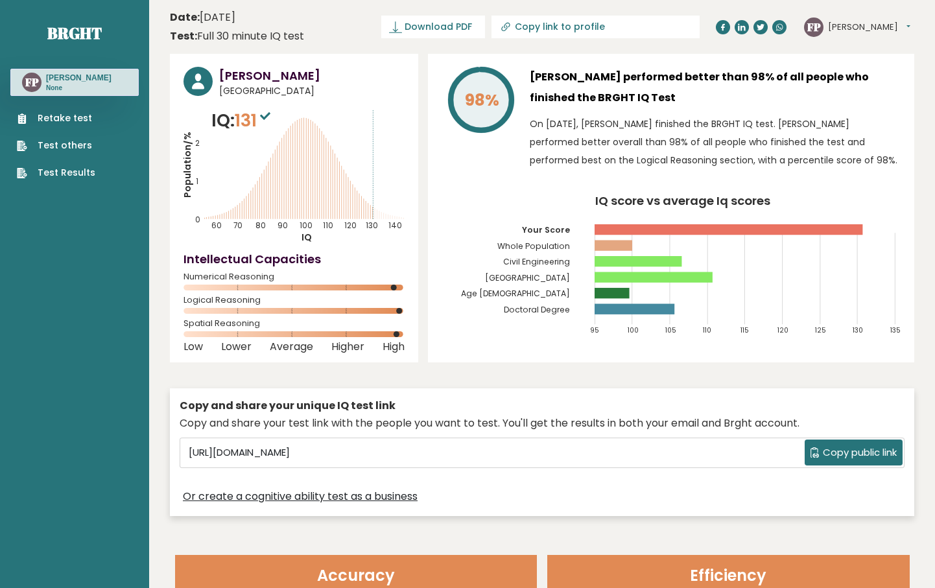
click at [53, 125] on link "Retake test" at bounding box center [56, 119] width 78 height 14
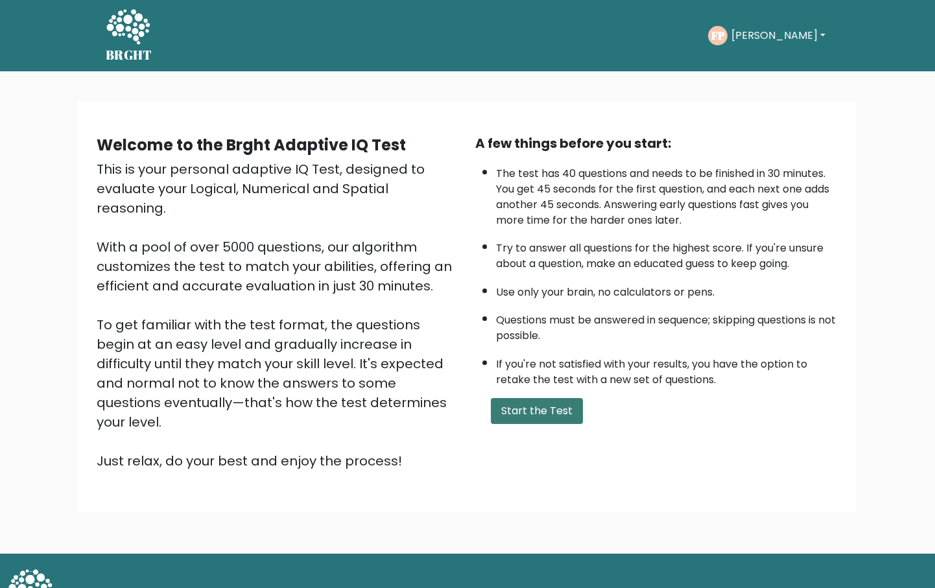
click at [534, 424] on button "Start the Test" at bounding box center [537, 411] width 92 height 26
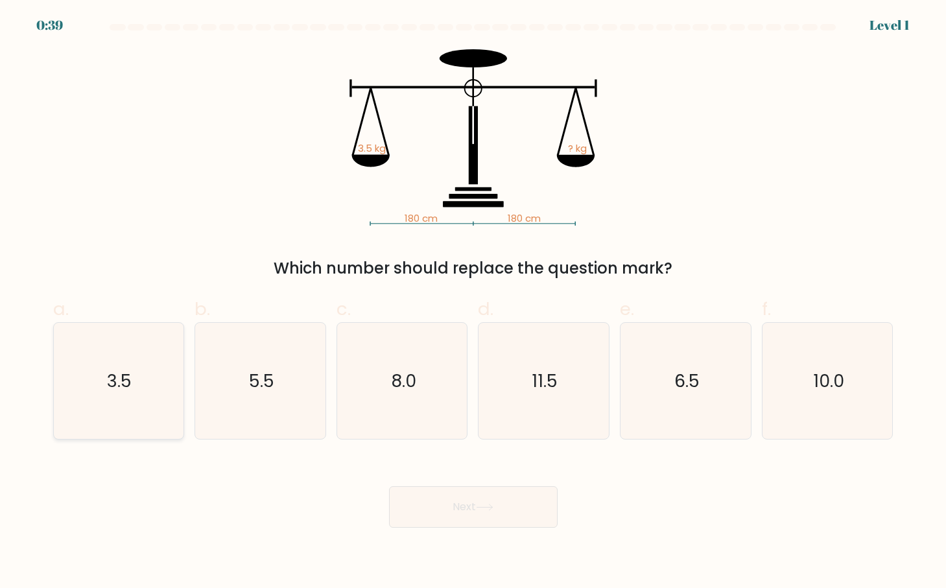
click at [125, 379] on text "3.5" at bounding box center [120, 381] width 25 height 24
click at [473, 303] on input "a. 3.5" at bounding box center [473, 298] width 1 height 8
radio input "true"
click at [488, 505] on icon at bounding box center [485, 507] width 18 height 7
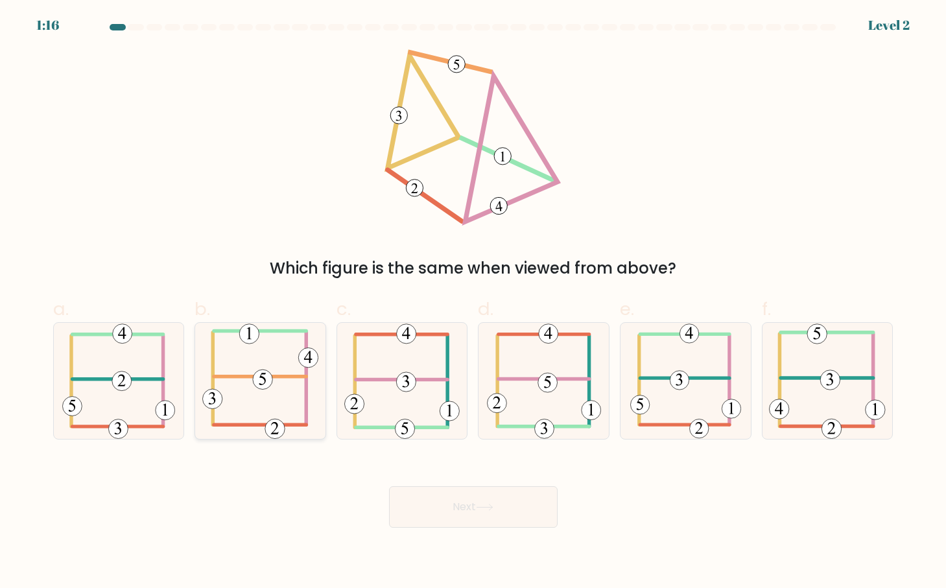
click at [241, 371] on icon at bounding box center [260, 381] width 116 height 116
click at [473, 303] on input "b." at bounding box center [473, 298] width 1 height 8
radio input "true"
click at [486, 494] on button "Next" at bounding box center [473, 507] width 169 height 42
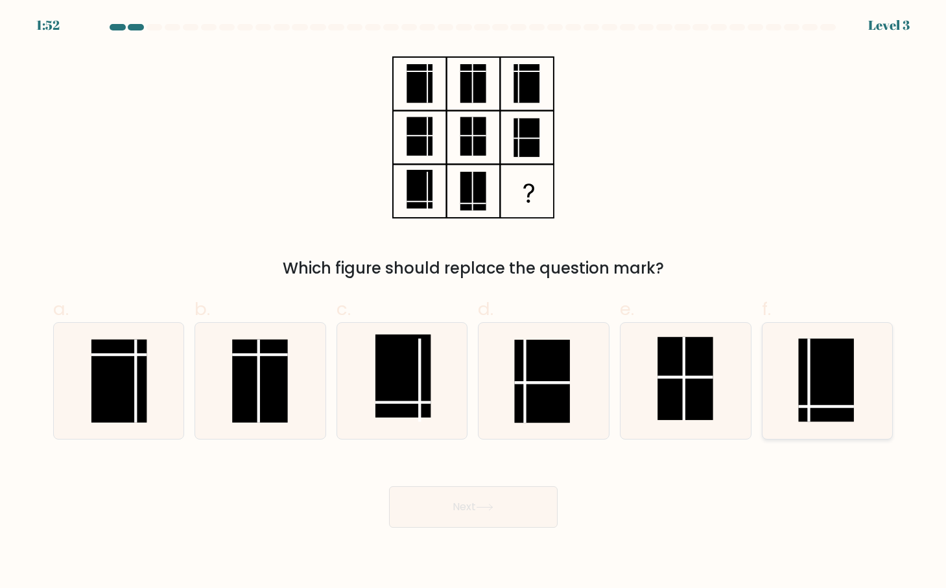
click at [821, 401] on rect at bounding box center [825, 380] width 55 height 83
click at [474, 303] on input "f." at bounding box center [473, 298] width 1 height 8
radio input "true"
click at [525, 513] on button "Next" at bounding box center [473, 507] width 169 height 42
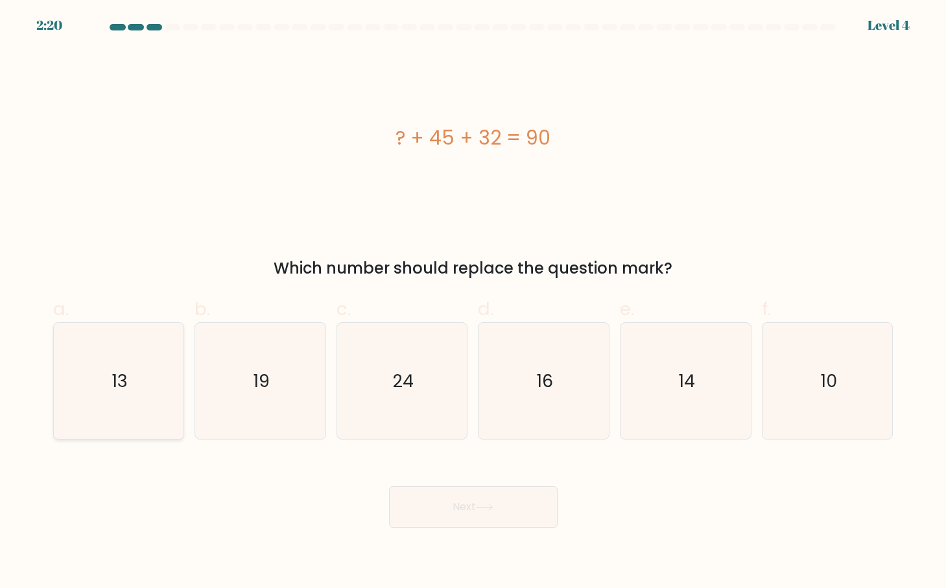
click at [110, 382] on icon "13" at bounding box center [118, 381] width 116 height 116
click at [473, 303] on input "a. 13" at bounding box center [473, 298] width 1 height 8
radio input "true"
click at [545, 511] on button "Next" at bounding box center [473, 507] width 169 height 42
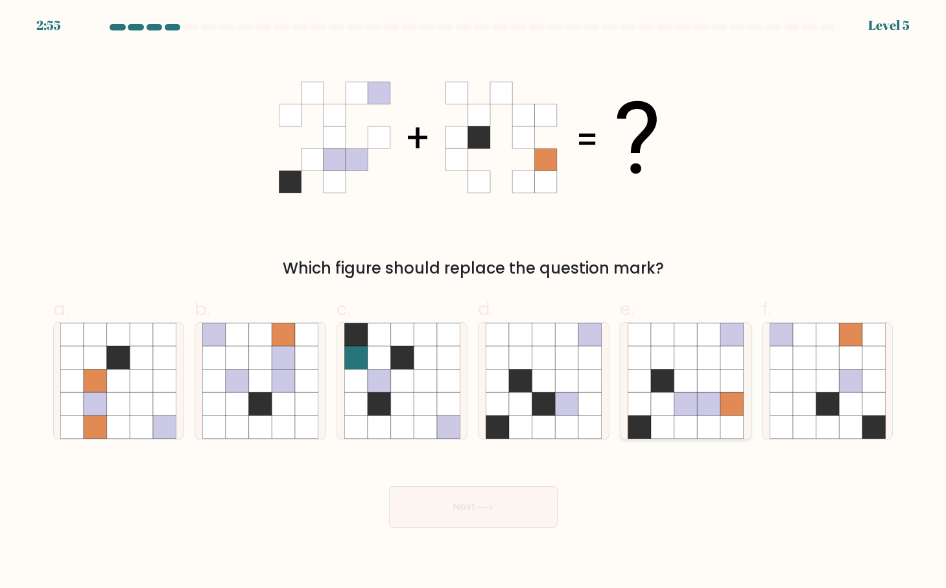
click at [664, 372] on icon at bounding box center [662, 381] width 23 height 23
click at [474, 303] on input "e." at bounding box center [473, 298] width 1 height 8
radio input "true"
click at [470, 504] on button "Next" at bounding box center [473, 507] width 169 height 42
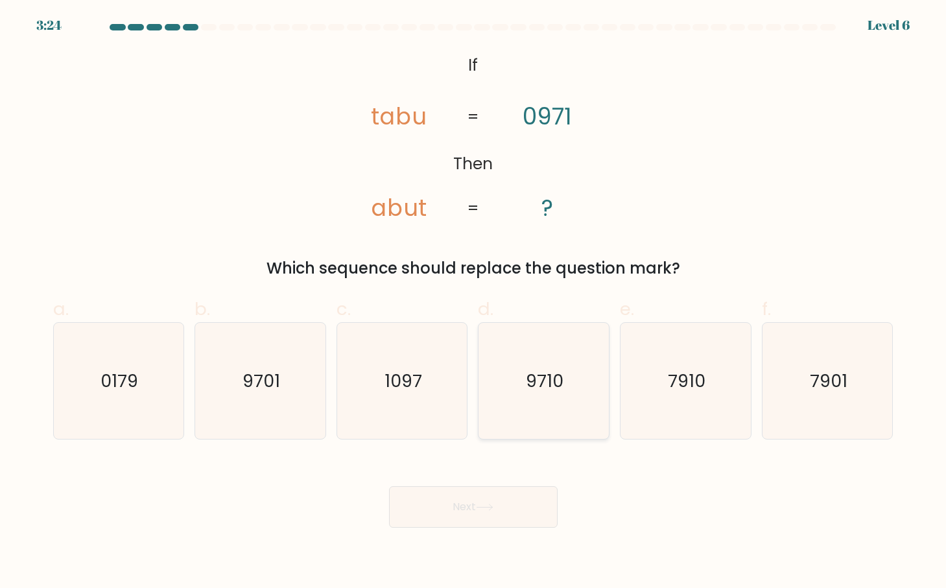
click at [537, 383] on text "9710" at bounding box center [546, 381] width 38 height 24
click at [474, 303] on input "d. 9710" at bounding box center [473, 298] width 1 height 8
radio input "true"
click at [505, 503] on button "Next" at bounding box center [473, 507] width 169 height 42
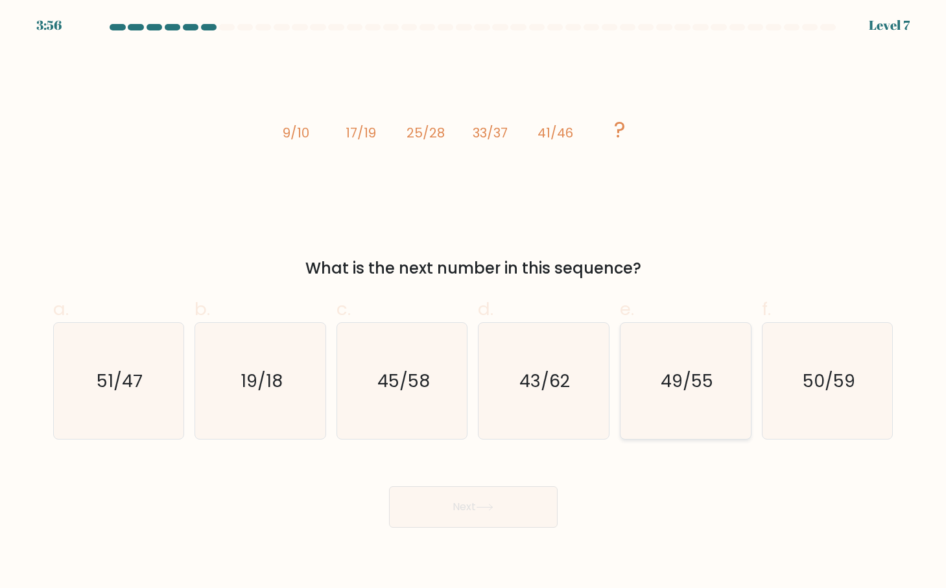
click at [683, 362] on icon "49/55" at bounding box center [686, 381] width 116 height 116
click at [474, 303] on input "e. 49/55" at bounding box center [473, 298] width 1 height 8
radio input "true"
click at [501, 519] on button "Next" at bounding box center [473, 507] width 169 height 42
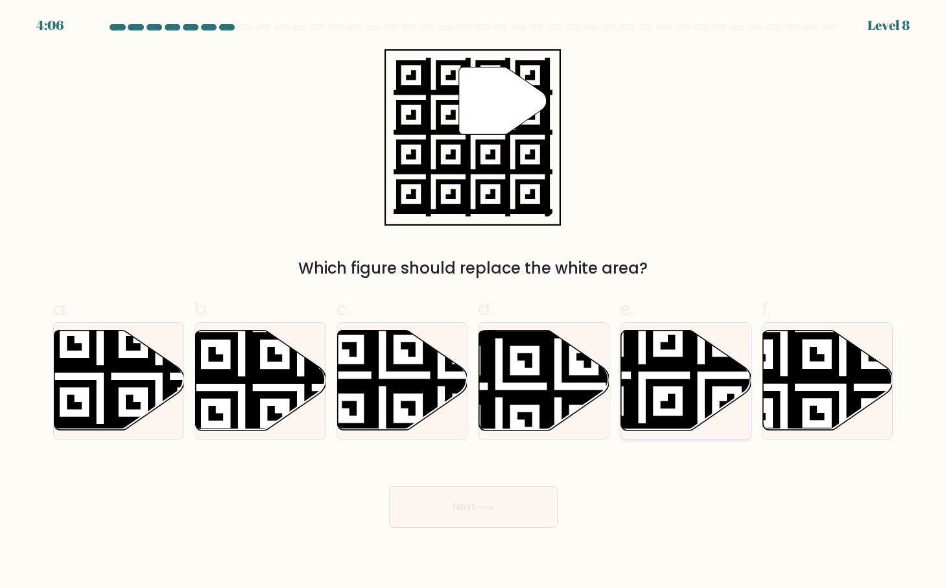
click at [654, 386] on icon at bounding box center [642, 435] width 236 height 236
click at [474, 303] on input "e." at bounding box center [473, 298] width 1 height 8
radio input "true"
click at [478, 504] on button "Next" at bounding box center [473, 507] width 169 height 42
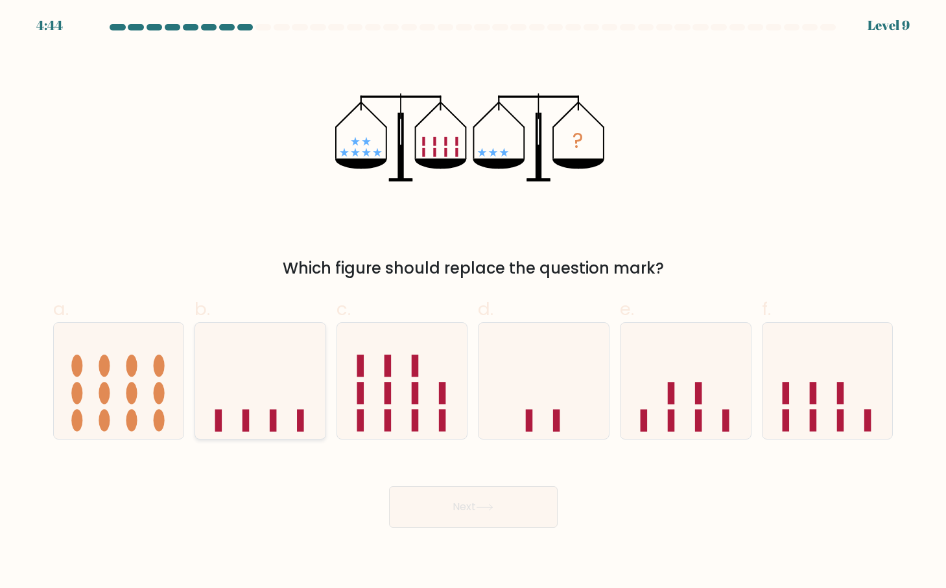
click at [256, 392] on icon at bounding box center [260, 382] width 130 height 108
click at [473, 303] on input "b." at bounding box center [473, 298] width 1 height 8
radio input "true"
click at [453, 510] on button "Next" at bounding box center [473, 507] width 169 height 42
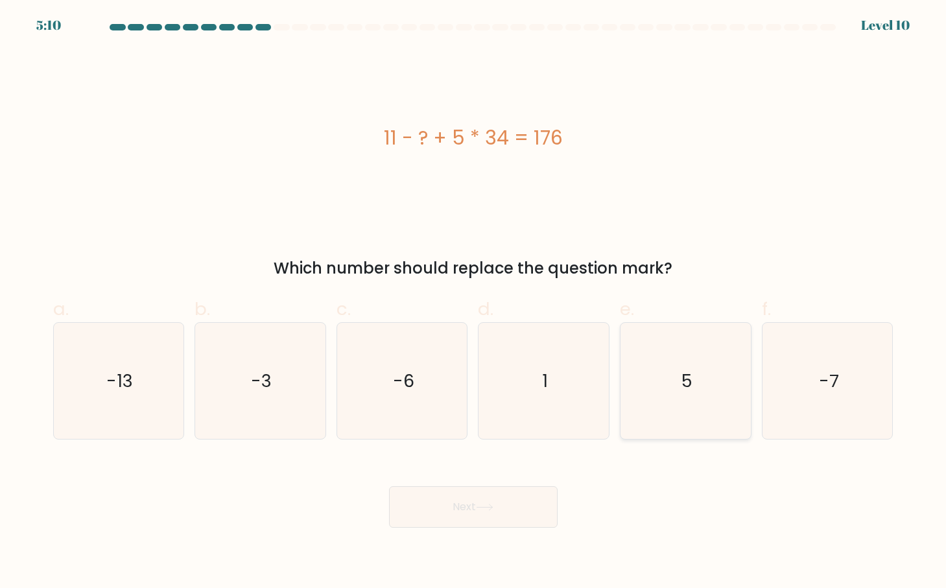
click at [695, 361] on icon "5" at bounding box center [686, 381] width 116 height 116
click at [474, 303] on input "e. 5" at bounding box center [473, 298] width 1 height 8
radio input "true"
click at [499, 505] on button "Next" at bounding box center [473, 507] width 169 height 42
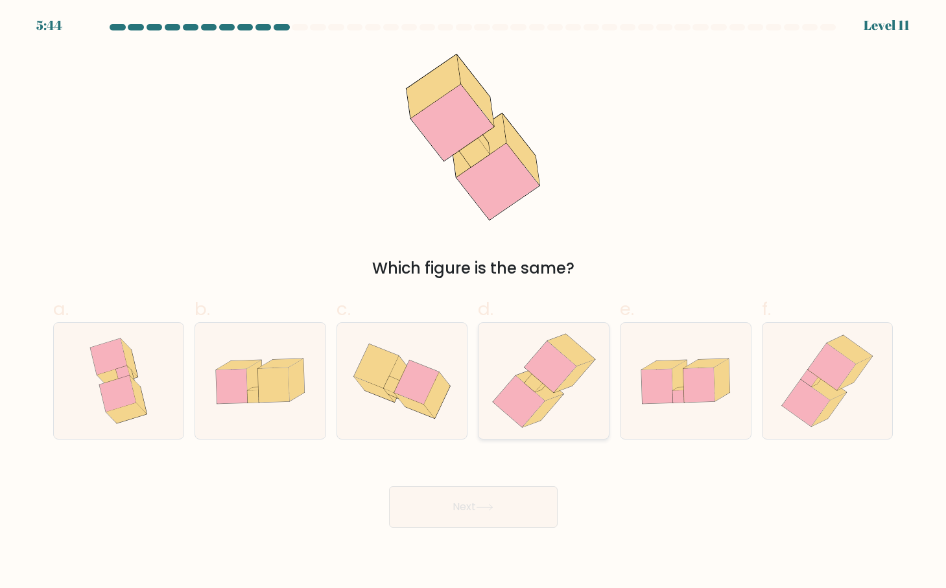
click at [548, 376] on icon at bounding box center [551, 367] width 52 height 51
click at [474, 303] on input "d." at bounding box center [473, 298] width 1 height 8
radio input "true"
click at [511, 507] on button "Next" at bounding box center [473, 507] width 169 height 42
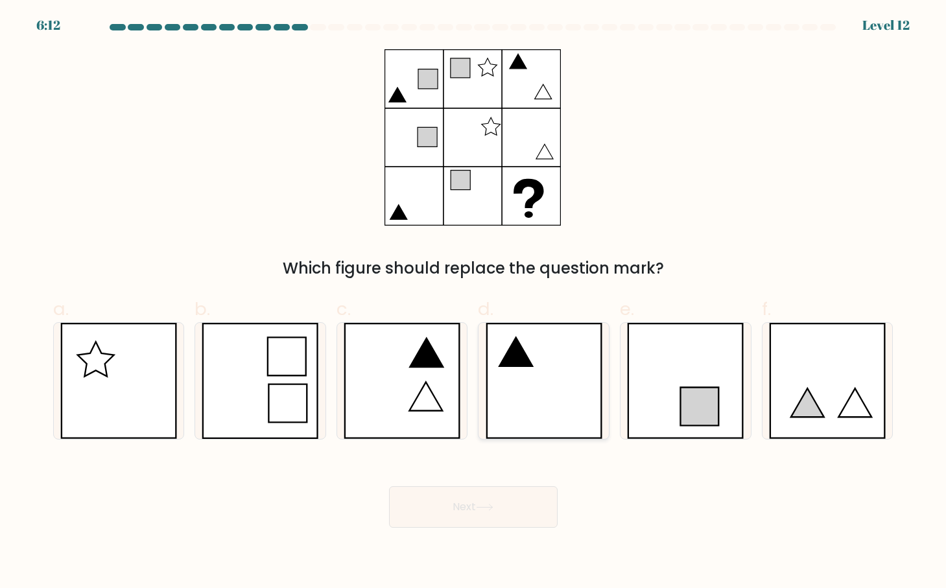
drag, startPoint x: 526, startPoint y: 358, endPoint x: 524, endPoint y: 365, distance: 7.4
click at [528, 357] on icon at bounding box center [515, 352] width 33 height 29
click at [488, 509] on icon at bounding box center [485, 507] width 18 height 7
click at [558, 384] on icon at bounding box center [544, 381] width 117 height 116
click at [474, 303] on input "d." at bounding box center [473, 298] width 1 height 8
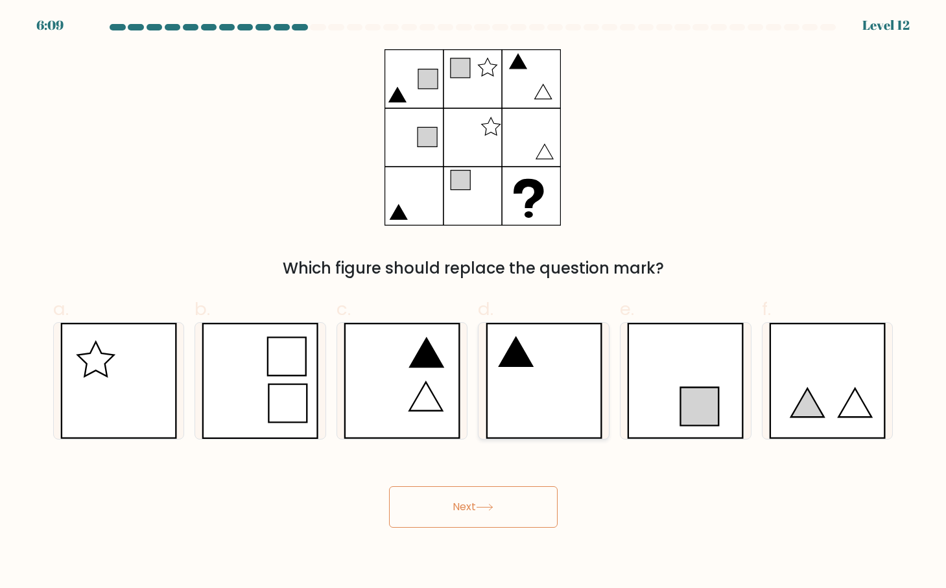
radio input "true"
click at [503, 514] on button "Next" at bounding box center [473, 507] width 169 height 42
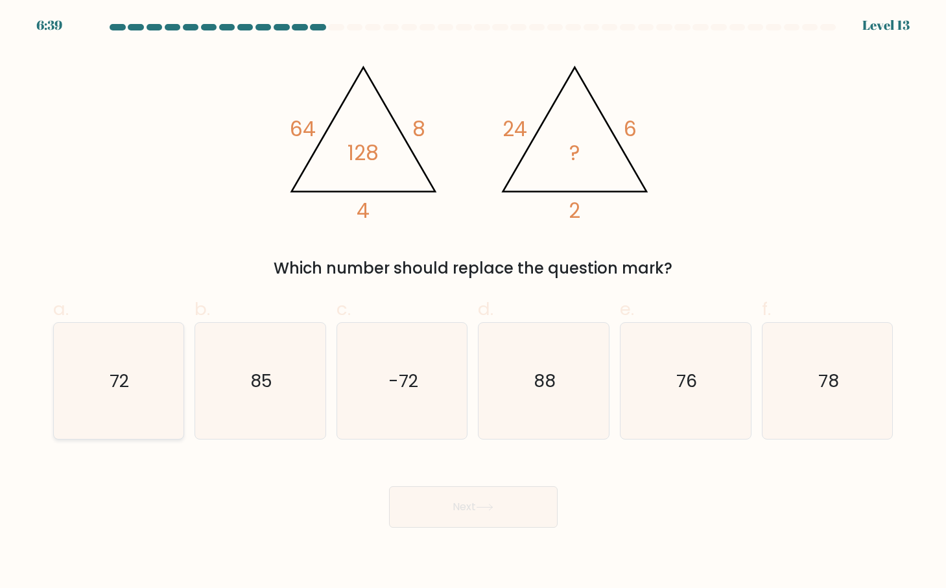
click at [123, 381] on text "72" at bounding box center [119, 381] width 19 height 24
click at [473, 303] on input "a. 72" at bounding box center [473, 298] width 1 height 8
radio input "true"
click at [515, 512] on button "Next" at bounding box center [473, 507] width 169 height 42
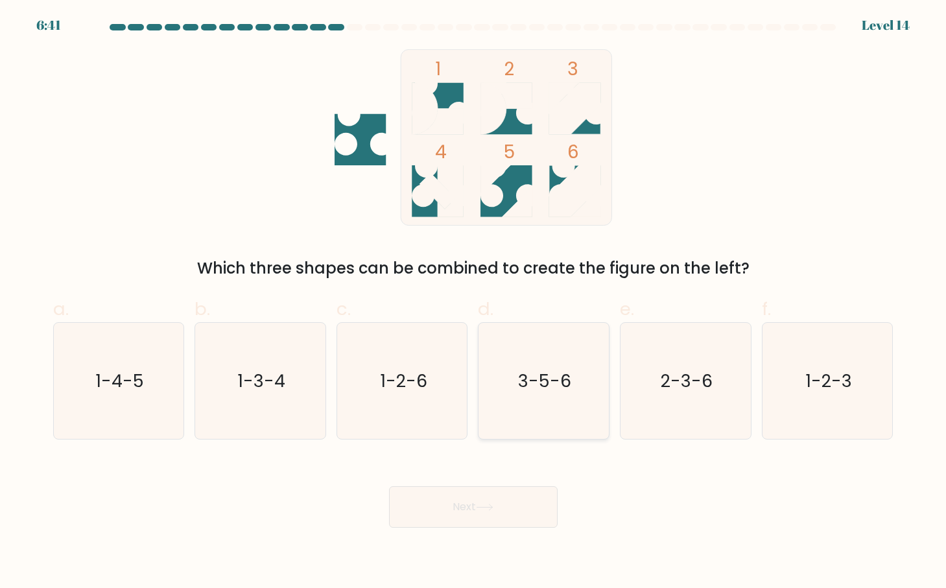
click at [545, 377] on text "3-5-6" at bounding box center [545, 381] width 53 height 24
click at [474, 303] on input "d. 3-5-6" at bounding box center [473, 298] width 1 height 8
radio input "true"
drag, startPoint x: 476, startPoint y: 503, endPoint x: 442, endPoint y: 431, distance: 80.4
click at [477, 503] on button "Next" at bounding box center [473, 507] width 169 height 42
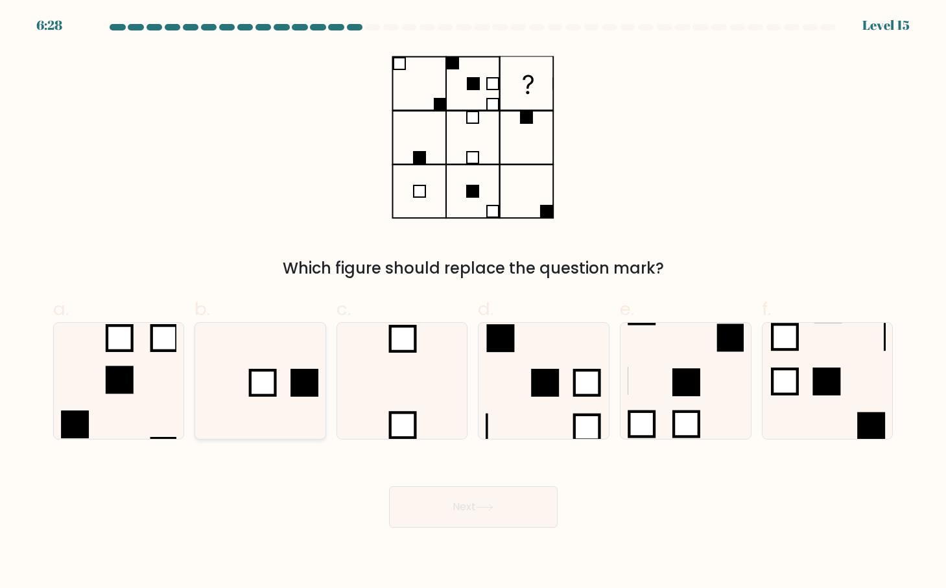
click at [279, 395] on icon at bounding box center [260, 381] width 116 height 116
click at [473, 303] on input "b." at bounding box center [473, 298] width 1 height 8
radio input "true"
click at [494, 510] on icon at bounding box center [485, 507] width 18 height 7
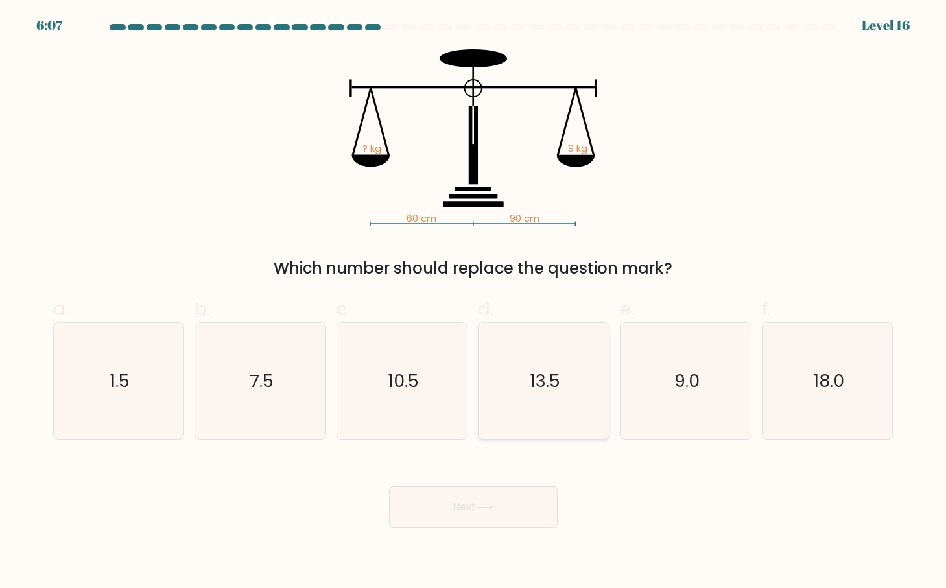
click at [571, 366] on icon "13.5" at bounding box center [544, 381] width 116 height 116
click at [474, 303] on input "d. 13.5" at bounding box center [473, 298] width 1 height 8
radio input "true"
click at [505, 502] on button "Next" at bounding box center [473, 507] width 169 height 42
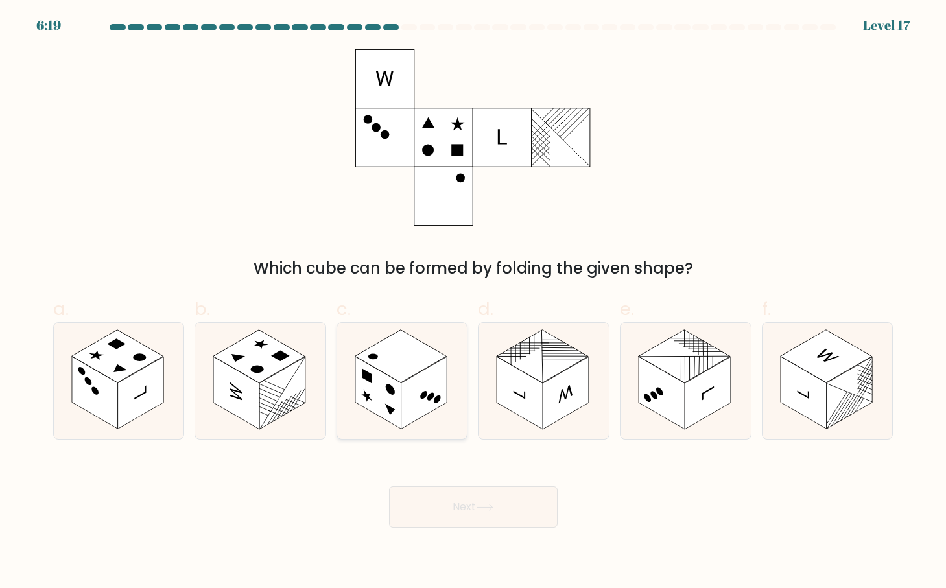
click at [389, 383] on rect at bounding box center [378, 393] width 46 height 73
click at [473, 303] on input "c." at bounding box center [473, 298] width 1 height 8
radio input "true"
click at [459, 517] on button "Next" at bounding box center [473, 507] width 169 height 42
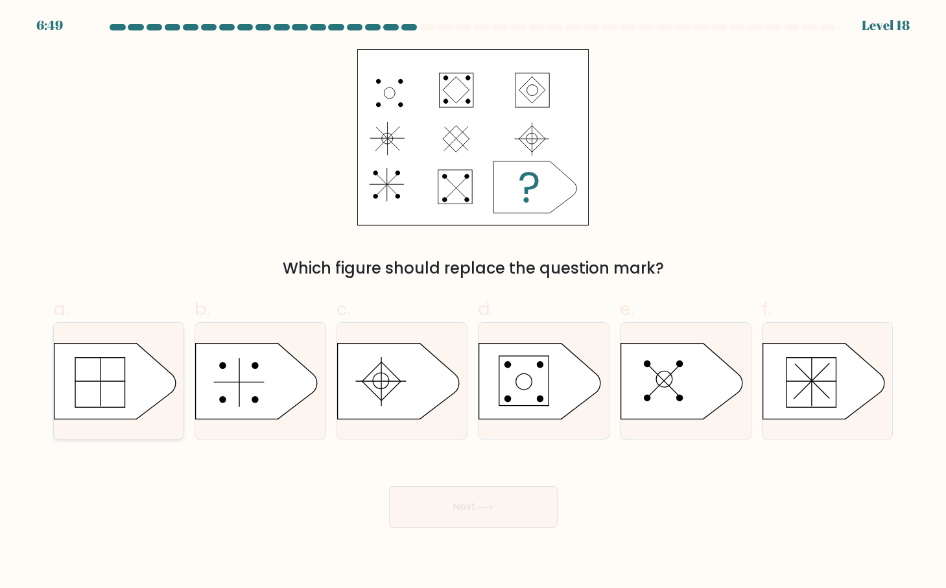
click at [86, 349] on icon at bounding box center [115, 381] width 122 height 76
click at [473, 303] on input "a." at bounding box center [473, 298] width 1 height 8
radio input "true"
click at [510, 501] on button "Next" at bounding box center [473, 507] width 169 height 42
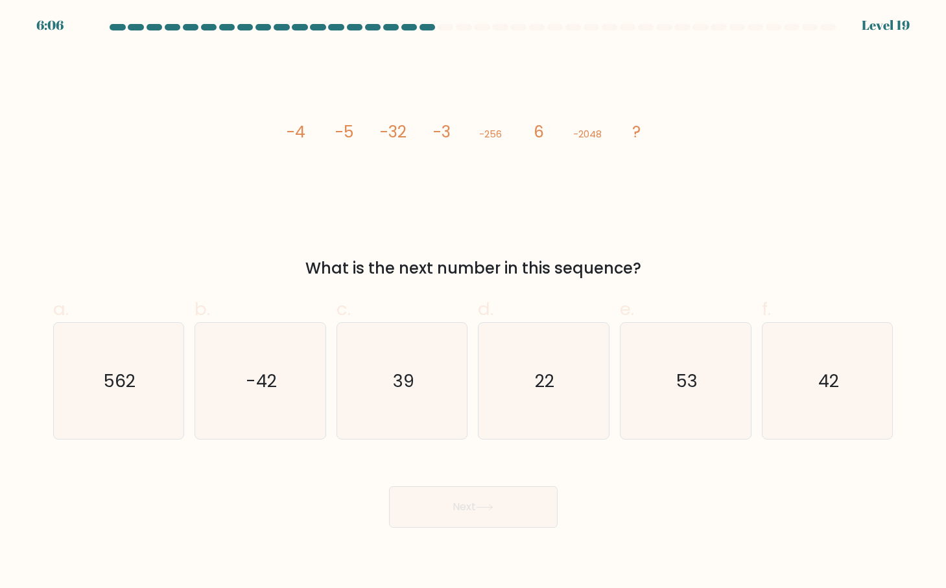
click at [534, 155] on icon "image/svg+xml -4 -5 -32 -3 -256 6 -2048 ?" at bounding box center [473, 137] width 389 height 176
click at [560, 377] on icon "22" at bounding box center [544, 381] width 116 height 116
click at [474, 303] on input "d. 22" at bounding box center [473, 298] width 1 height 8
radio input "true"
click at [514, 515] on button "Next" at bounding box center [473, 507] width 169 height 42
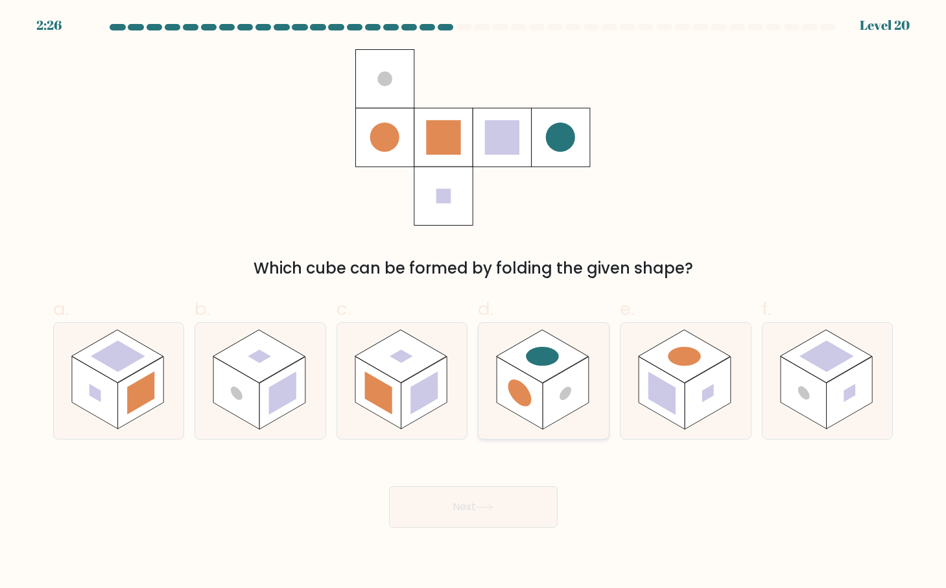
click at [560, 385] on rect at bounding box center [566, 393] width 46 height 73
click at [474, 303] on input "d." at bounding box center [473, 298] width 1 height 8
radio input "true"
click at [484, 501] on button "Next" at bounding box center [473, 507] width 169 height 42
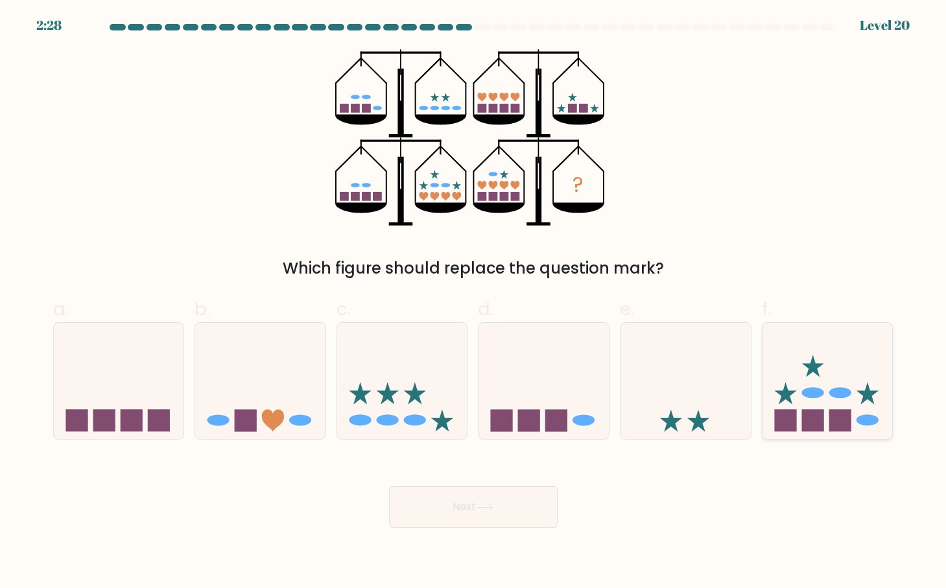
click at [841, 392] on ellipse at bounding box center [841, 392] width 22 height 11
click at [474, 303] on input "f." at bounding box center [473, 298] width 1 height 8
radio input "true"
click at [439, 501] on button "Next" at bounding box center [473, 507] width 169 height 42
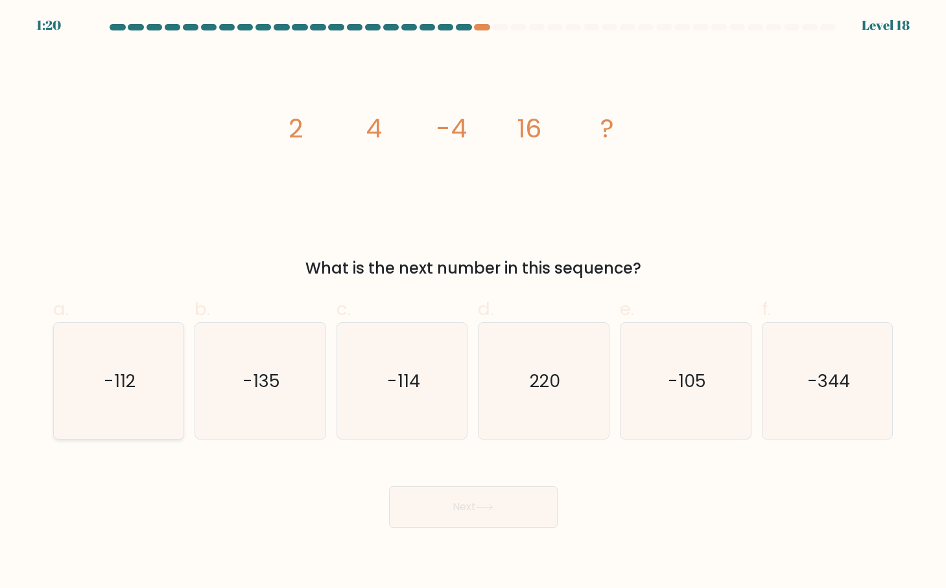
click at [101, 405] on icon "-112" at bounding box center [118, 381] width 116 height 116
click at [473, 303] on input "a. -112" at bounding box center [473, 298] width 1 height 8
radio input "true"
click at [533, 515] on button "Next" at bounding box center [473, 507] width 169 height 42
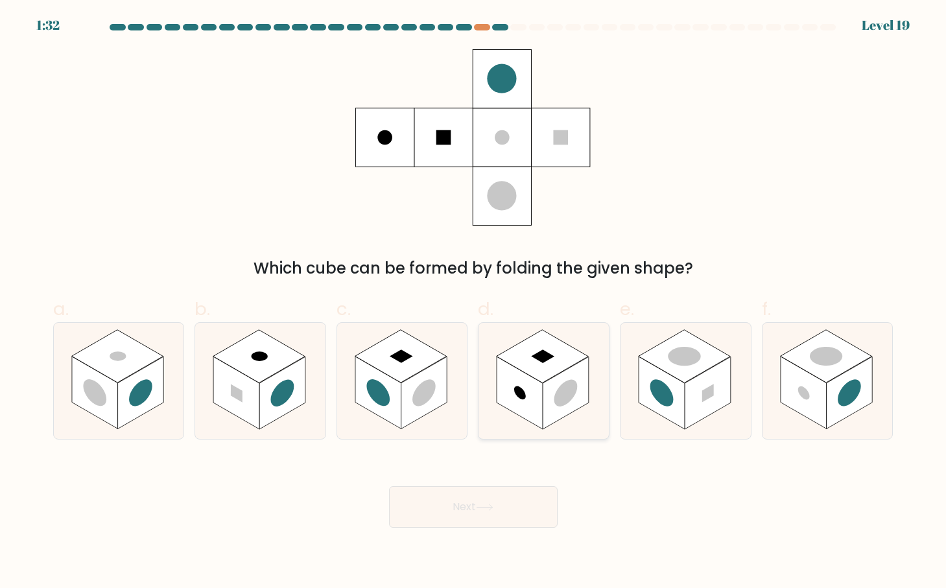
click at [534, 387] on rect at bounding box center [520, 393] width 46 height 73
click at [474, 303] on input "d." at bounding box center [473, 298] width 1 height 8
radio input "true"
click at [490, 514] on button "Next" at bounding box center [473, 507] width 169 height 42
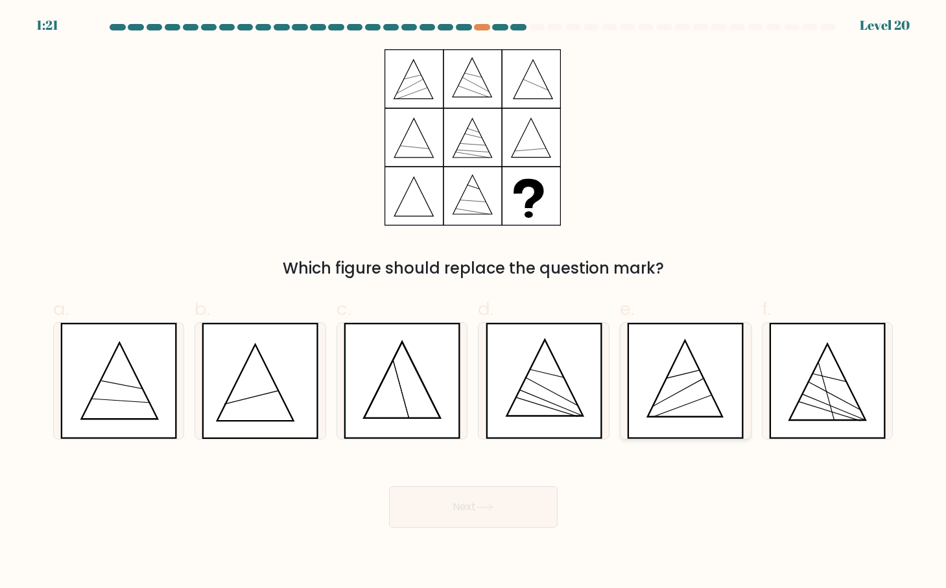
click at [705, 399] on icon at bounding box center [685, 381] width 117 height 116
click at [474, 303] on input "e." at bounding box center [473, 298] width 1 height 8
radio input "true"
click at [497, 497] on button "Next" at bounding box center [473, 507] width 169 height 42
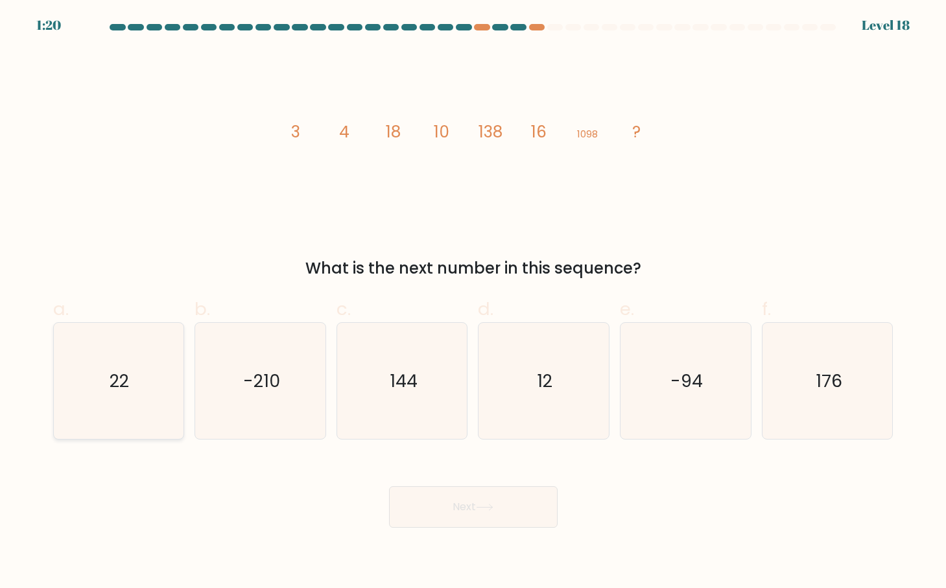
click at [163, 375] on icon "22" at bounding box center [118, 381] width 116 height 116
click at [473, 303] on input "a. 22" at bounding box center [473, 298] width 1 height 8
radio input "true"
click at [471, 503] on button "Next" at bounding box center [473, 507] width 169 height 42
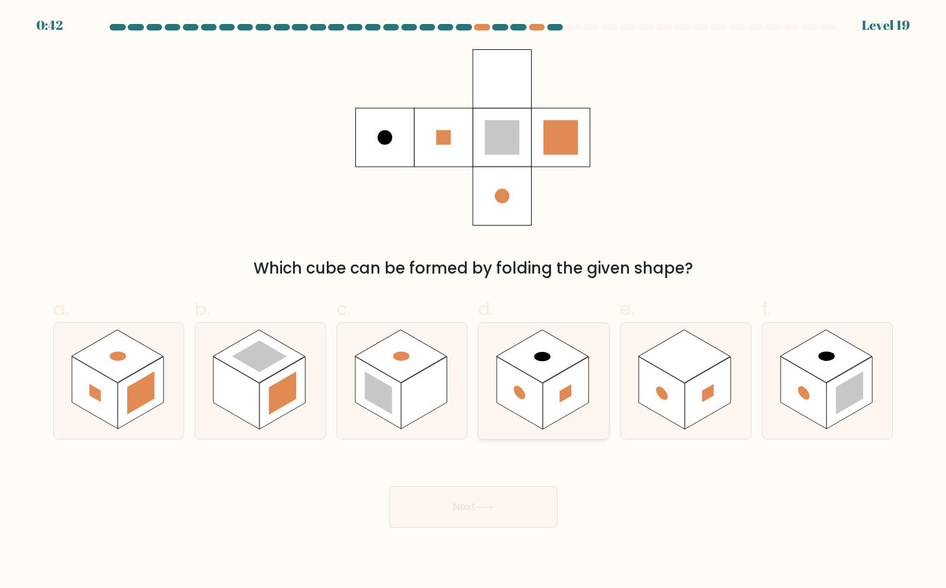
click at [559, 360] on rect at bounding box center [542, 356] width 91 height 53
click at [474, 303] on input "d." at bounding box center [473, 298] width 1 height 8
radio input "true"
click at [525, 504] on button "Next" at bounding box center [473, 507] width 169 height 42
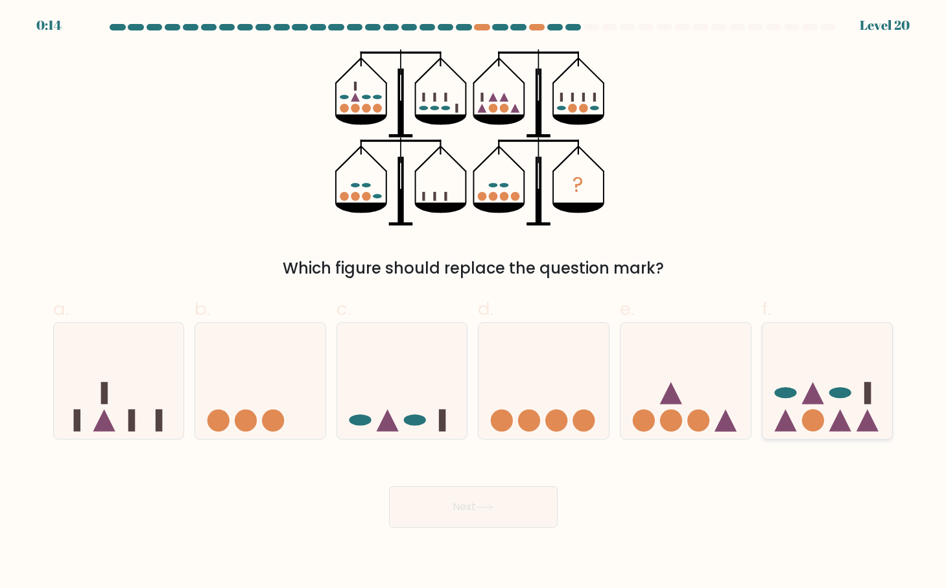
click at [822, 403] on icon at bounding box center [813, 393] width 22 height 22
click at [474, 303] on input "f." at bounding box center [473, 298] width 1 height 8
radio input "true"
click at [138, 389] on icon at bounding box center [119, 382] width 130 height 108
click at [473, 303] on input "a." at bounding box center [473, 298] width 1 height 8
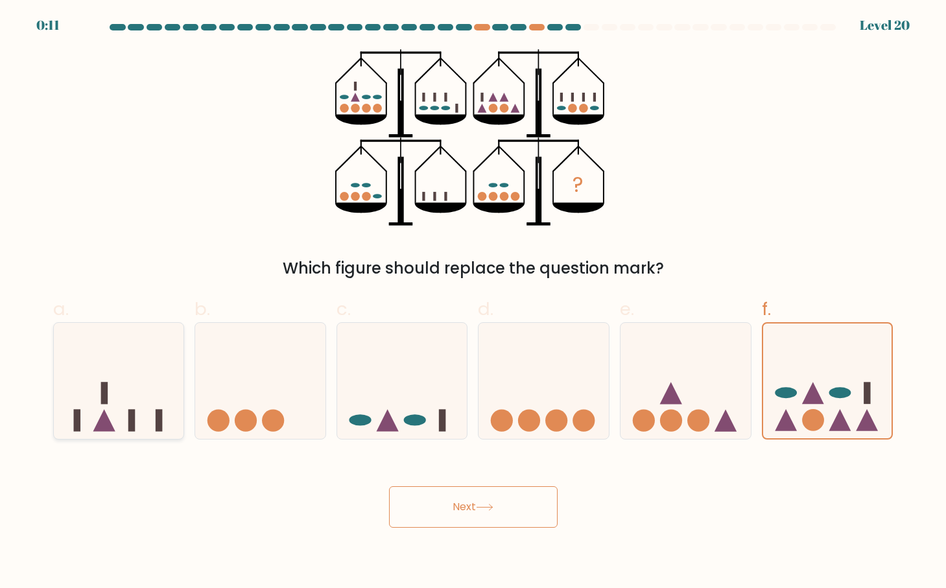
radio input "true"
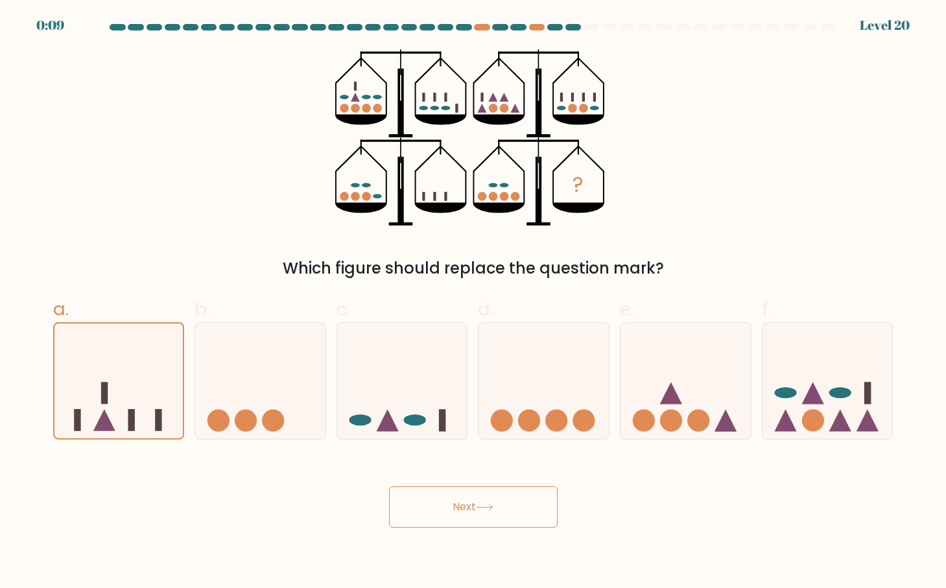
click at [448, 509] on button "Next" at bounding box center [473, 507] width 169 height 42
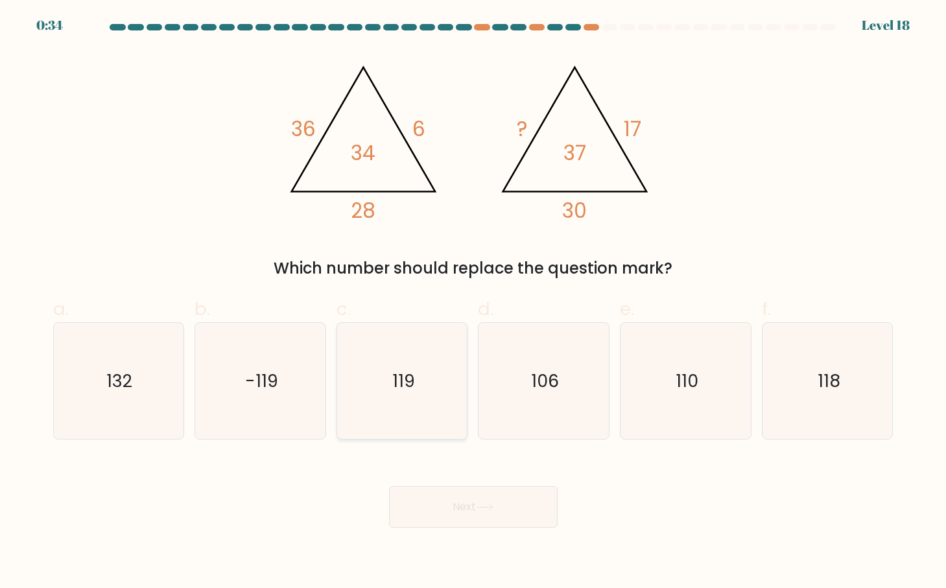
click at [433, 389] on icon "119" at bounding box center [402, 381] width 116 height 116
click at [473, 303] on input "c. 119" at bounding box center [473, 298] width 1 height 8
radio input "true"
click at [504, 496] on button "Next" at bounding box center [473, 507] width 169 height 42
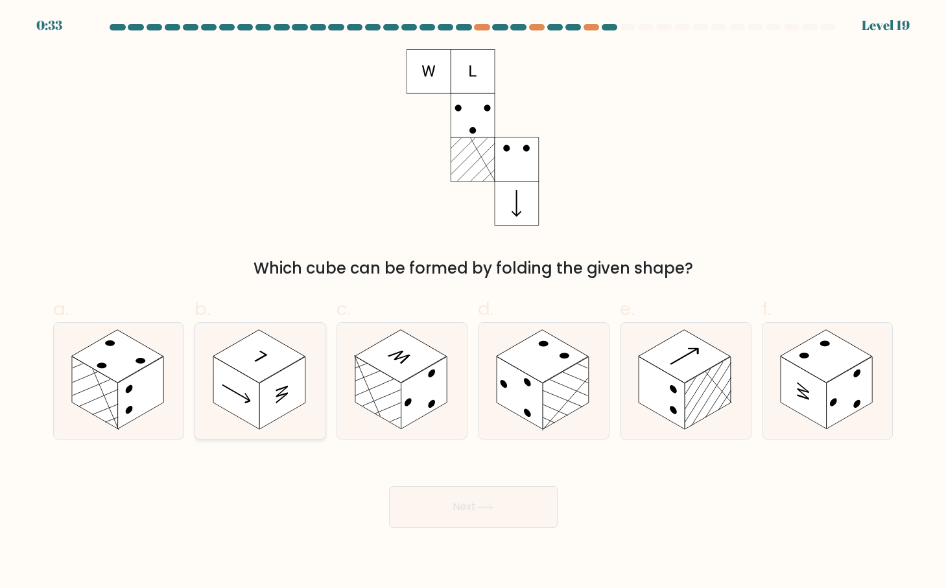
click at [276, 372] on rect at bounding box center [258, 356] width 91 height 53
click at [473, 303] on input "b." at bounding box center [473, 298] width 1 height 8
radio input "true"
click at [498, 503] on button "Next" at bounding box center [473, 507] width 169 height 42
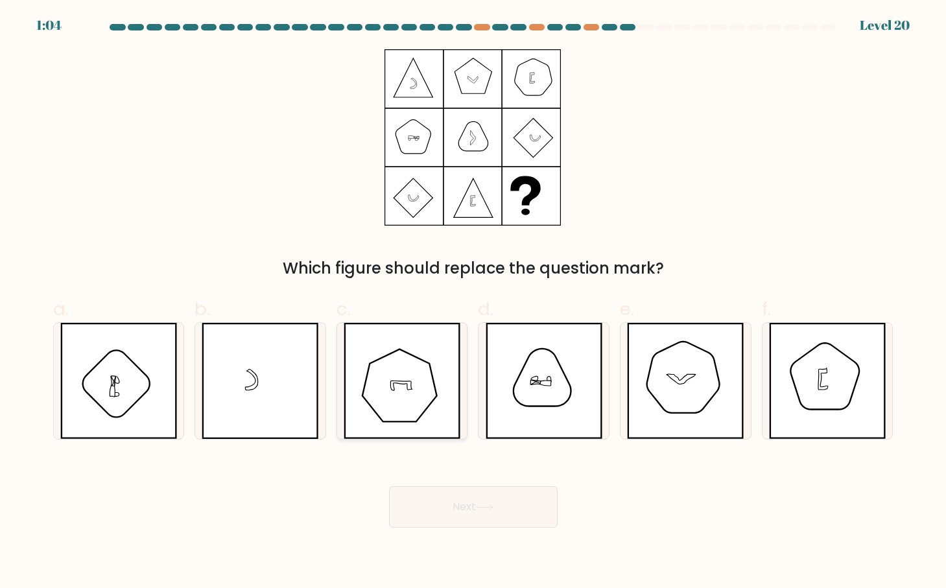
click at [414, 379] on icon at bounding box center [402, 381] width 117 height 116
click at [473, 303] on input "c." at bounding box center [473, 298] width 1 height 8
radio input "true"
click at [481, 504] on button "Next" at bounding box center [473, 507] width 169 height 42
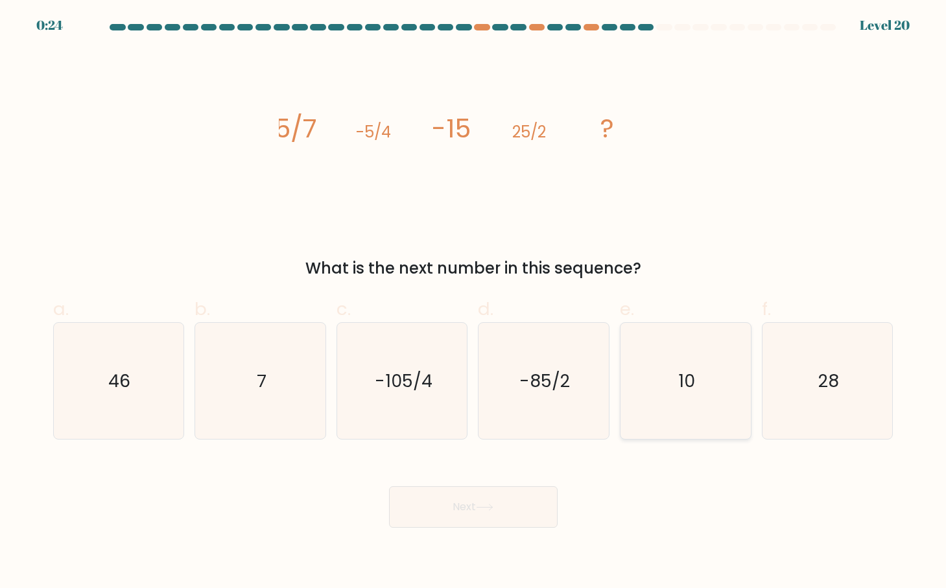
click at [705, 363] on icon "10" at bounding box center [686, 381] width 116 height 116
click at [474, 303] on input "e. 10" at bounding box center [473, 298] width 1 height 8
radio input "true"
click at [510, 508] on button "Next" at bounding box center [473, 507] width 169 height 42
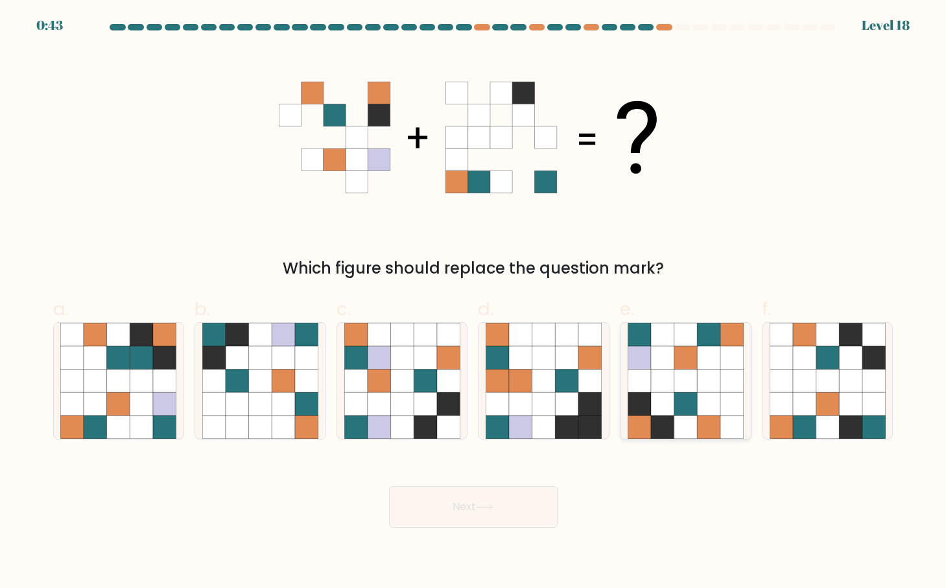
click at [713, 368] on icon at bounding box center [708, 357] width 23 height 23
click at [474, 303] on input "e." at bounding box center [473, 298] width 1 height 8
radio input "true"
click at [512, 523] on button "Next" at bounding box center [473, 507] width 169 height 42
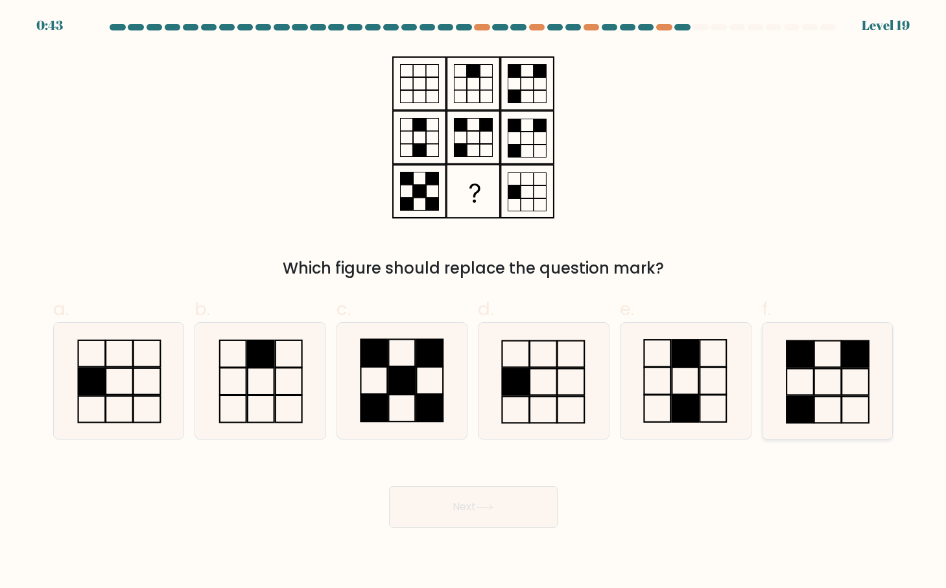
click at [846, 376] on icon at bounding box center [828, 381] width 116 height 116
click at [474, 303] on input "f." at bounding box center [473, 298] width 1 height 8
radio input "true"
click at [465, 503] on button "Next" at bounding box center [473, 507] width 169 height 42
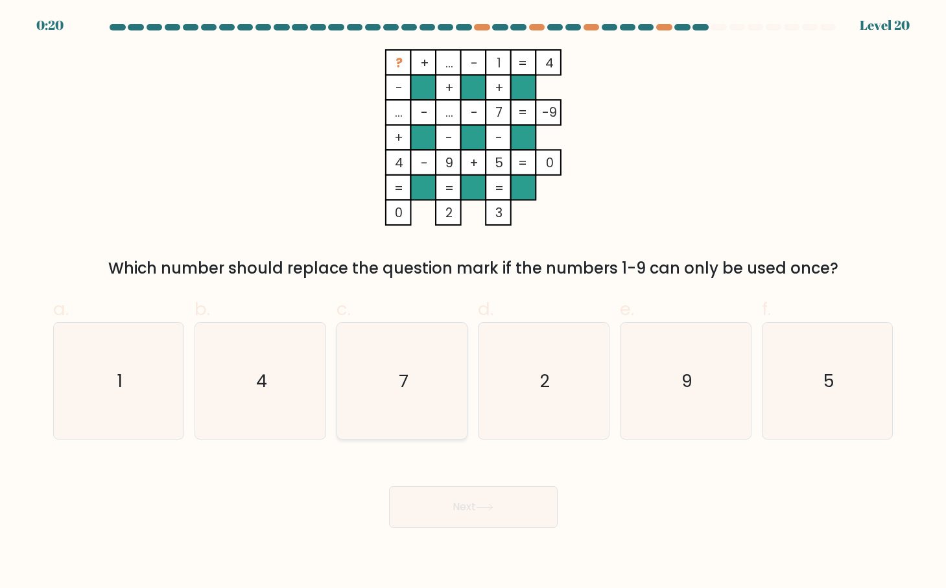
click at [366, 379] on icon "7" at bounding box center [402, 381] width 116 height 116
click at [473, 303] on input "c. 7" at bounding box center [473, 298] width 1 height 8
radio input "true"
click at [489, 519] on button "Next" at bounding box center [473, 507] width 169 height 42
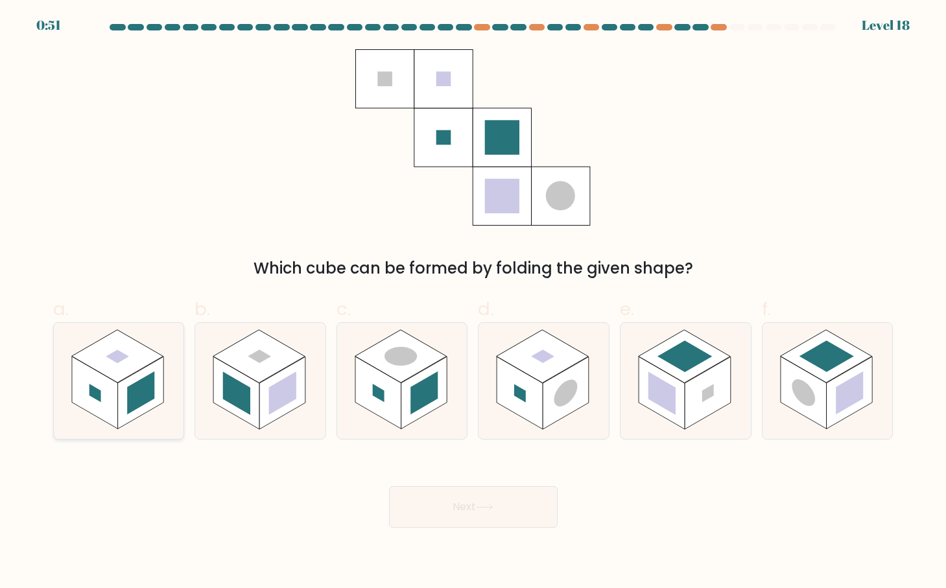
click at [107, 412] on rect at bounding box center [95, 393] width 46 height 73
click at [473, 303] on input "a." at bounding box center [473, 298] width 1 height 8
radio input "true"
click at [482, 502] on button "Next" at bounding box center [473, 507] width 169 height 42
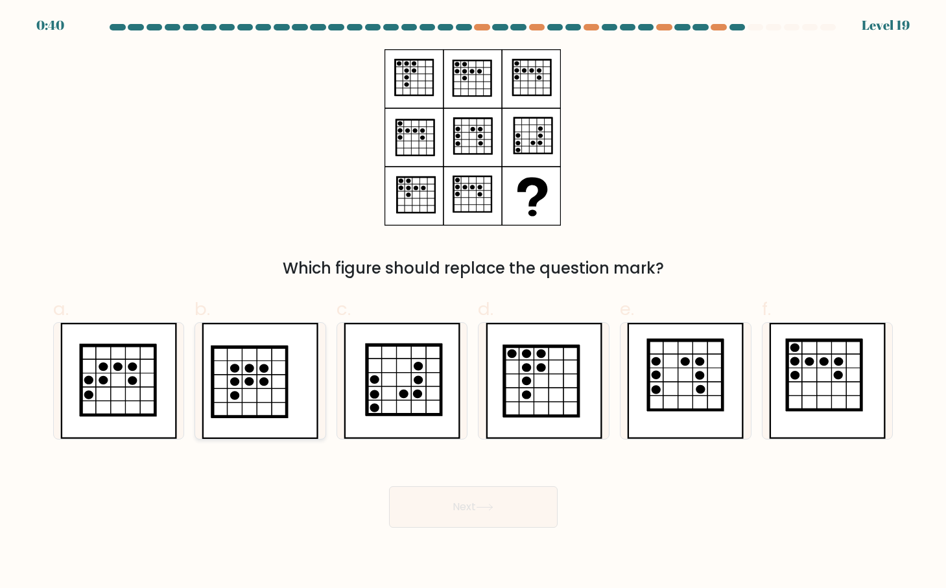
click at [289, 418] on icon at bounding box center [260, 381] width 117 height 116
click at [473, 303] on input "b." at bounding box center [473, 298] width 1 height 8
radio input "true"
click at [449, 505] on button "Next" at bounding box center [473, 507] width 169 height 42
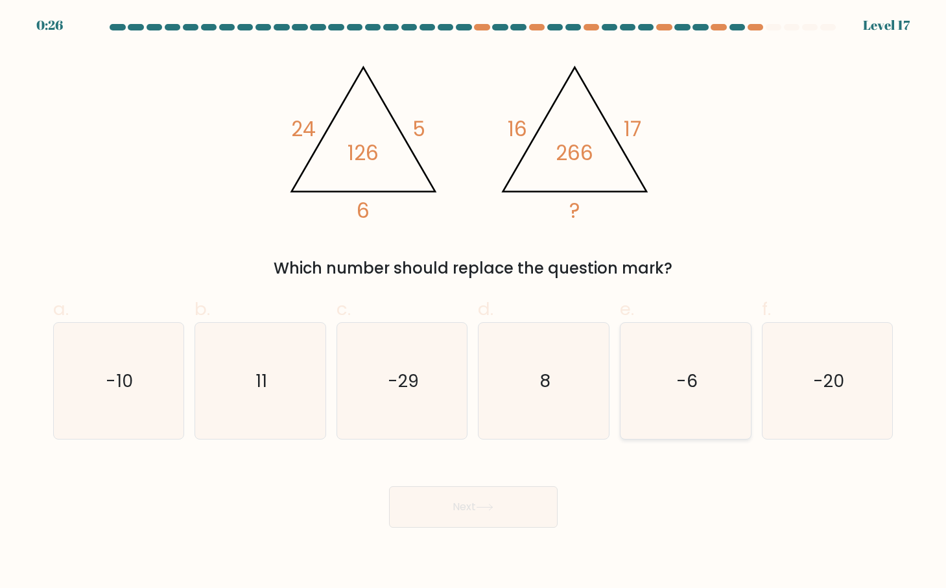
click at [712, 372] on icon "-6" at bounding box center [686, 381] width 116 height 116
click at [474, 303] on input "e. -6" at bounding box center [473, 298] width 1 height 8
radio input "true"
click at [519, 509] on button "Next" at bounding box center [473, 507] width 169 height 42
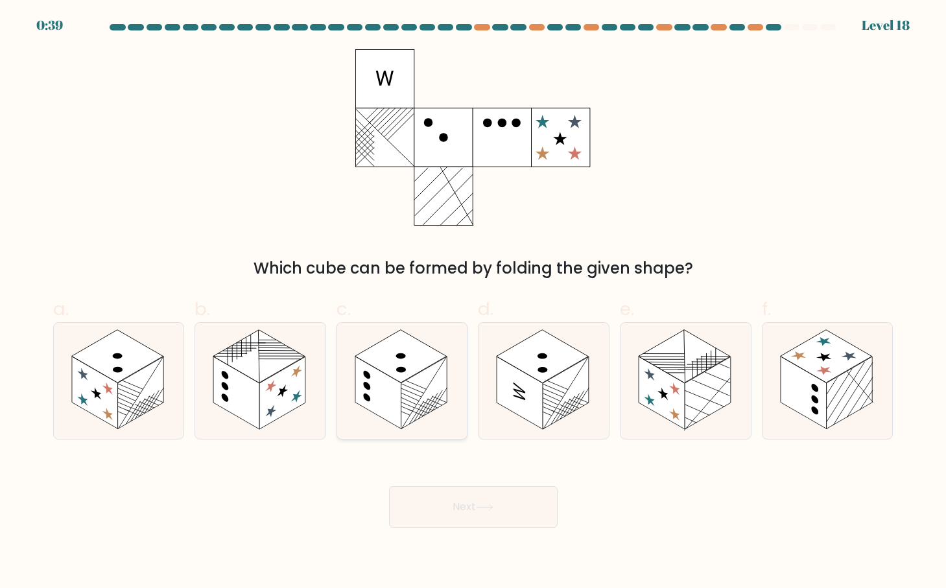
click at [390, 359] on rect at bounding box center [400, 356] width 91 height 53
click at [473, 303] on input "c." at bounding box center [473, 298] width 1 height 8
radio input "true"
click at [566, 369] on rect at bounding box center [542, 356] width 91 height 53
click at [474, 303] on input "d." at bounding box center [473, 298] width 1 height 8
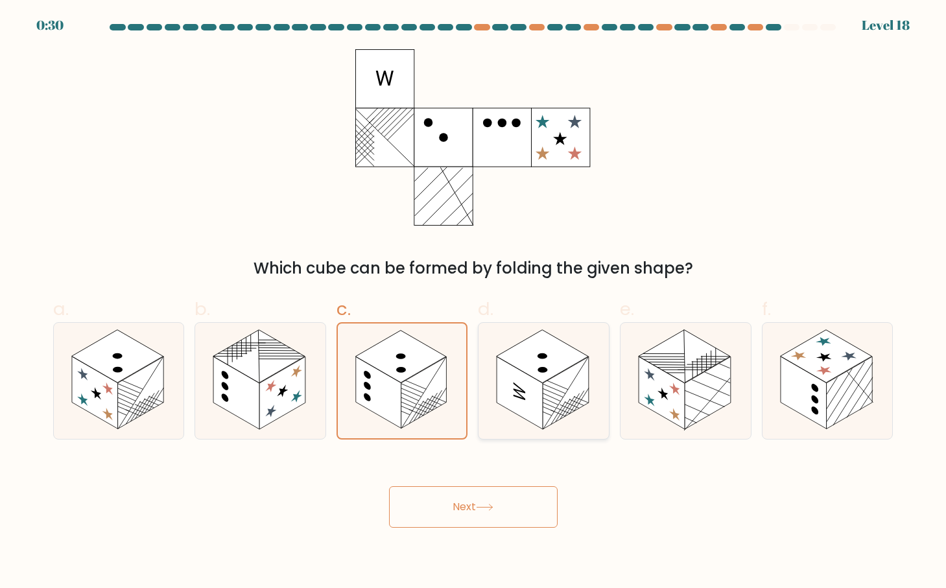
radio input "true"
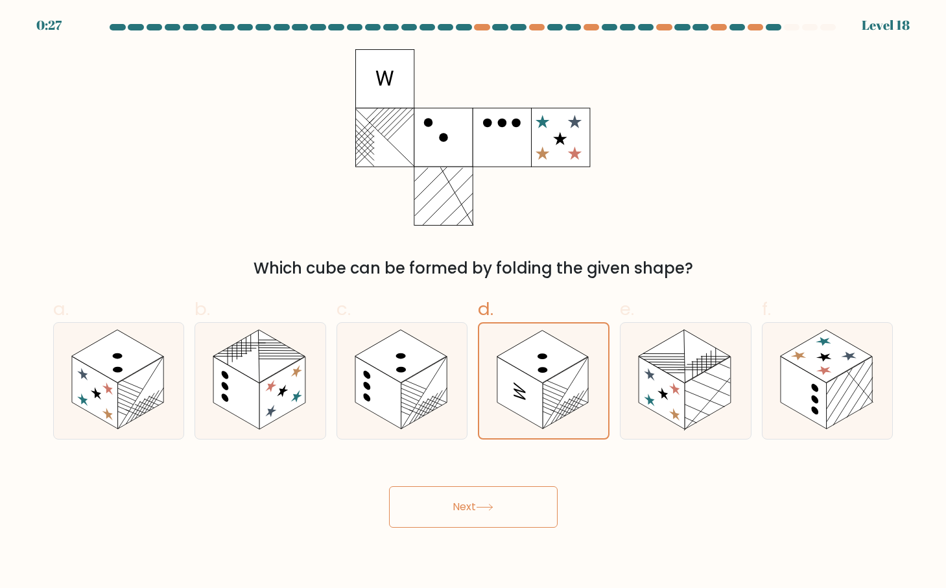
click at [490, 510] on icon at bounding box center [485, 507] width 18 height 7
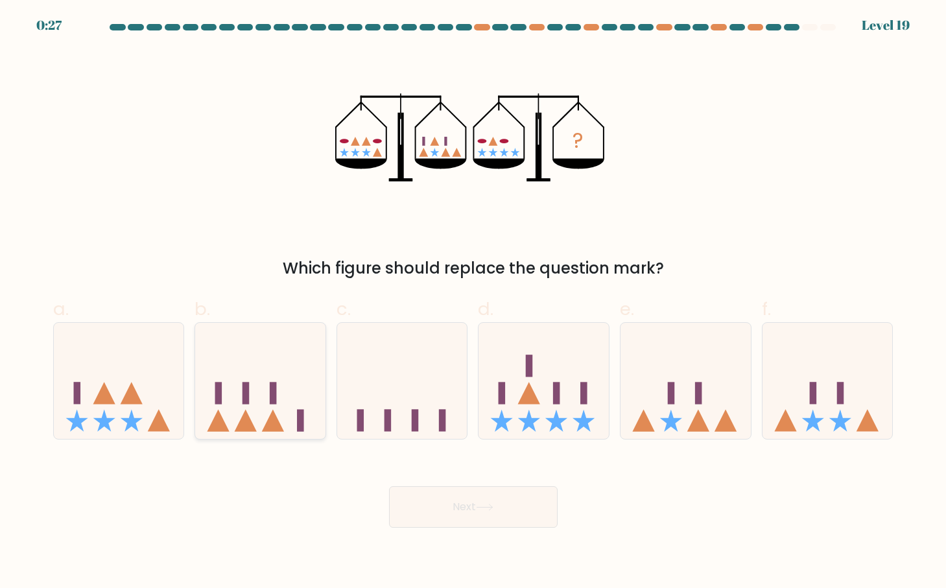
click at [223, 392] on icon at bounding box center [260, 382] width 130 height 108
click at [473, 303] on input "b." at bounding box center [473, 298] width 1 height 8
radio input "true"
click at [457, 511] on button "Next" at bounding box center [473, 507] width 169 height 42
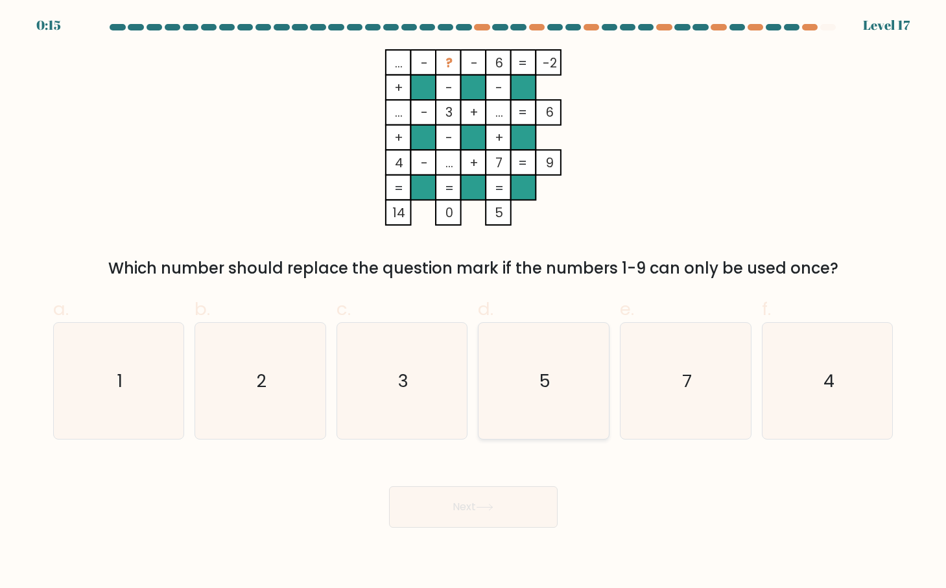
click at [577, 386] on icon "5" at bounding box center [544, 381] width 116 height 116
click at [474, 303] on input "d. 5" at bounding box center [473, 298] width 1 height 8
radio input "true"
click at [512, 502] on button "Next" at bounding box center [473, 507] width 169 height 42
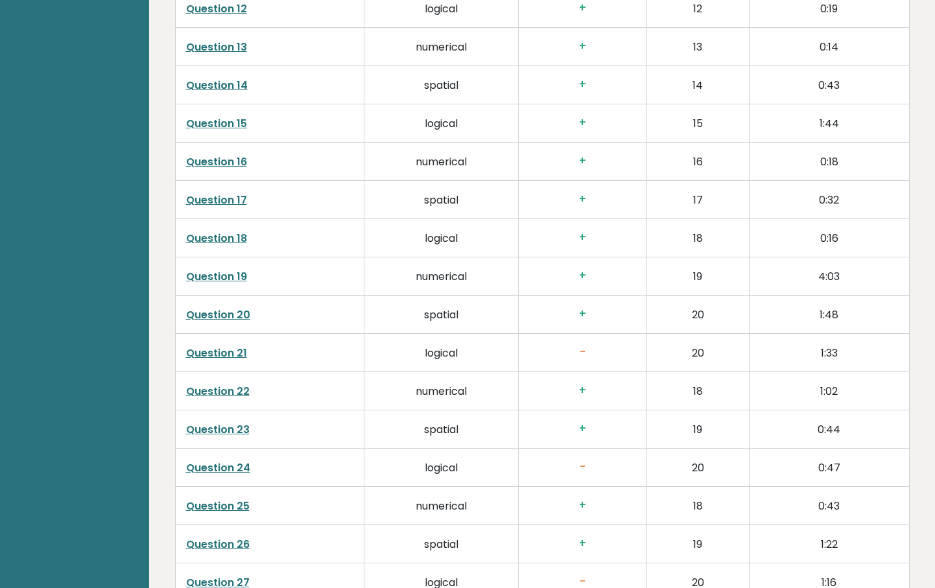
scroll to position [2580, 0]
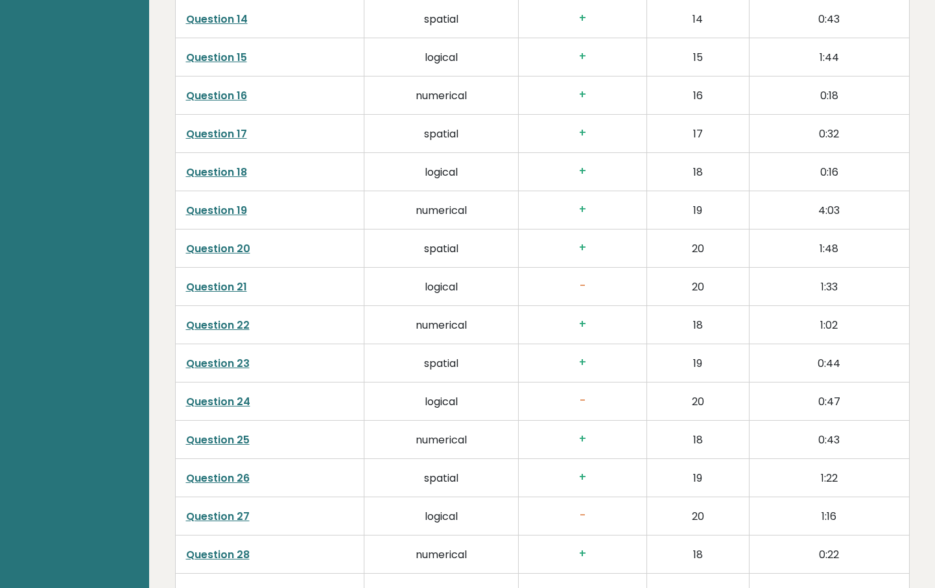
click at [227, 283] on link "Question 21" at bounding box center [216, 287] width 61 height 15
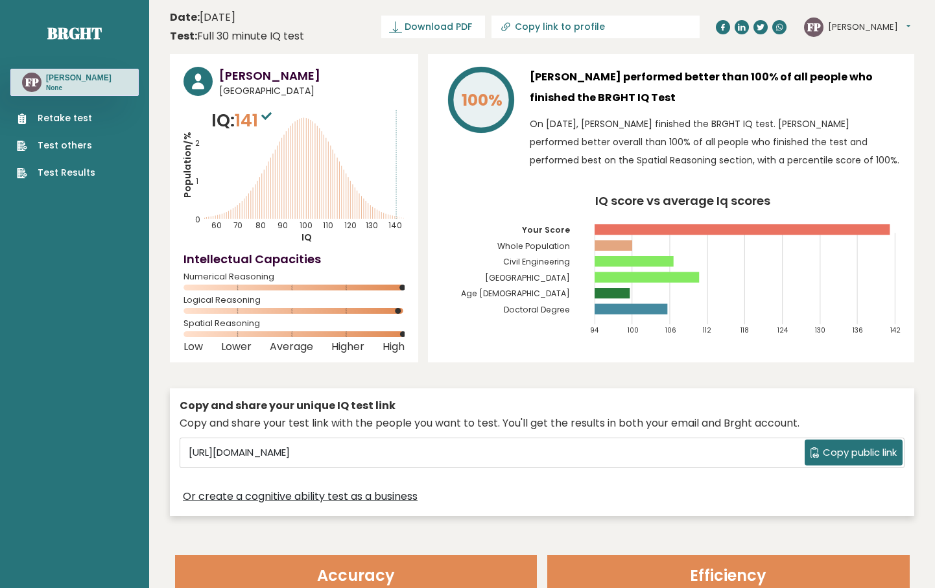
scroll to position [198, 0]
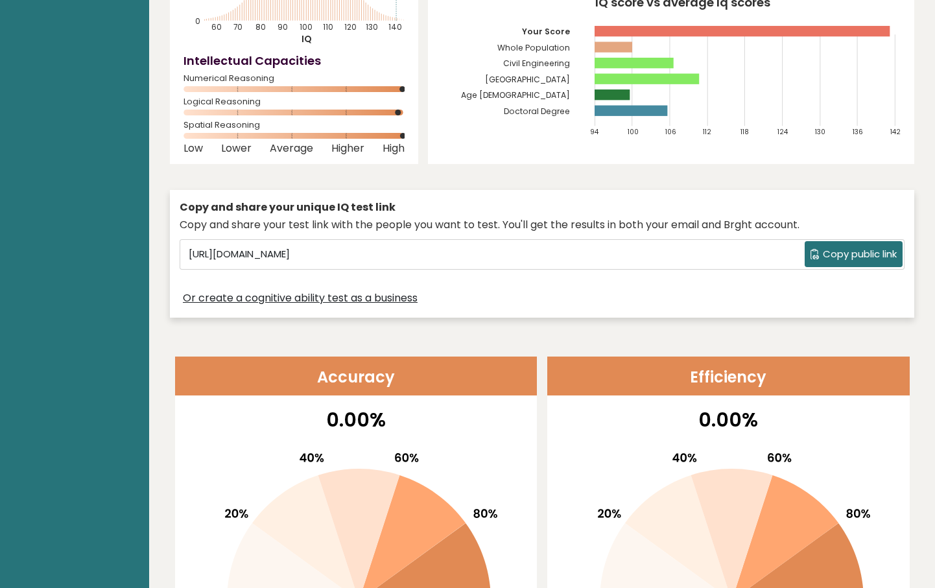
click at [852, 251] on span "Copy public link" at bounding box center [860, 254] width 74 height 15
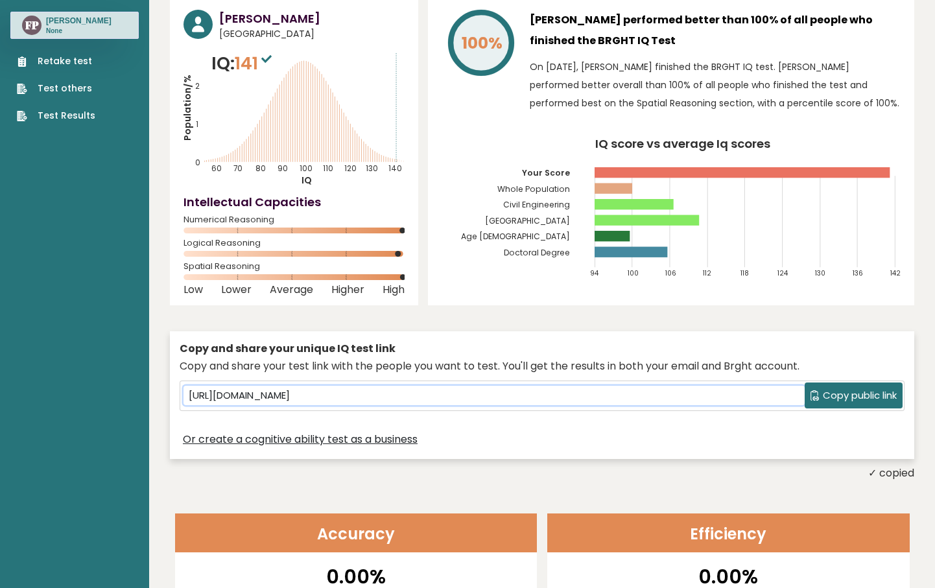
scroll to position [0, 0]
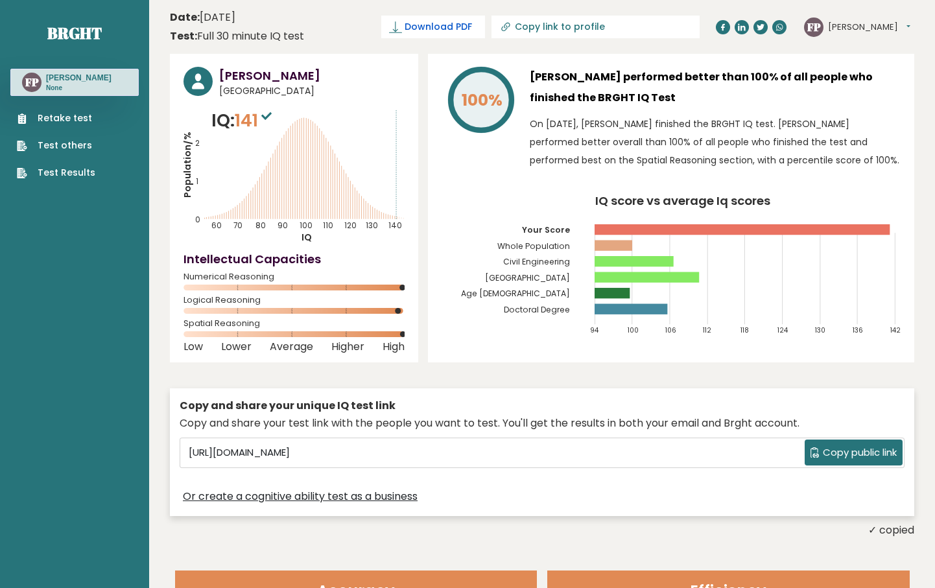
click at [442, 27] on span "Download PDF" at bounding box center [438, 27] width 67 height 14
click at [268, 122] on sup at bounding box center [266, 115] width 17 height 18
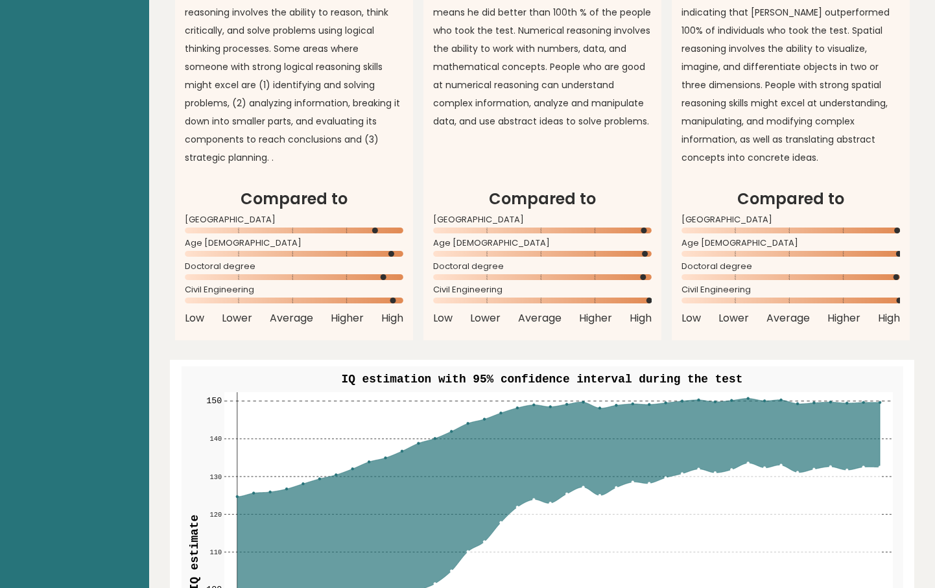
scroll to position [1257, 0]
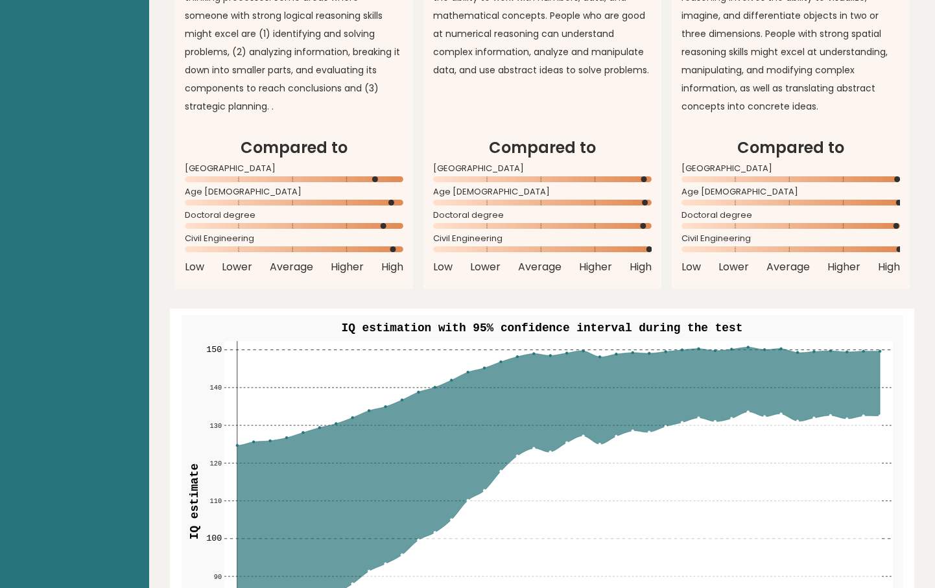
click at [641, 179] on circle at bounding box center [644, 179] width 6 height 6
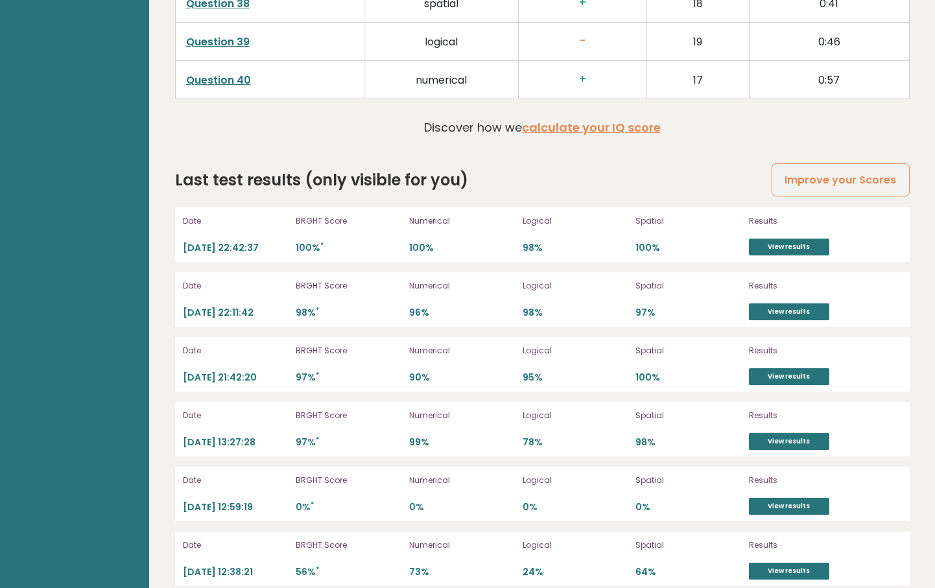
scroll to position [3572, 0]
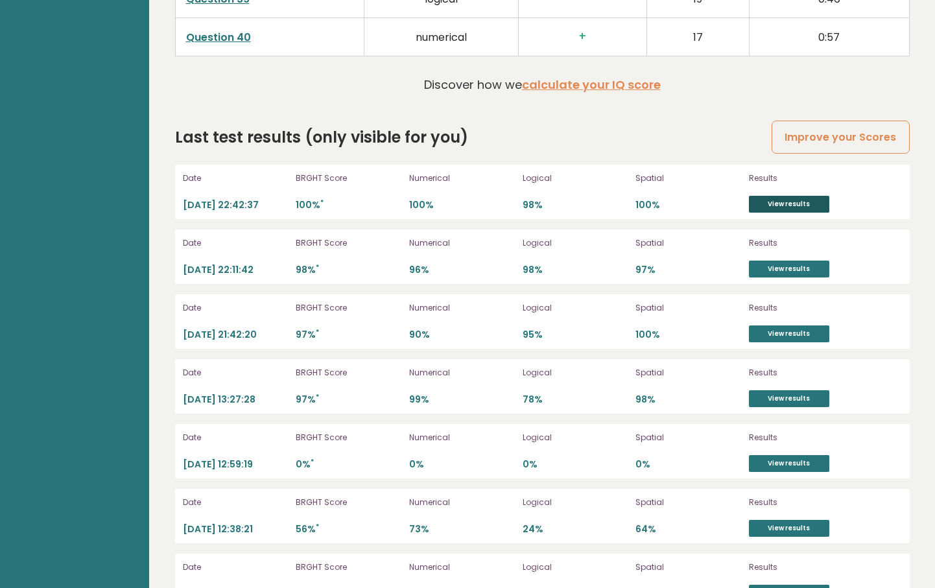
click at [808, 198] on link "View results" at bounding box center [789, 204] width 80 height 17
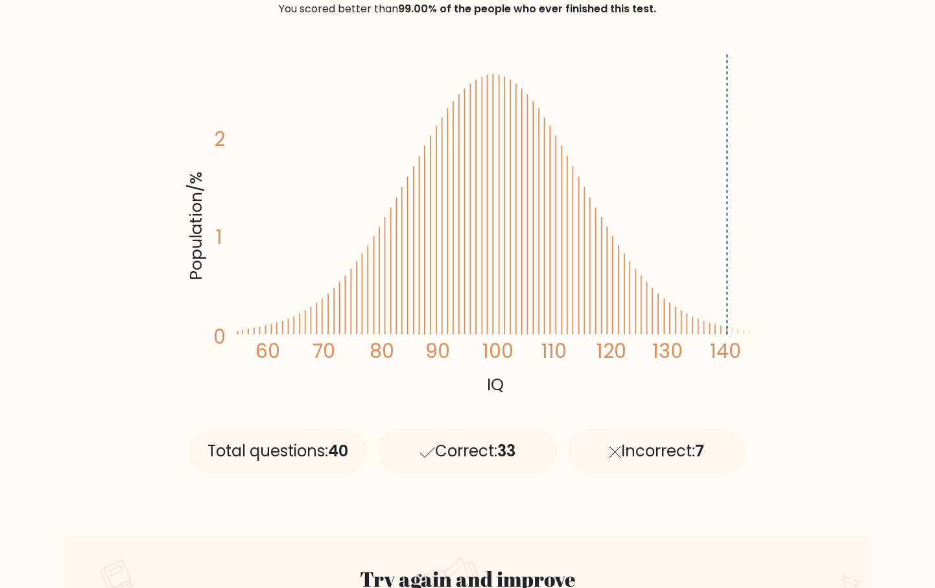
scroll to position [17, 0]
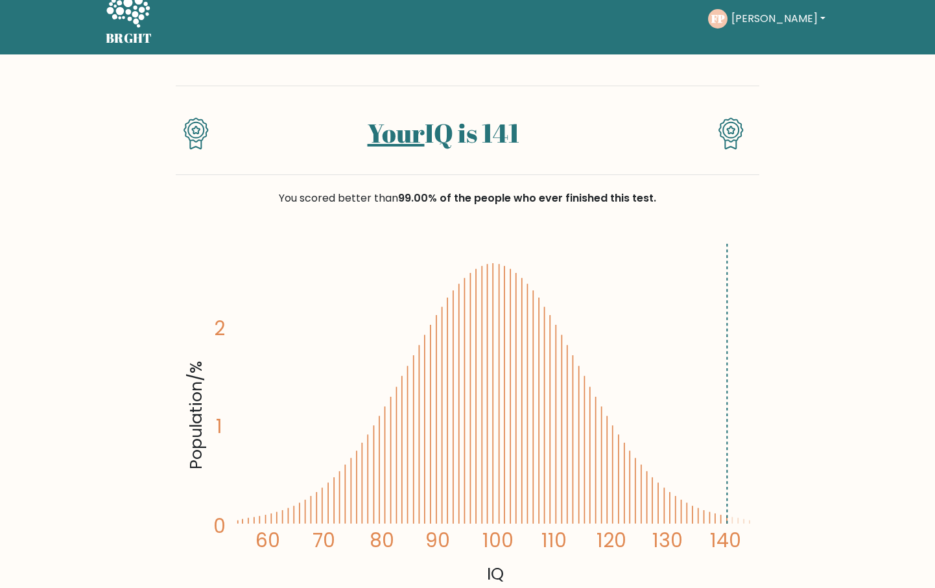
click at [408, 144] on link "Your" at bounding box center [396, 132] width 57 height 35
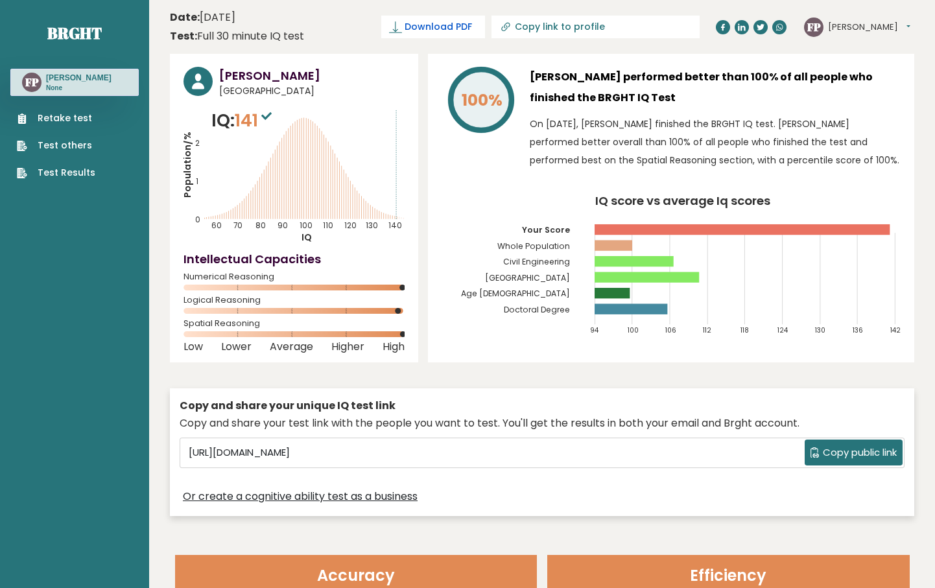
click at [397, 25] on icon at bounding box center [395, 27] width 13 height 13
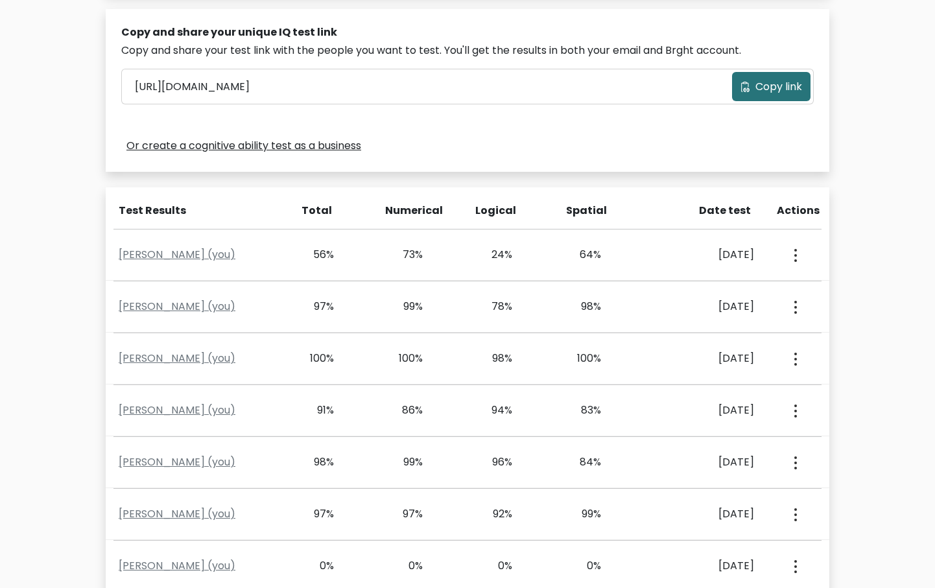
scroll to position [463, 0]
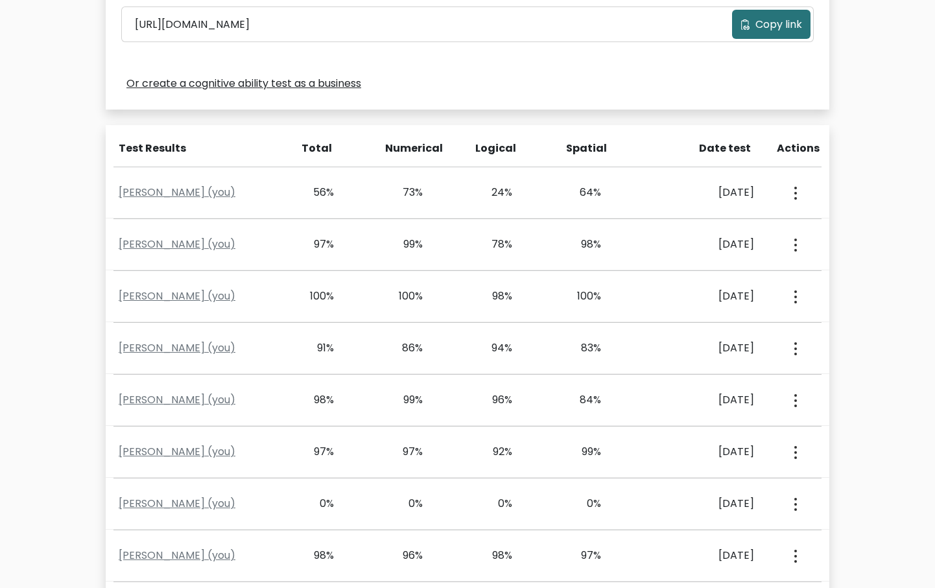
click at [318, 145] on div "Total" at bounding box center [313, 149] width 38 height 16
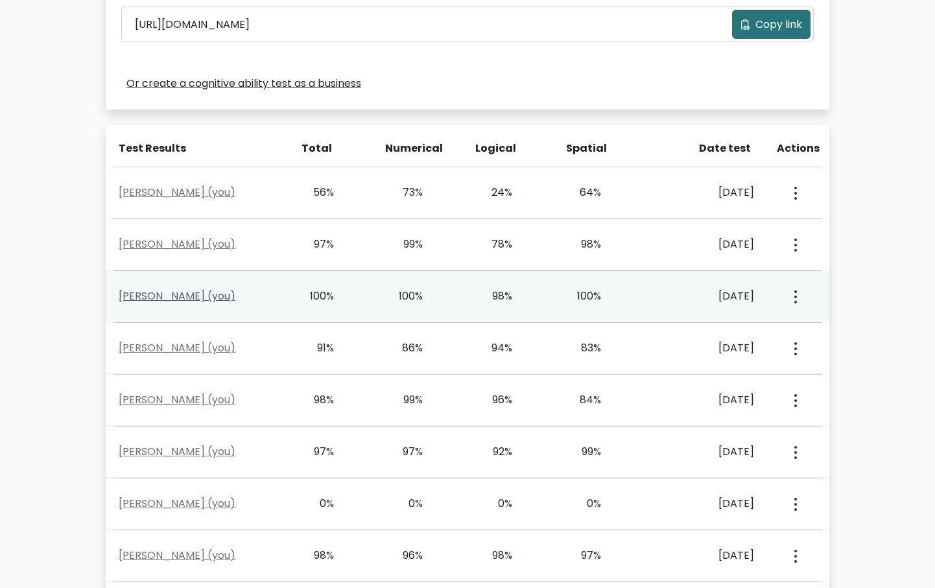
click at [173, 293] on link "[PERSON_NAME] (you)" at bounding box center [177, 296] width 117 height 15
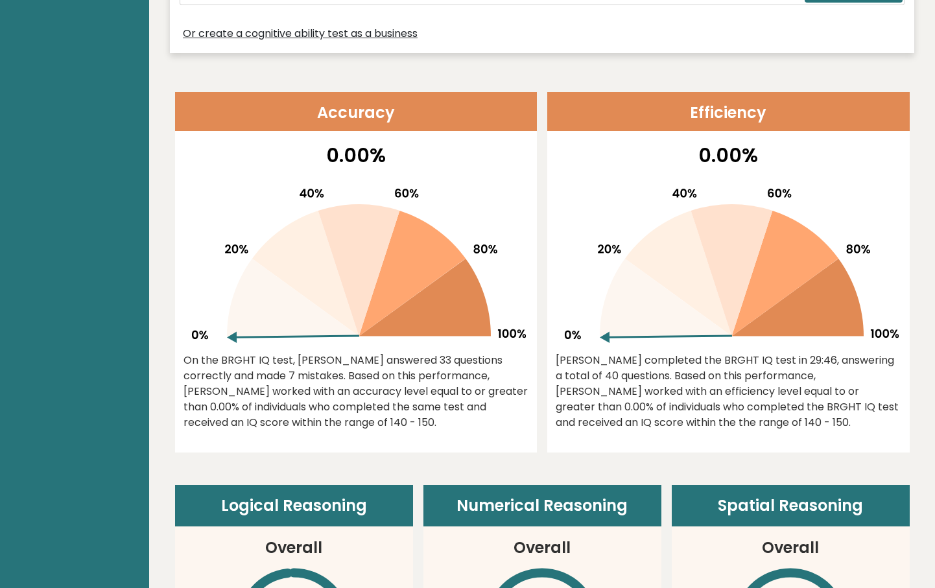
scroll to position [529, 0]
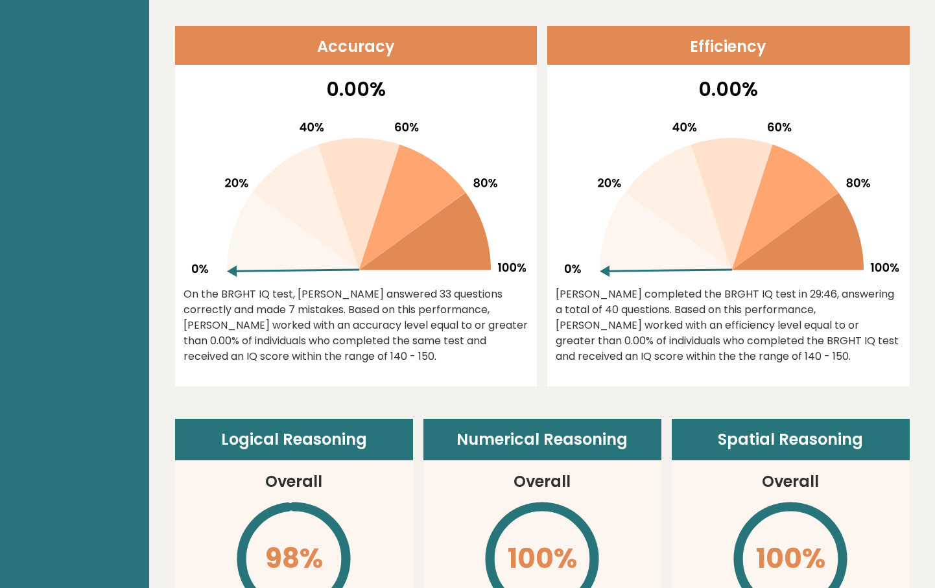
click at [326, 277] on div "0.00% On the BRGHT IQ test, [PERSON_NAME] answered 33 questions correctly and m…" at bounding box center [356, 231] width 363 height 312
click at [326, 276] on icon at bounding box center [356, 194] width 341 height 165
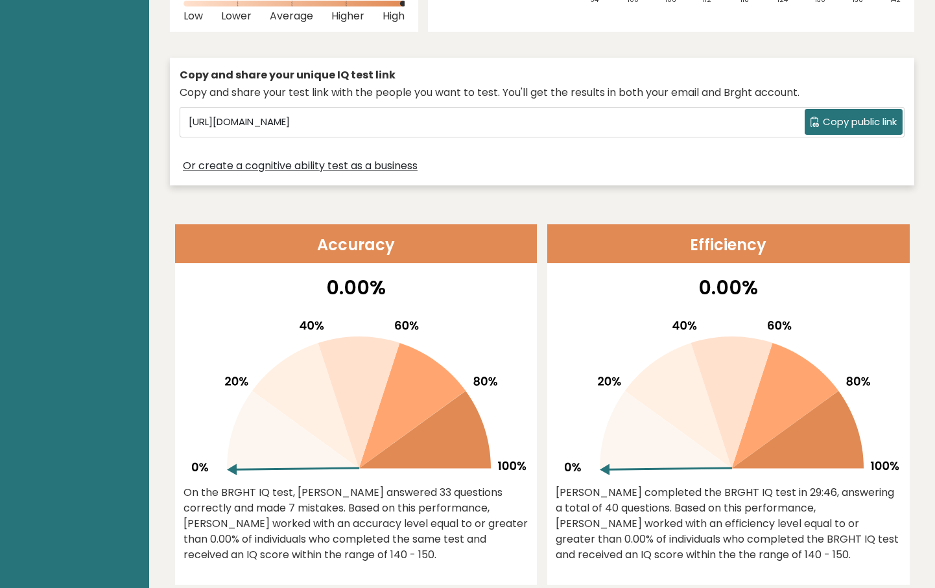
scroll to position [0, 0]
